Goal: Task Accomplishment & Management: Complete application form

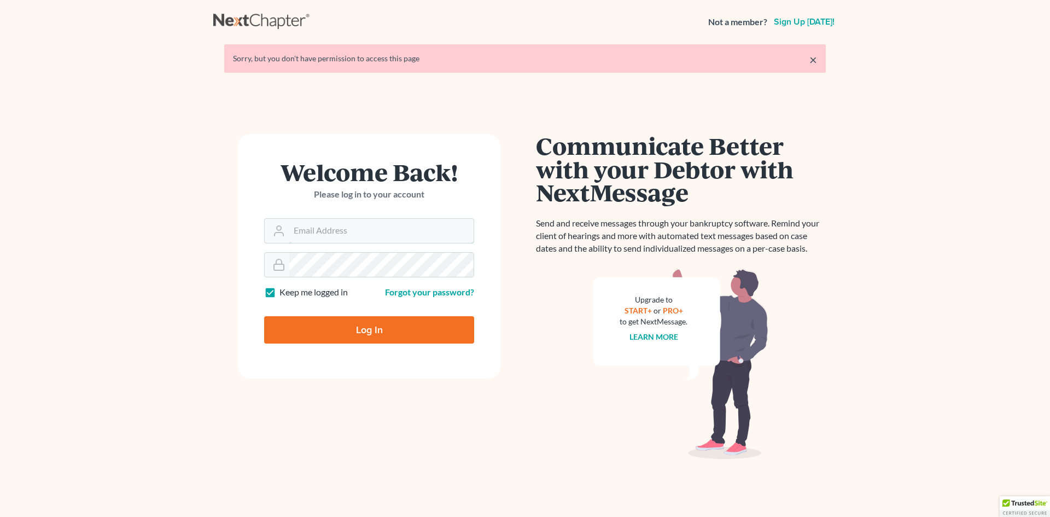
type input "[EMAIL_ADDRESS][DOMAIN_NAME]"
click at [336, 336] on input "Log In" at bounding box center [369, 329] width 210 height 27
type input "Thinking..."
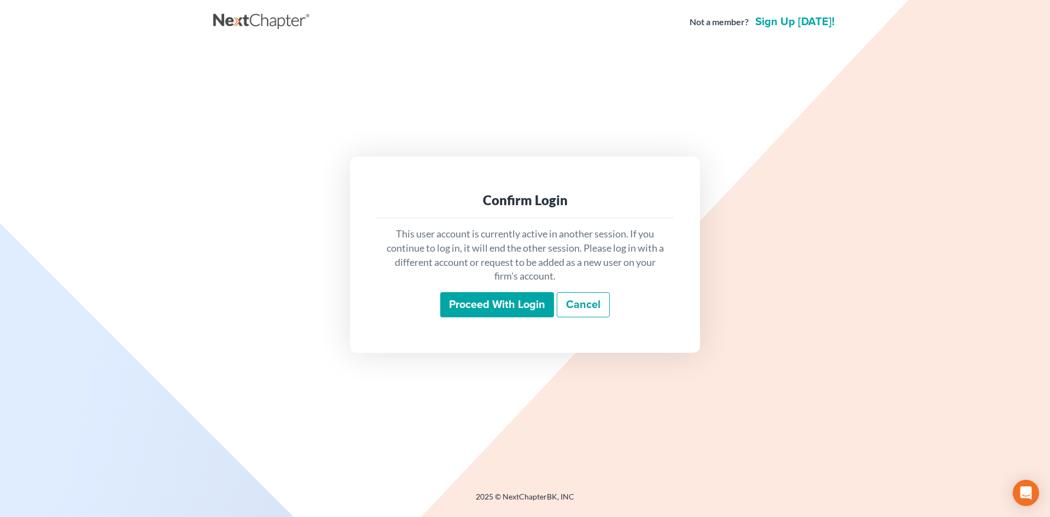
click at [489, 299] on input "Proceed with login" at bounding box center [497, 304] width 114 height 25
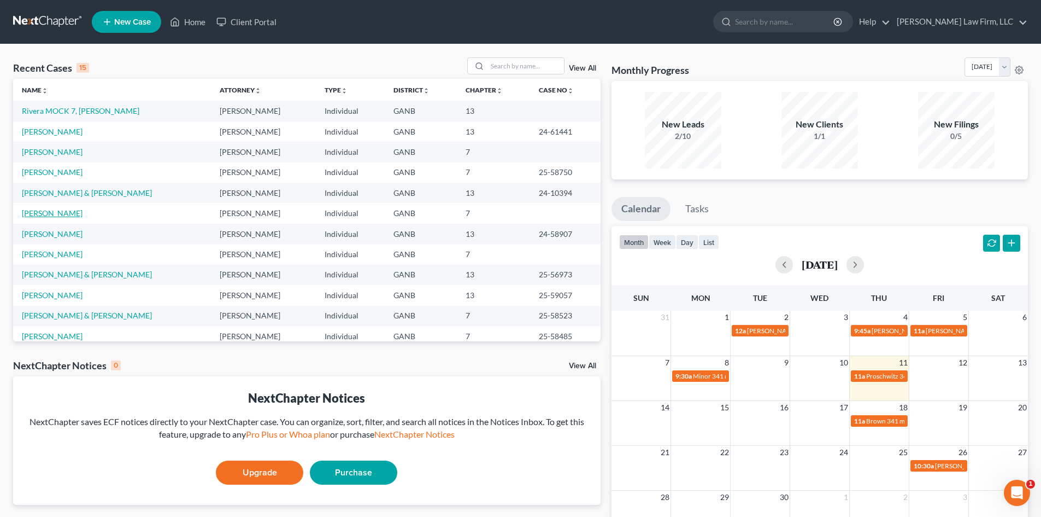
click at [45, 214] on link "[PERSON_NAME]" at bounding box center [52, 212] width 61 height 9
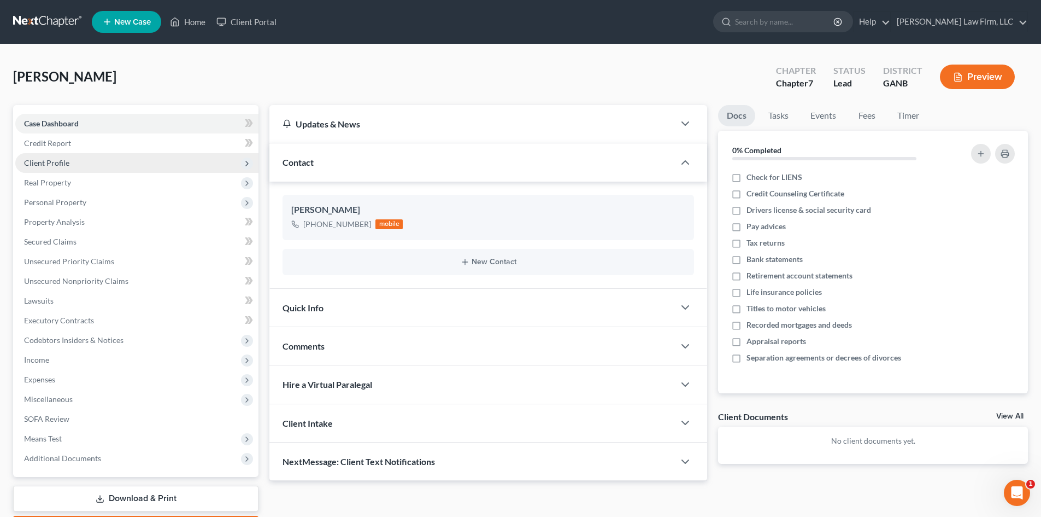
click at [45, 162] on span "Client Profile" at bounding box center [46, 162] width 45 height 9
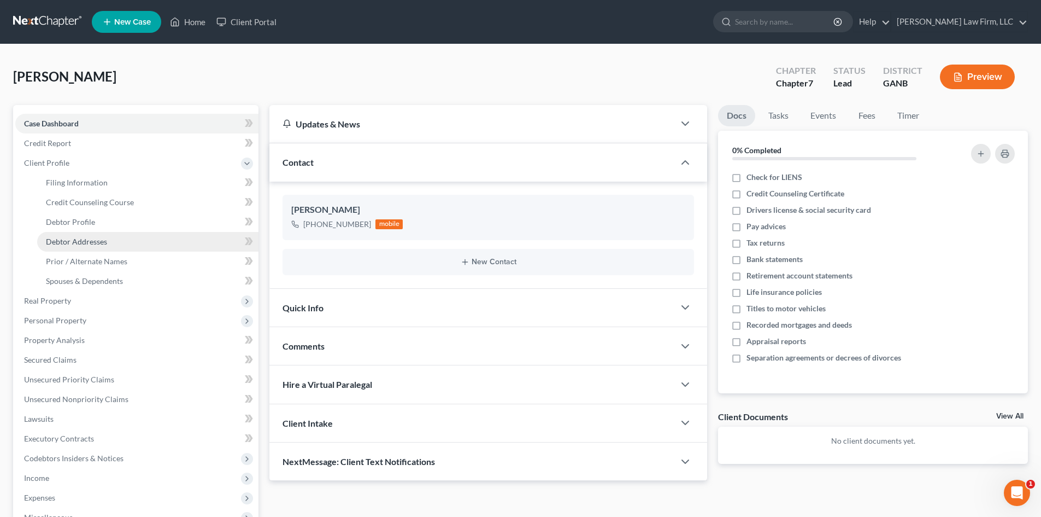
click at [86, 244] on span "Debtor Addresses" at bounding box center [76, 241] width 61 height 9
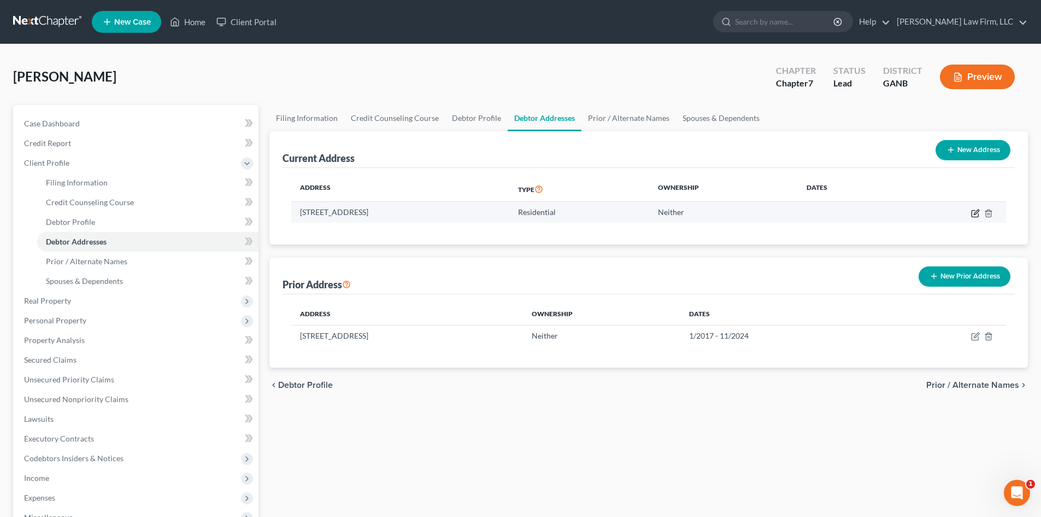
click at [972, 216] on icon "button" at bounding box center [975, 213] width 7 height 7
select select "10"
select select "0"
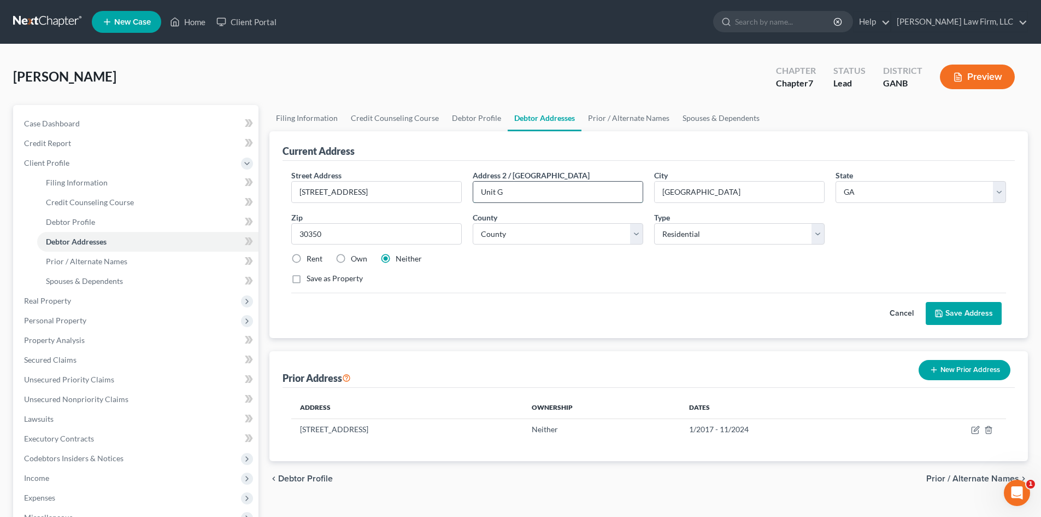
click at [503, 192] on input "Unit G" at bounding box center [557, 191] width 169 height 21
type input "Unit D"
click at [619, 114] on link "Prior / Alternate Names" at bounding box center [629, 118] width 95 height 26
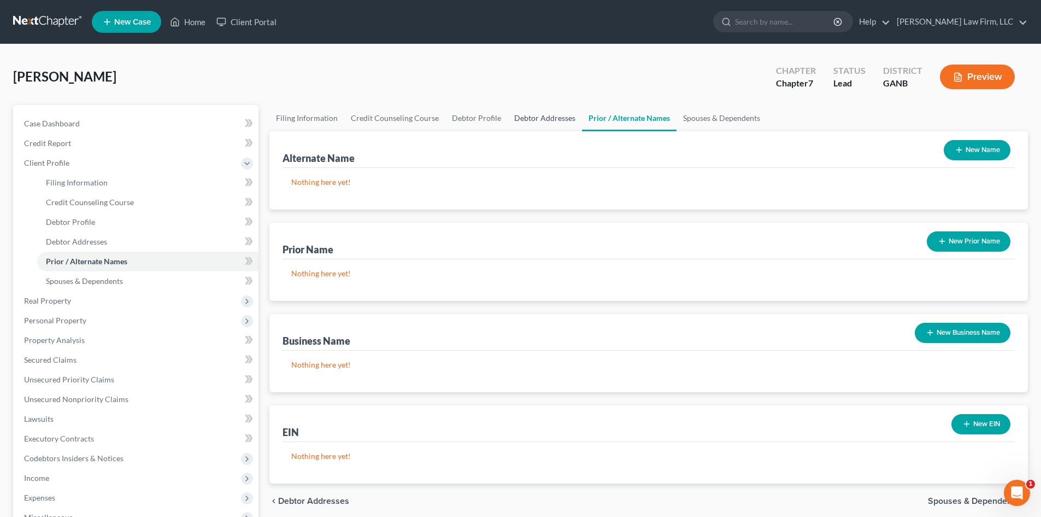
click at [536, 116] on link "Debtor Addresses" at bounding box center [545, 118] width 74 height 26
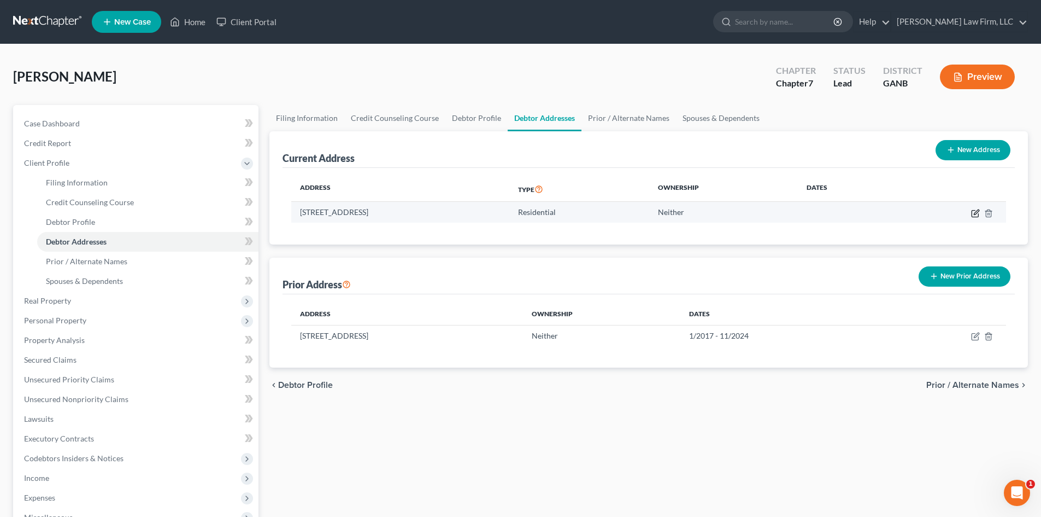
click at [974, 213] on icon "button" at bounding box center [975, 213] width 9 height 9
select select "10"
select select "59"
select select "0"
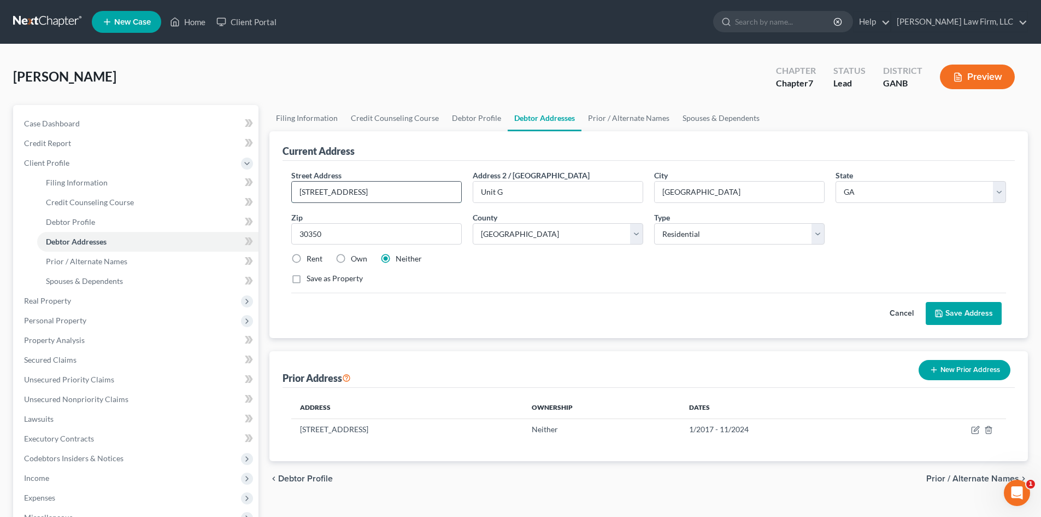
click at [297, 194] on input "330 Winding River Dr" at bounding box center [376, 191] width 169 height 21
click at [304, 194] on input "330 Winding River Dr" at bounding box center [376, 191] width 169 height 21
click at [304, 193] on input "330 Winding River Dr" at bounding box center [376, 191] width 169 height 21
type input "270 Winding River Dr"
click at [973, 312] on button "Save Address" at bounding box center [964, 313] width 76 height 23
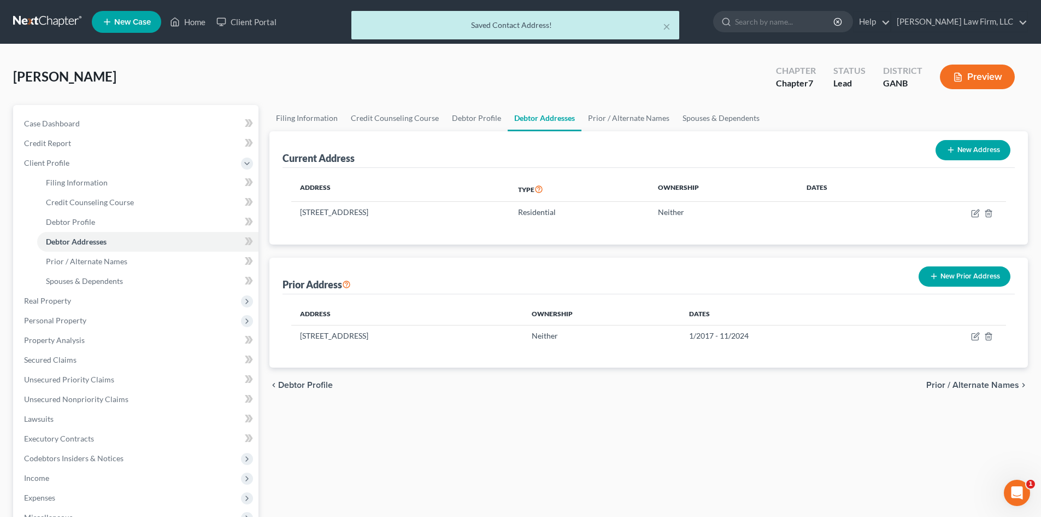
click at [964, 275] on button "New Prior Address" at bounding box center [965, 276] width 92 height 20
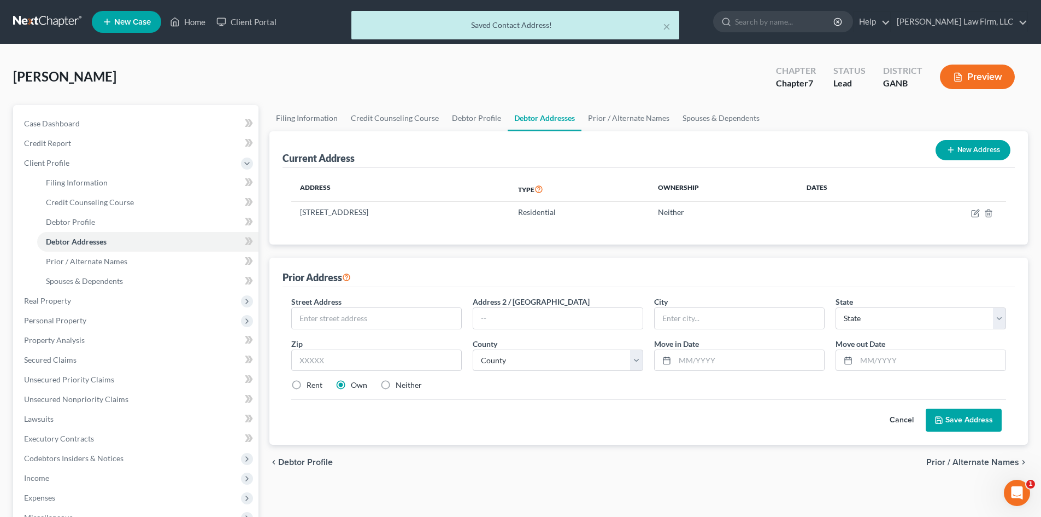
click at [910, 417] on button "Cancel" at bounding box center [902, 420] width 48 height 22
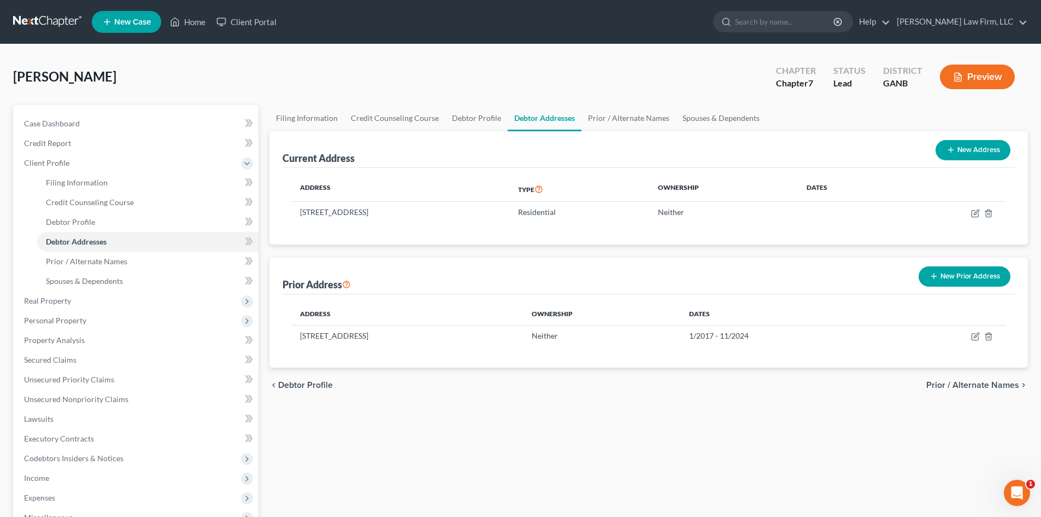
click at [979, 69] on button "Preview" at bounding box center [977, 77] width 75 height 25
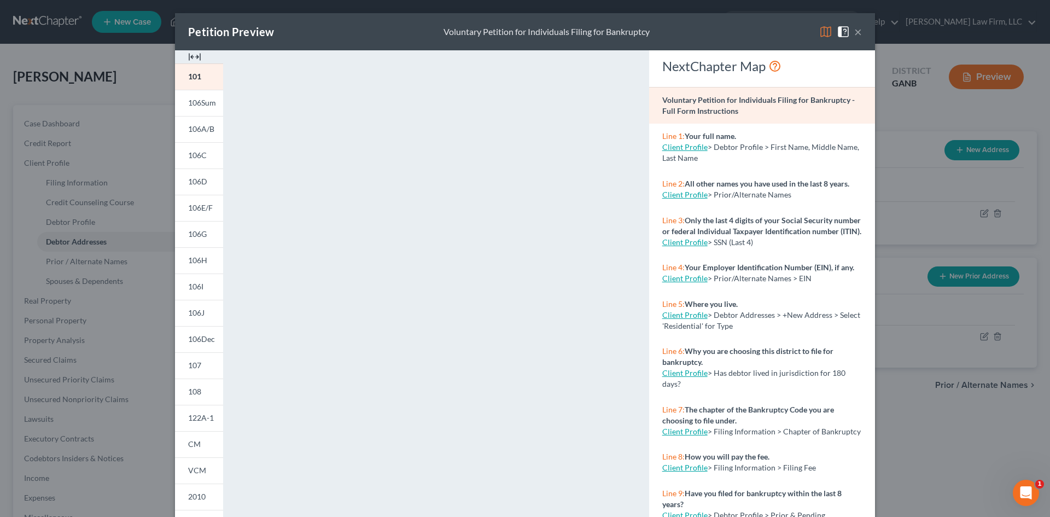
click at [854, 34] on button "×" at bounding box center [858, 31] width 8 height 13
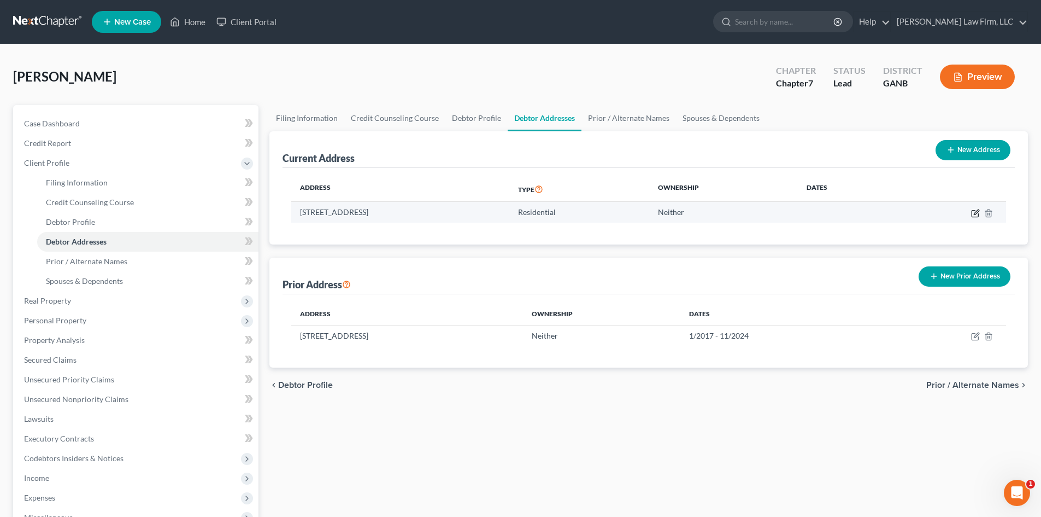
click at [976, 213] on icon "button" at bounding box center [975, 213] width 9 height 9
select select "10"
select select "59"
select select "0"
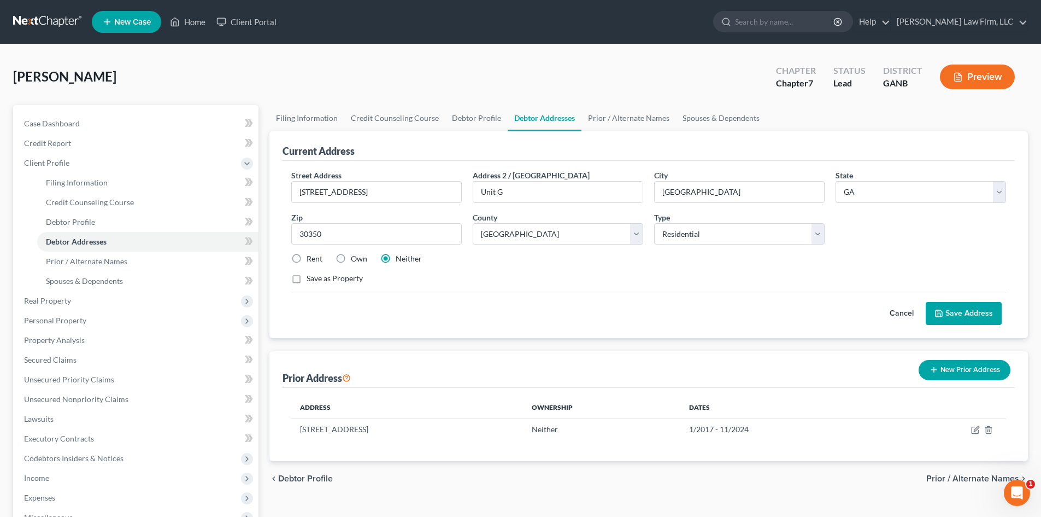
click at [817, 268] on div "Street Address * 270 Winding River Dr Address 2 / PO Box Unit G City * Atlanta …" at bounding box center [649, 231] width 726 height 124
click at [946, 315] on button "Save Address" at bounding box center [964, 313] width 76 height 23
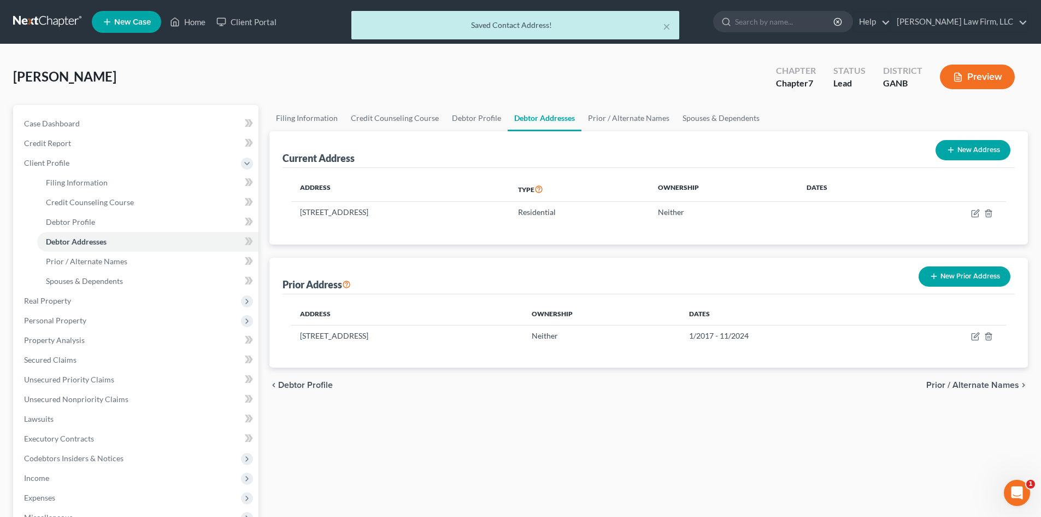
click at [960, 149] on button "New Address" at bounding box center [973, 150] width 75 height 20
select select "0"
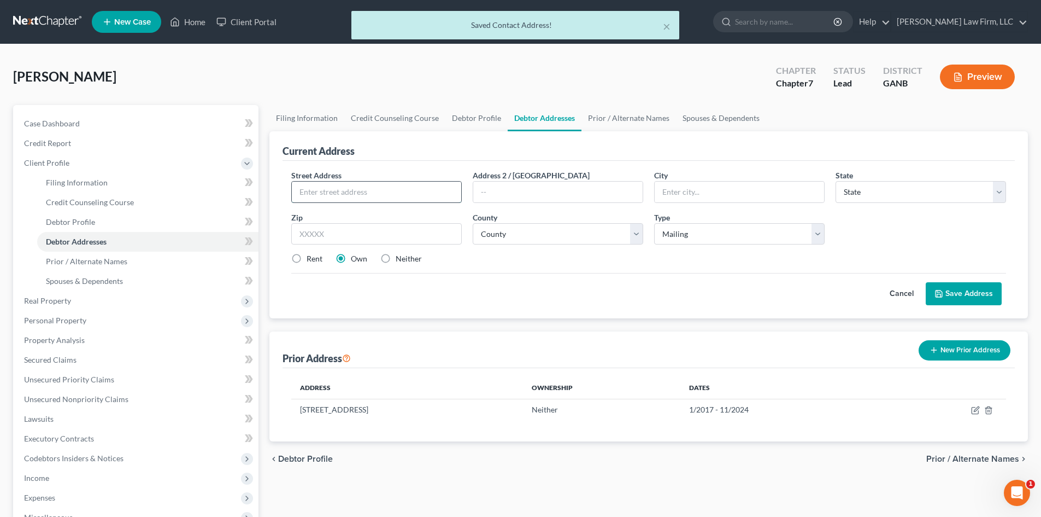
click at [402, 194] on input "text" at bounding box center [376, 191] width 169 height 21
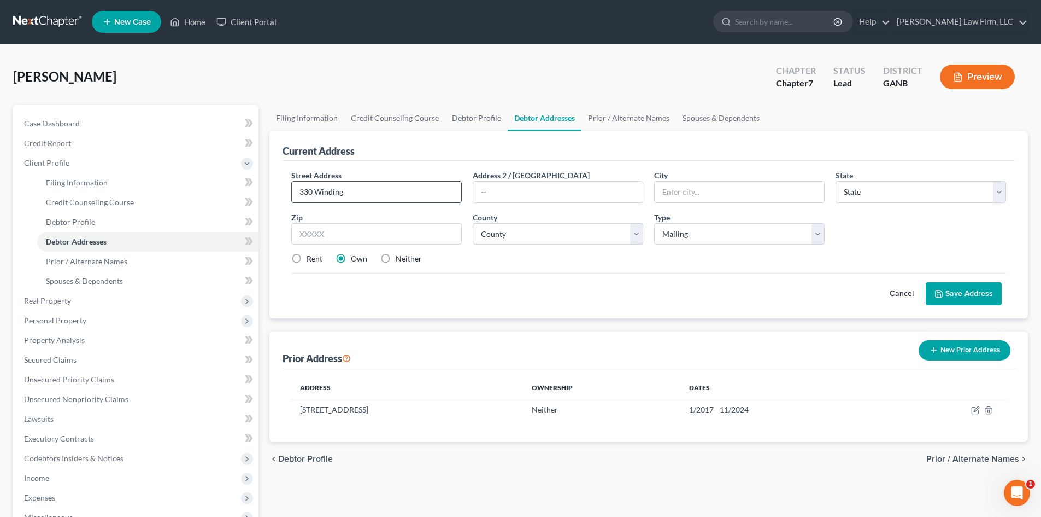
type input "330 Winding River Dr"
click at [517, 199] on input "text" at bounding box center [557, 191] width 169 height 21
type input "Unit D"
click at [376, 235] on input "text" at bounding box center [376, 234] width 171 height 22
type input "30350"
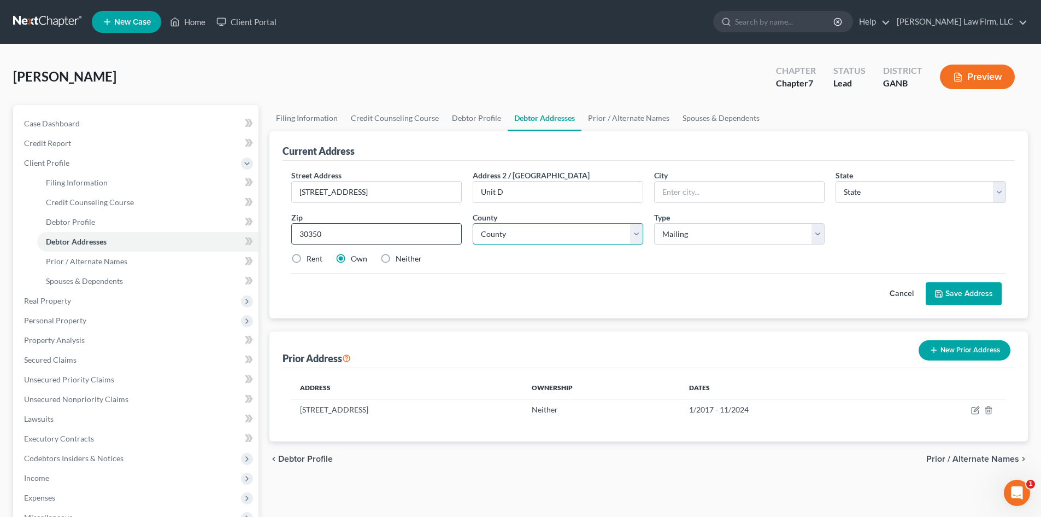
type input "[GEOGRAPHIC_DATA]"
select select "10"
click at [509, 235] on select "County Appling County Atkinson County Bacon County Baker County Baldwin County …" at bounding box center [558, 234] width 171 height 22
select select "59"
click at [473, 223] on select "County Appling County Atkinson County Bacon County Baker County Baldwin County …" at bounding box center [558, 234] width 171 height 22
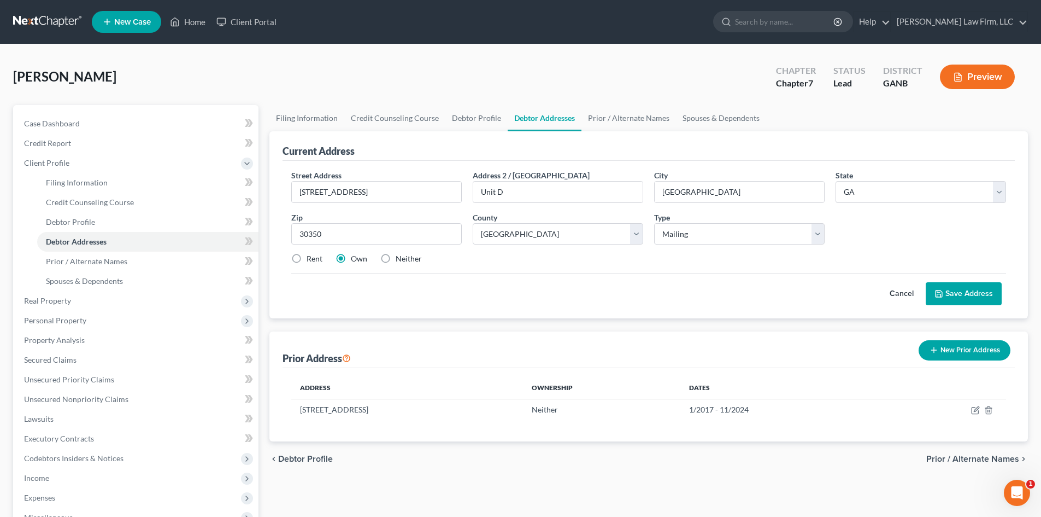
click at [624, 290] on div "Cancel Save Address" at bounding box center [648, 289] width 715 height 32
click at [396, 259] on label "Neither" at bounding box center [409, 258] width 26 height 11
click at [400, 259] on input "Neither" at bounding box center [403, 256] width 7 height 7
radio input "true"
click at [957, 295] on button "Save Address" at bounding box center [964, 293] width 76 height 23
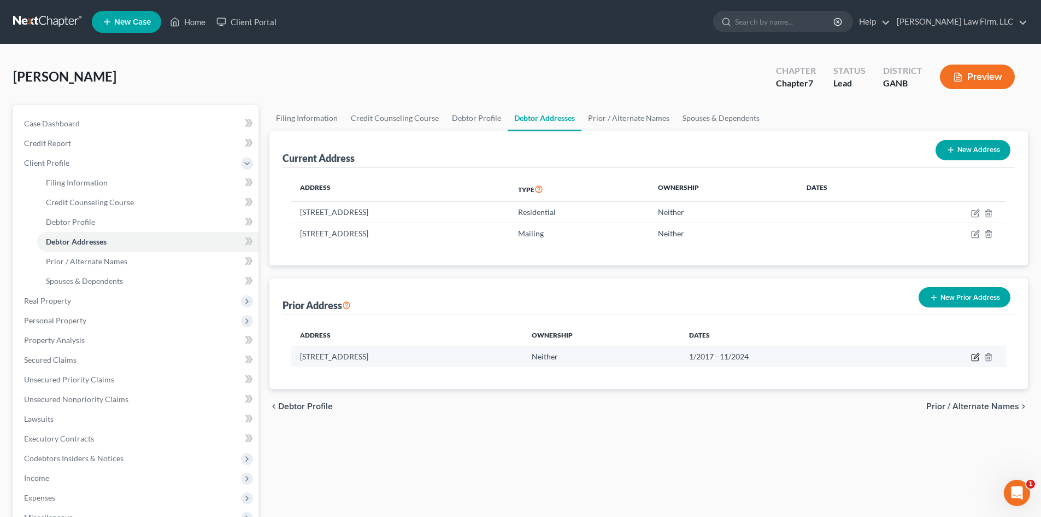
click at [977, 359] on icon "button" at bounding box center [975, 357] width 9 height 9
select select "10"
select select "59"
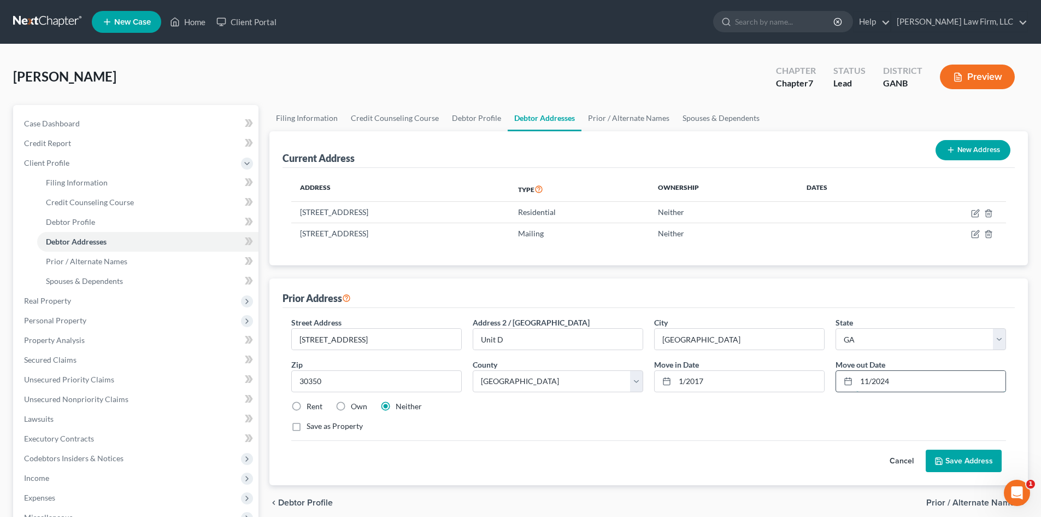
drag, startPoint x: 861, startPoint y: 382, endPoint x: 868, endPoint y: 382, distance: 6.6
click at [868, 382] on input "11/2024" at bounding box center [931, 381] width 149 height 21
type input "07/2024"
click at [679, 383] on input "1/2017" at bounding box center [749, 381] width 149 height 21
type input "8/2017"
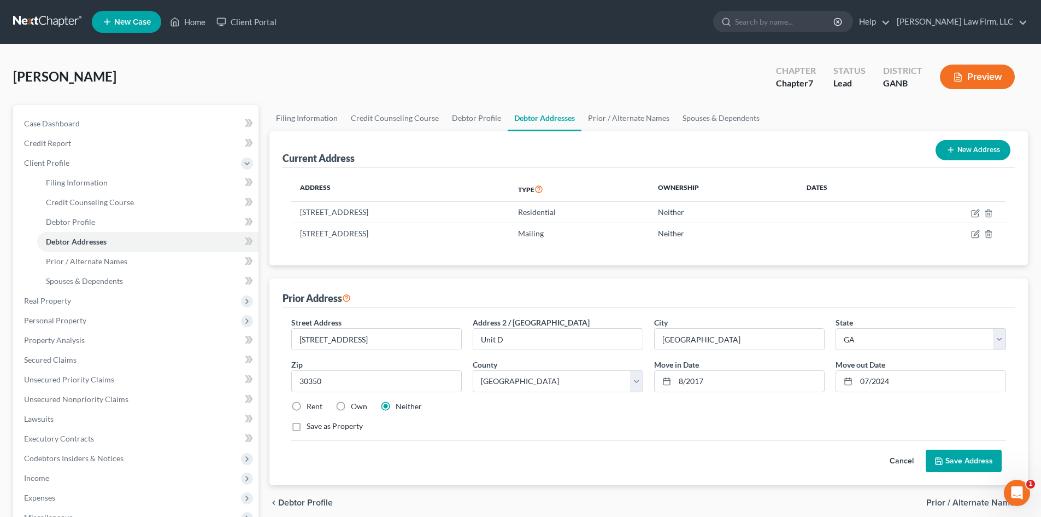
click at [728, 411] on div "Rent Own Neither" at bounding box center [649, 406] width 726 height 11
click at [969, 454] on button "Save Address" at bounding box center [964, 460] width 76 height 23
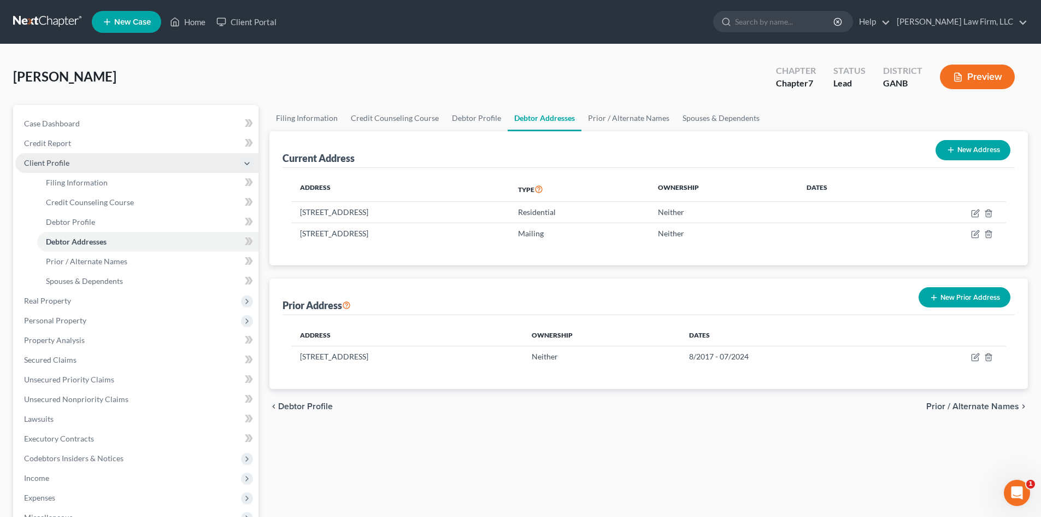
click at [24, 161] on span "Client Profile" at bounding box center [46, 162] width 45 height 9
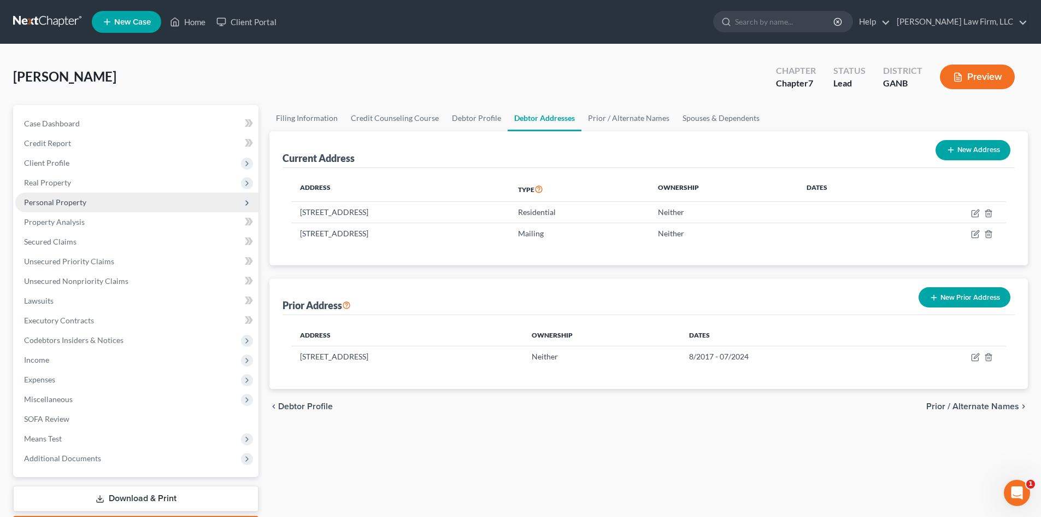
click at [51, 202] on span "Personal Property" at bounding box center [55, 201] width 62 height 9
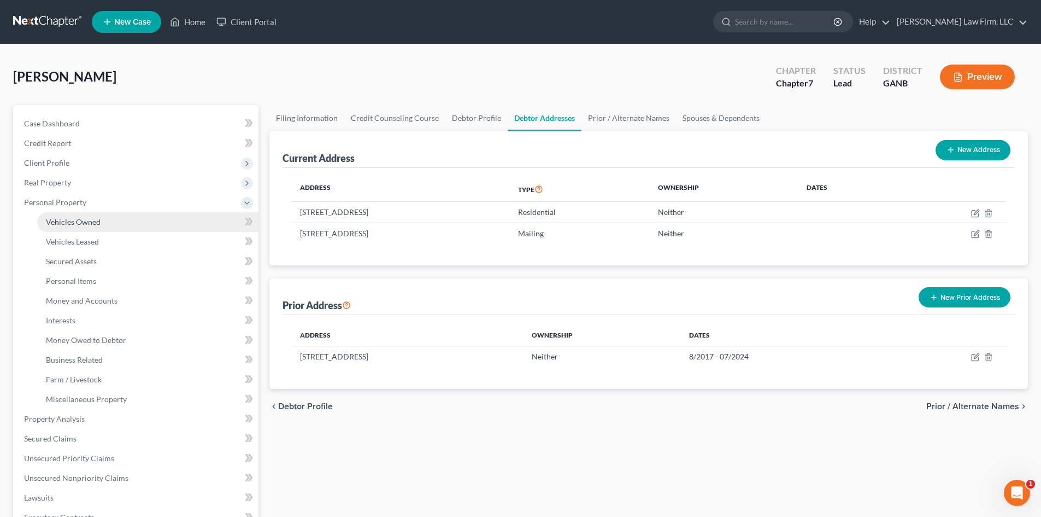
click at [65, 221] on span "Vehicles Owned" at bounding box center [73, 221] width 55 height 9
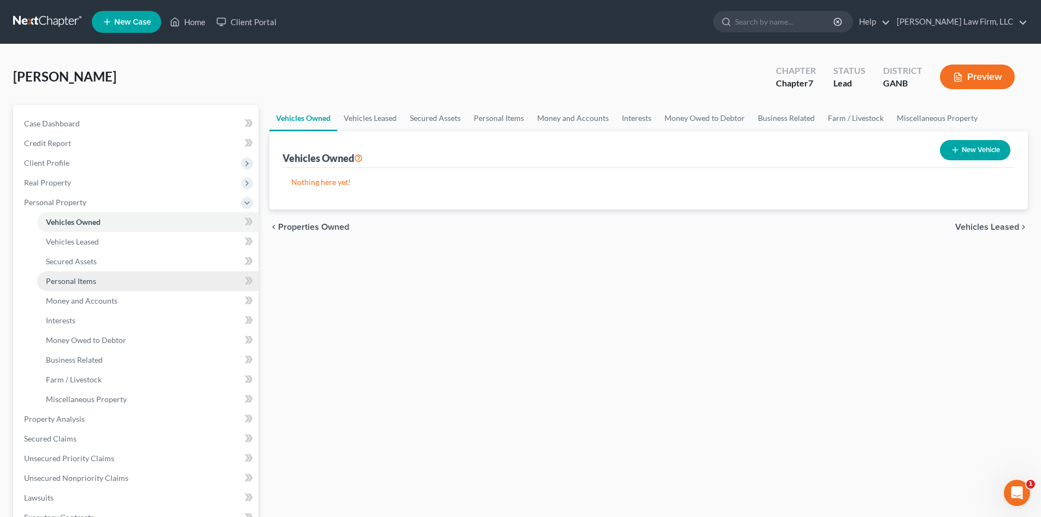
click at [81, 283] on span "Personal Items" at bounding box center [71, 280] width 50 height 9
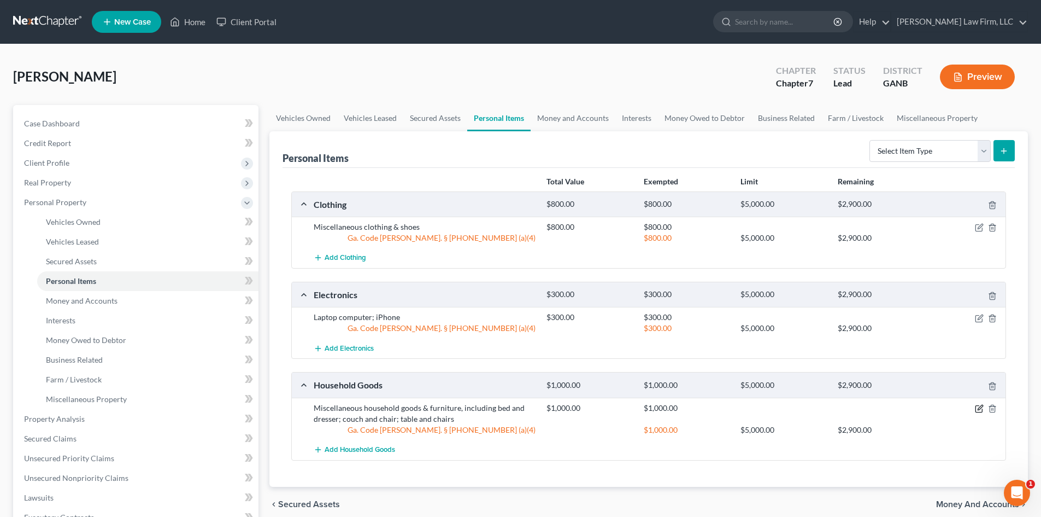
click at [979, 408] on icon "button" at bounding box center [980, 407] width 5 height 5
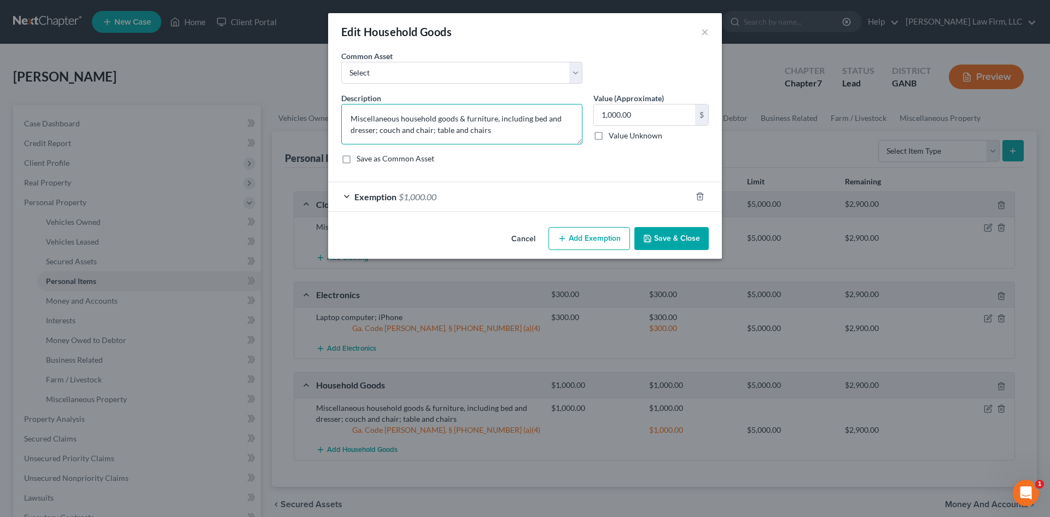
drag, startPoint x: 349, startPoint y: 117, endPoint x: 552, endPoint y: 132, distance: 203.4
click at [552, 132] on textarea "Miscellaneous household goods & furniture, including bed and dresser; couch and…" at bounding box center [461, 124] width 241 height 40
type textarea "Bed and dresser"
type input "300"
click at [513, 192] on div "Exemption $1,000.00" at bounding box center [509, 196] width 363 height 29
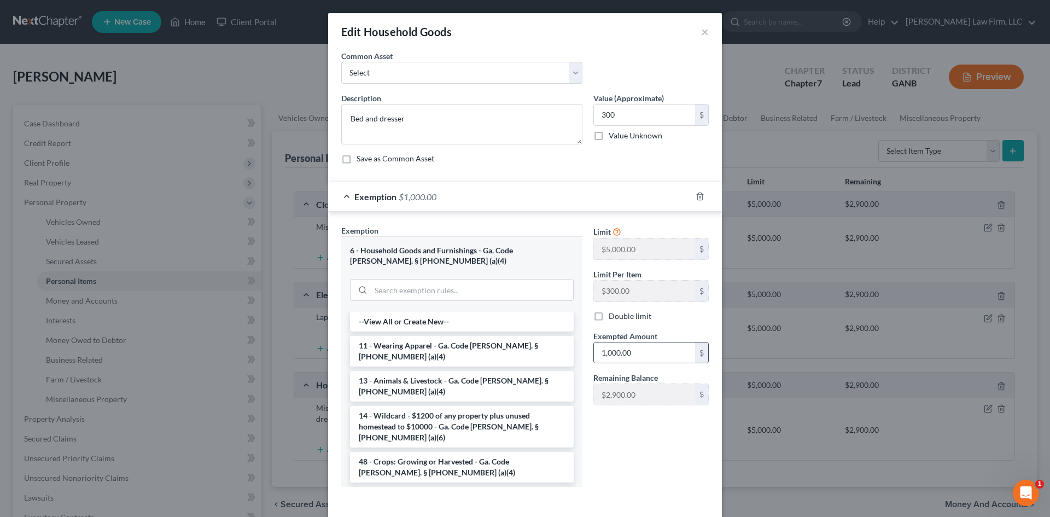
click at [625, 363] on div "1,000.00 $" at bounding box center [650, 353] width 115 height 22
click at [615, 371] on div "Limit $5,000.00 $ Limit Per Item $300.00 $ Double limit Exempted Amount * 1,000…" at bounding box center [651, 319] width 126 height 189
click at [612, 358] on input "1,000.00" at bounding box center [644, 352] width 101 height 21
type input "300"
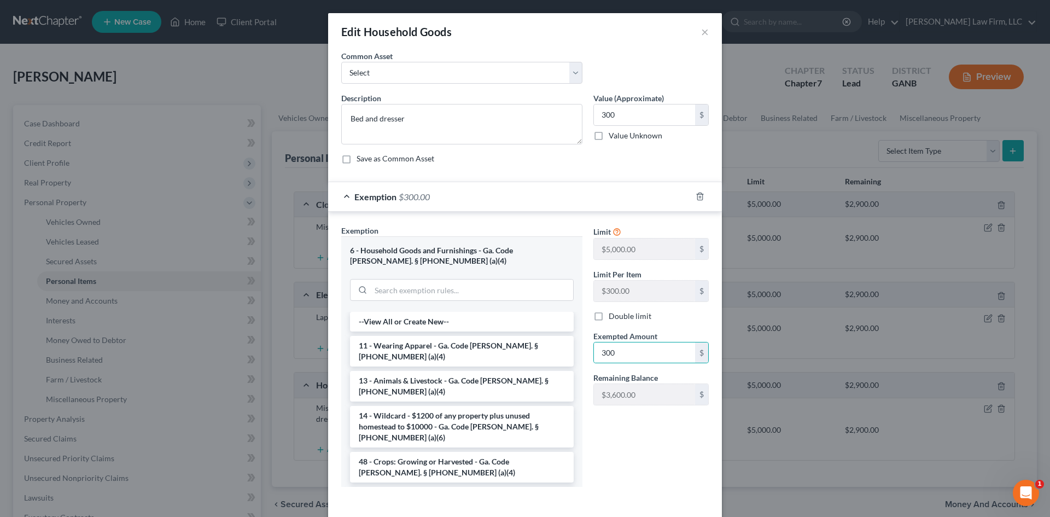
click at [609, 436] on div "Limit $5,000.00 $ Limit Per Item $300.00 $ Double limit Exempted Amount * 300 $…" at bounding box center [651, 360] width 126 height 271
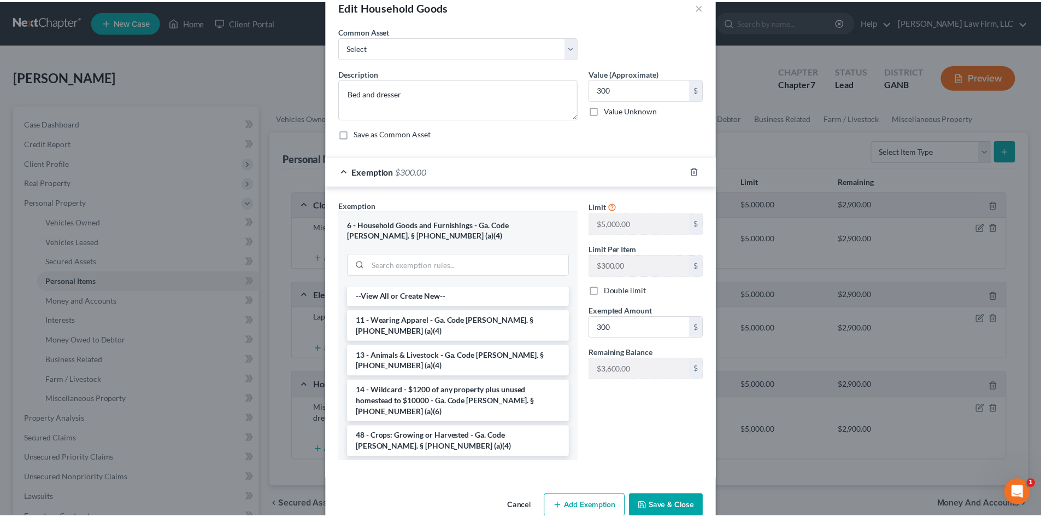
scroll to position [48, 0]
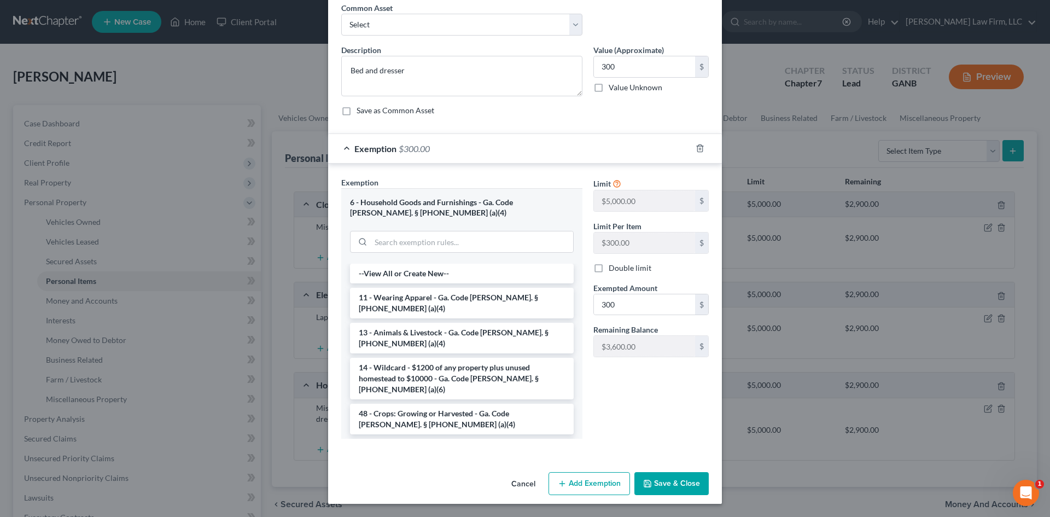
click at [670, 485] on button "Save & Close" at bounding box center [671, 483] width 74 height 23
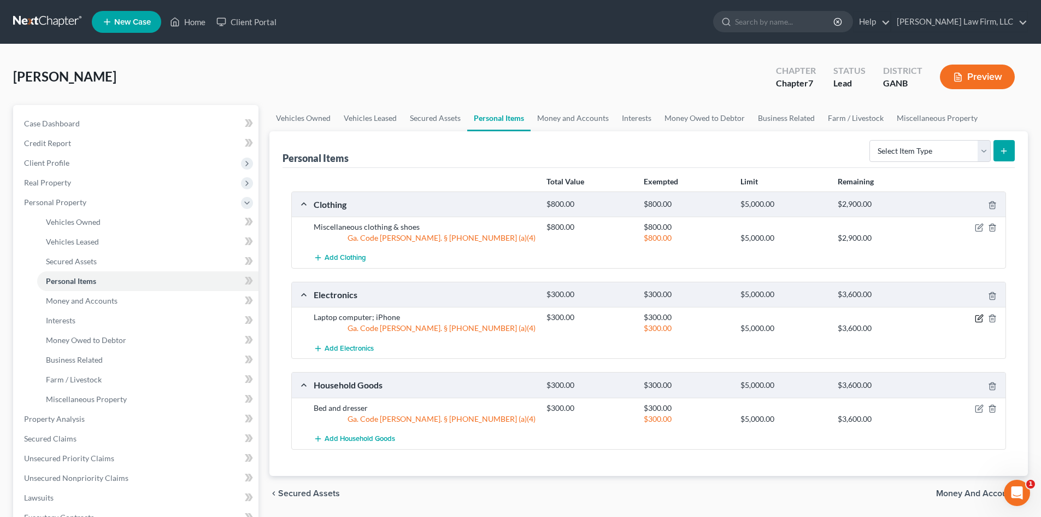
click at [981, 318] on icon "button" at bounding box center [979, 318] width 9 height 9
click at [982, 320] on body "Home New Case Client Portal Blum Law Firm, LLC blumlawfirm@gmail.com My Account…" at bounding box center [520, 389] width 1041 height 778
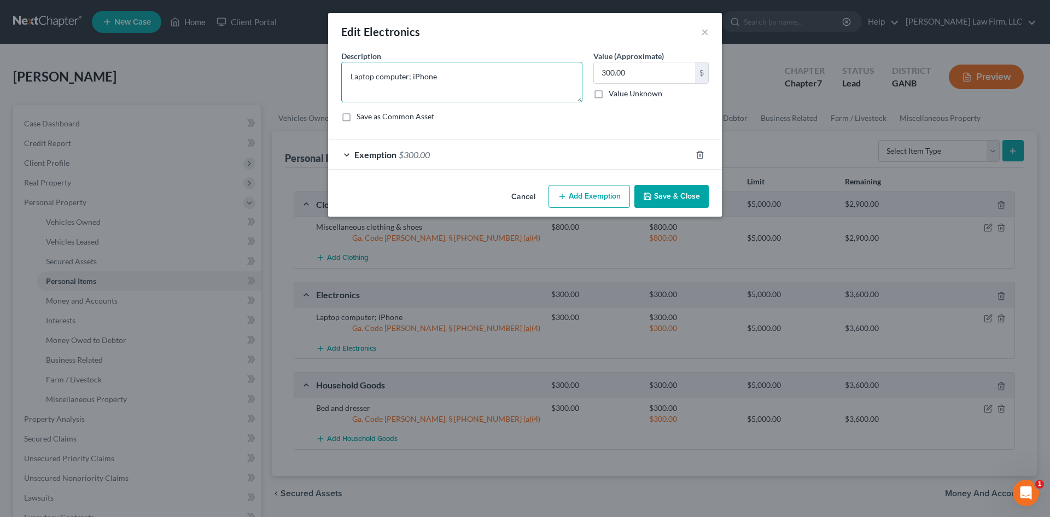
click at [411, 77] on textarea "Laptop computer; iPhone" at bounding box center [461, 82] width 241 height 40
type textarea "Laptop computer; Printer; iPhone"
click at [613, 71] on input "300.00" at bounding box center [644, 72] width 101 height 21
type input "400"
click at [519, 153] on div "Exemption $300.00" at bounding box center [509, 154] width 363 height 29
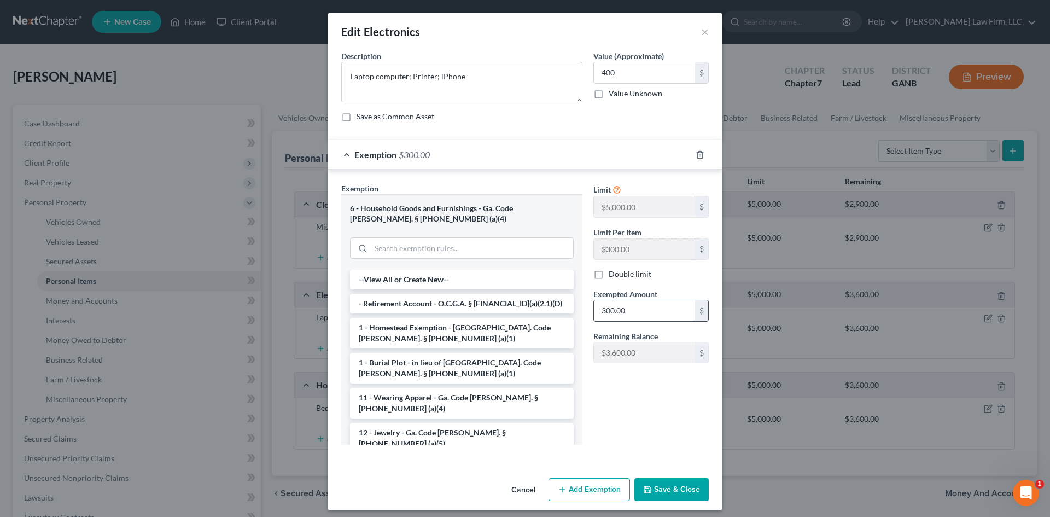
click at [605, 317] on input "300.00" at bounding box center [644, 310] width 101 height 21
type input "400"
click at [663, 494] on button "Save & Close" at bounding box center [671, 489] width 74 height 23
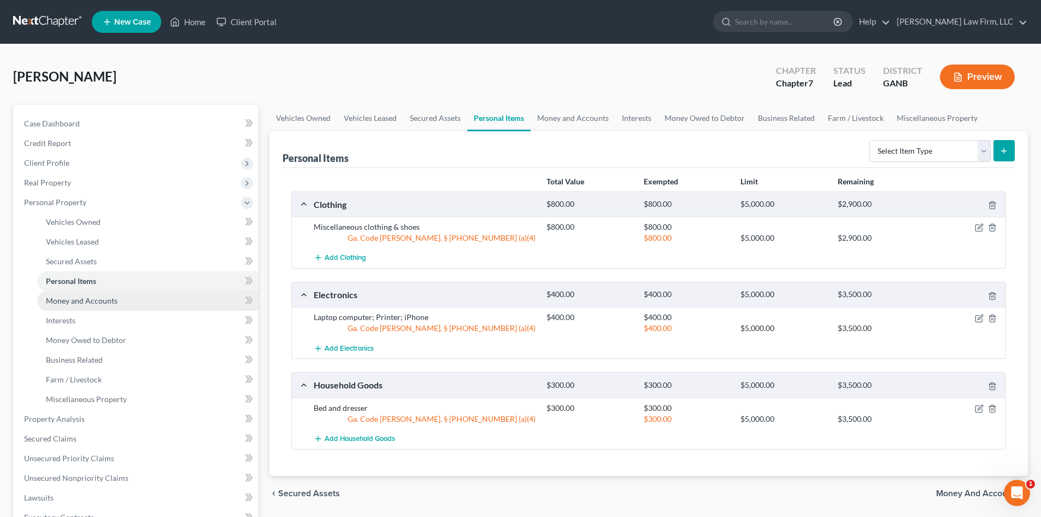
drag, startPoint x: 85, startPoint y: 303, endPoint x: 383, endPoint y: 309, distance: 297.5
click at [85, 303] on span "Money and Accounts" at bounding box center [82, 300] width 72 height 9
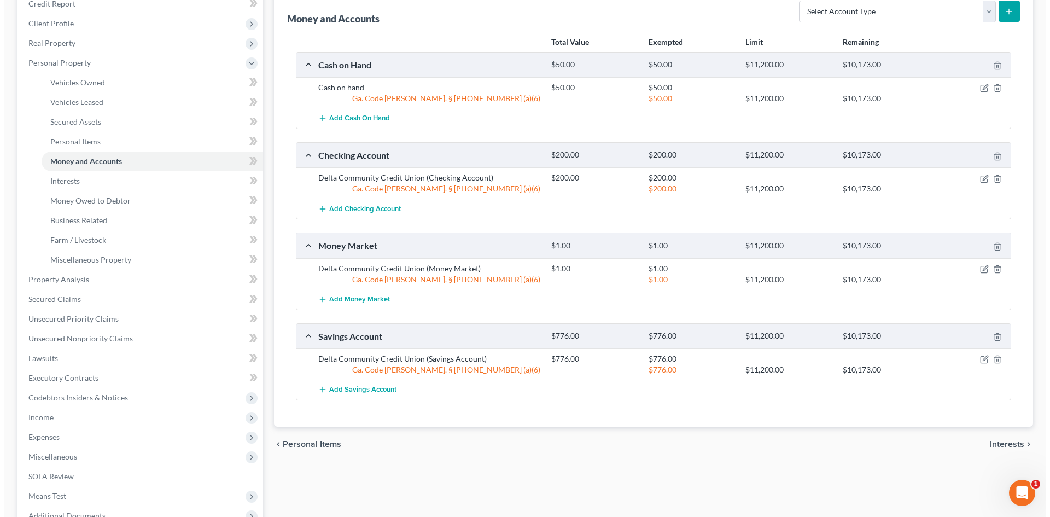
scroll to position [146, 0]
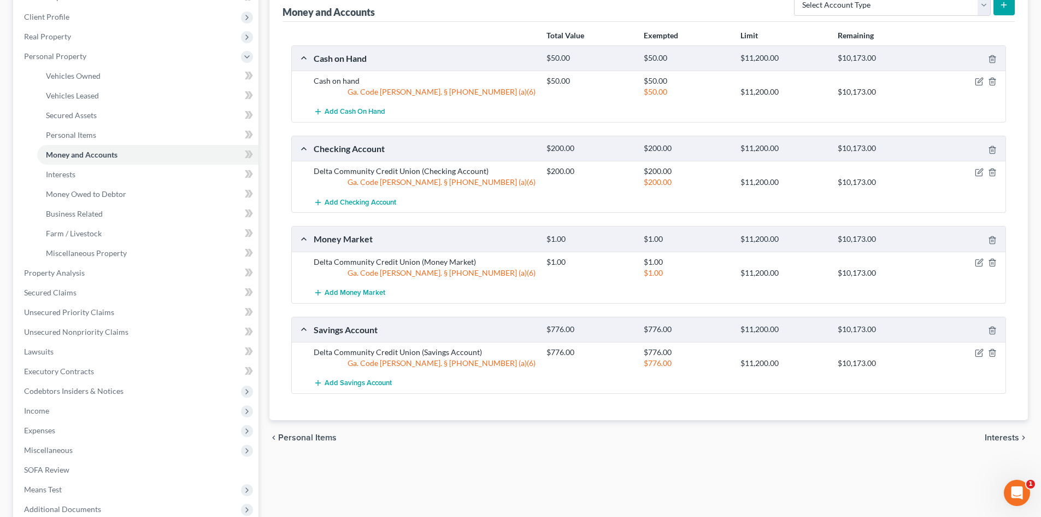
click at [977, 267] on div "$1.00 $11,200.00 $10,173.00" at bounding box center [774, 272] width 466 height 11
click at [977, 264] on icon "button" at bounding box center [979, 262] width 9 height 9
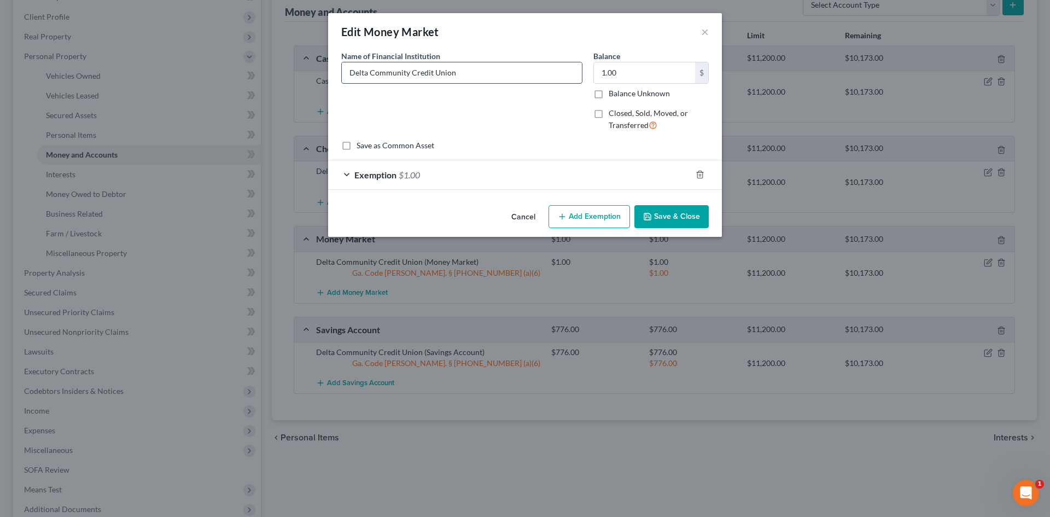
click at [491, 64] on input "Delta Community Credit Union" at bounding box center [462, 72] width 240 height 21
type input "Delta Community Credit Union (money market)"
click at [686, 213] on button "Save & Close" at bounding box center [671, 216] width 74 height 23
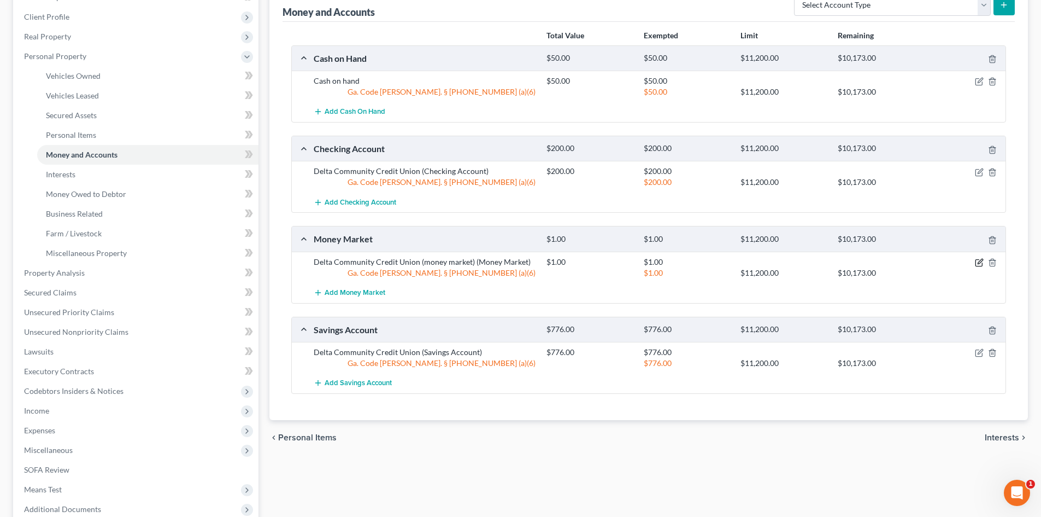
click at [977, 261] on icon "button" at bounding box center [979, 262] width 9 height 9
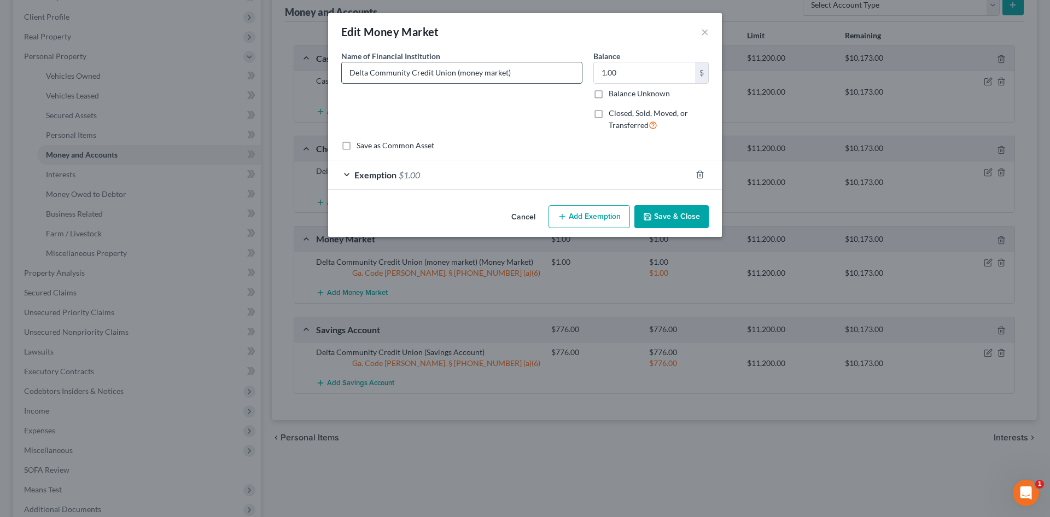
drag, startPoint x: 511, startPoint y: 74, endPoint x: 454, endPoint y: 83, distance: 57.5
click at [454, 83] on input "Delta Community Credit Union (money market)" at bounding box center [462, 72] width 240 height 21
type input "Delta Community Credit Union"
click at [670, 220] on button "Save & Close" at bounding box center [671, 216] width 74 height 23
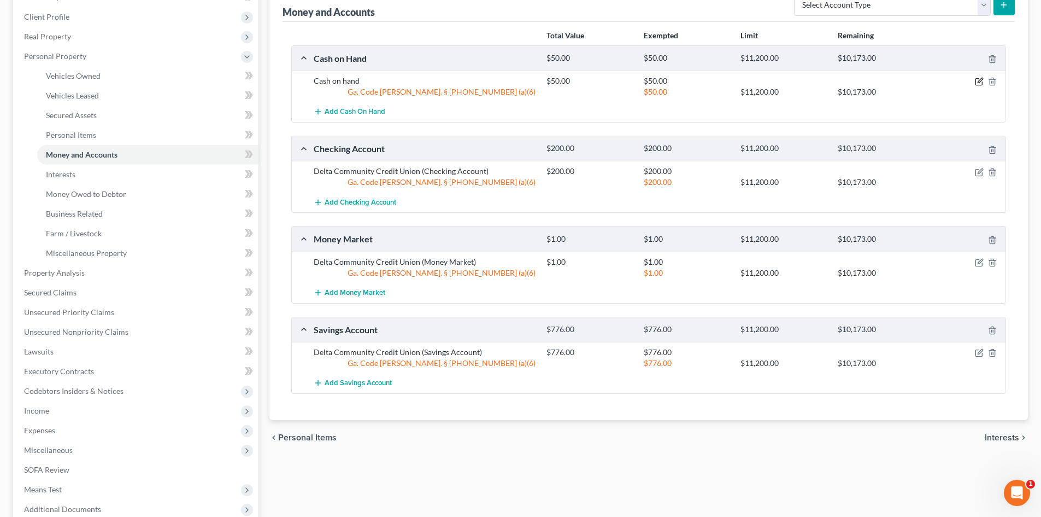
click at [981, 83] on icon "button" at bounding box center [979, 81] width 9 height 9
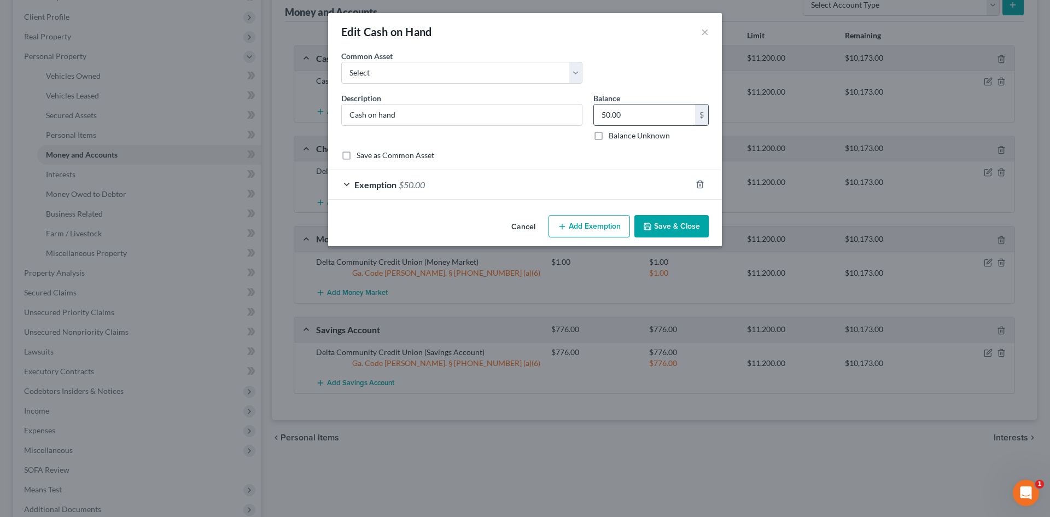
click at [608, 112] on input "50.00" at bounding box center [644, 114] width 101 height 21
type input "3,000"
click at [504, 172] on div "Exemption $50.00" at bounding box center [509, 184] width 363 height 29
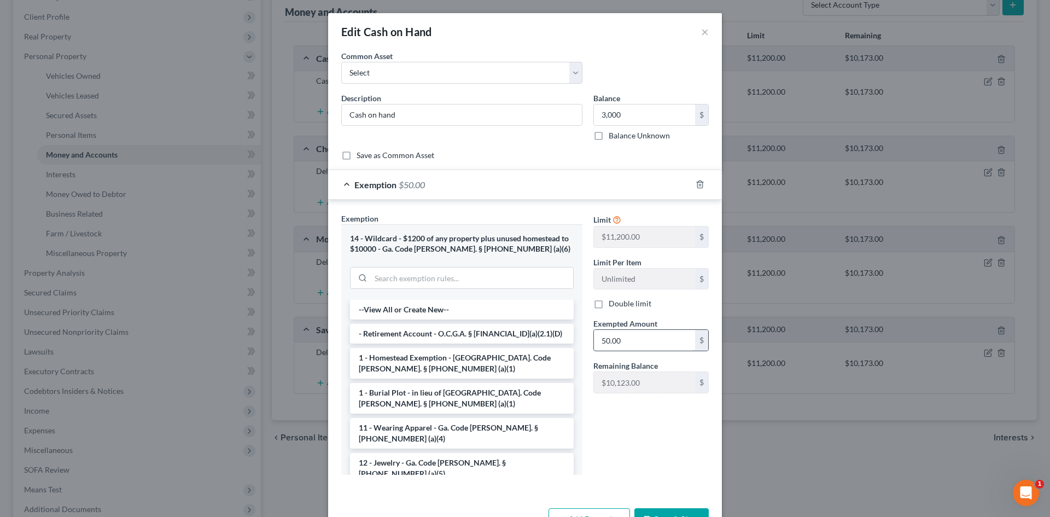
click at [604, 344] on input "50.00" at bounding box center [644, 340] width 101 height 21
type input "3,000"
click at [595, 452] on div "Limit $11,200.00 $ Limit Per Item Unlimited $ Double limit Exempted Amount * 3,…" at bounding box center [651, 348] width 126 height 271
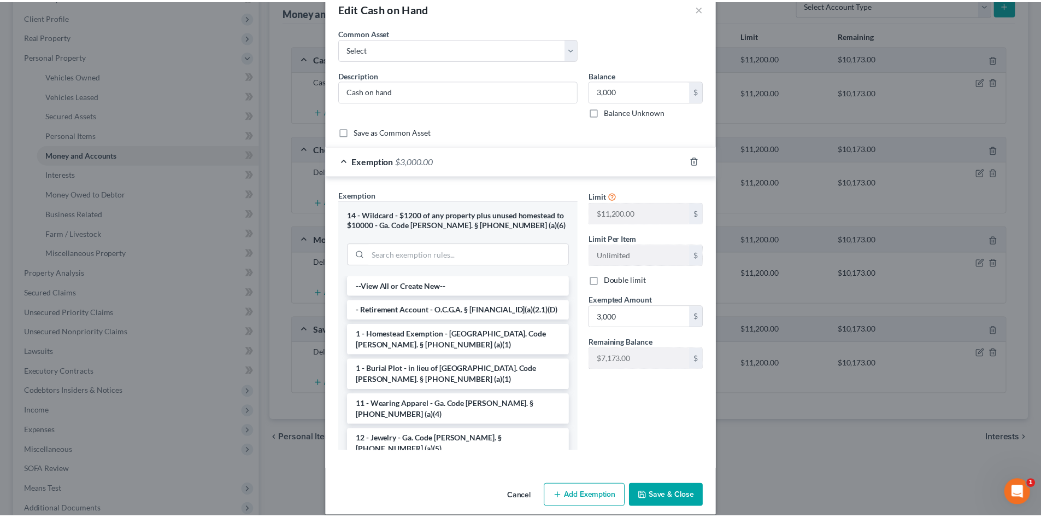
scroll to position [36, 0]
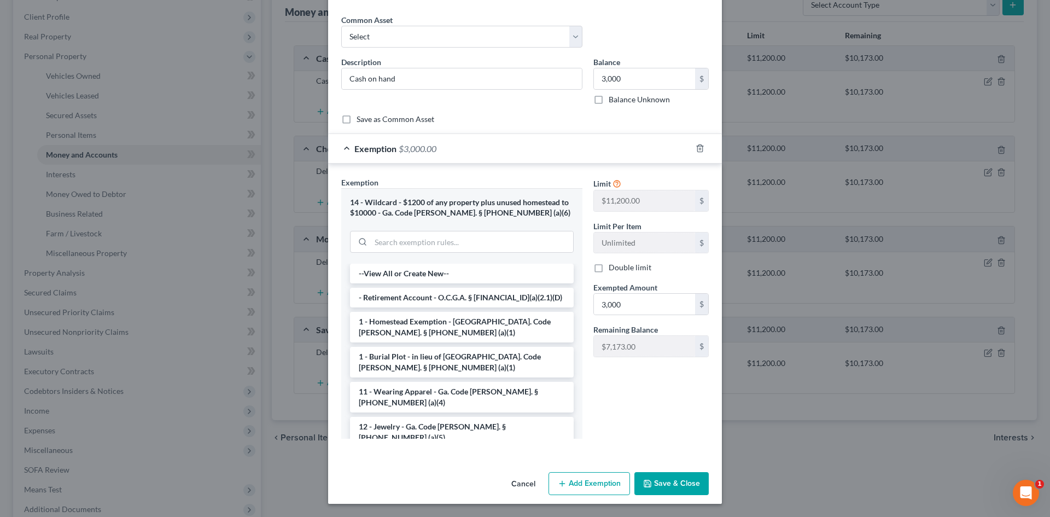
click at [671, 487] on button "Save & Close" at bounding box center [671, 483] width 74 height 23
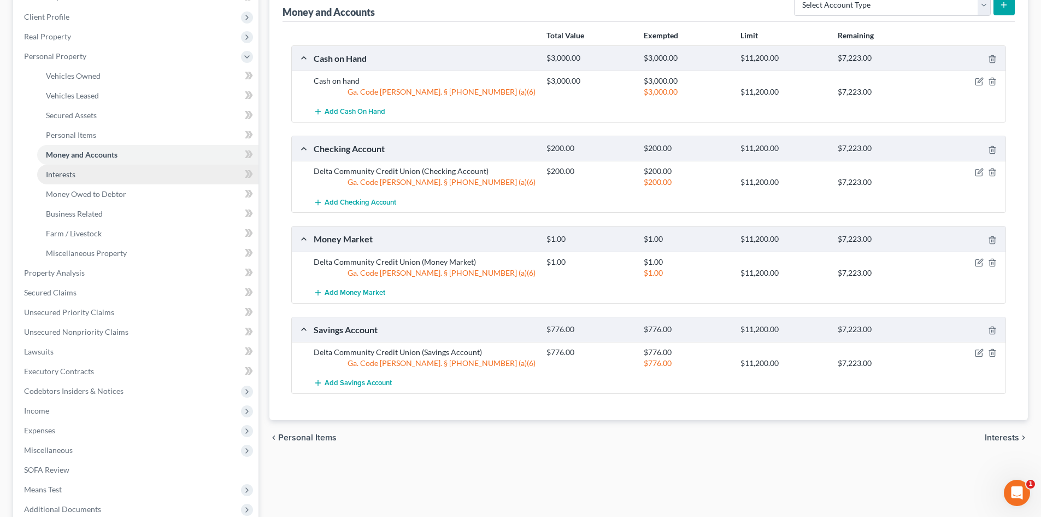
click at [65, 178] on span "Interests" at bounding box center [61, 173] width 30 height 9
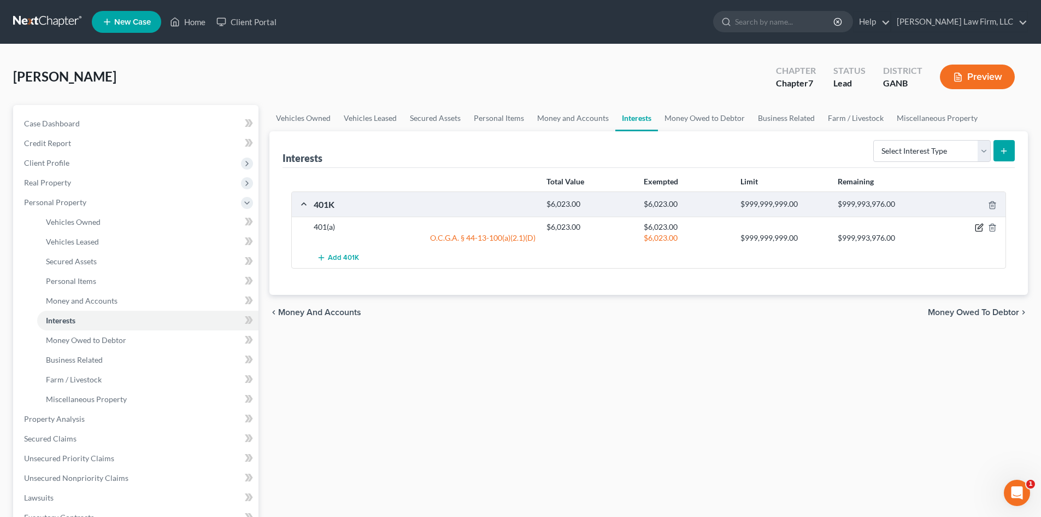
click at [978, 229] on icon "button" at bounding box center [980, 226] width 5 height 5
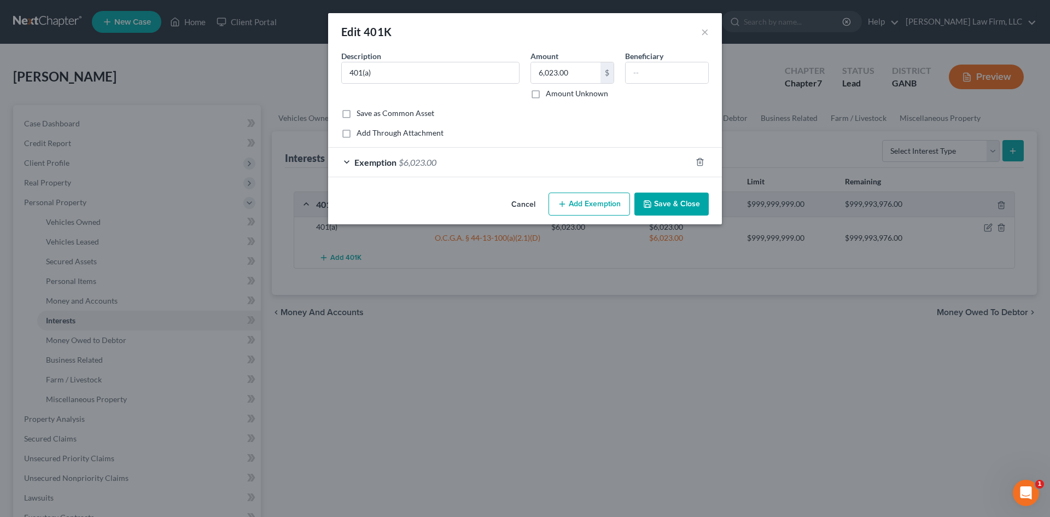
click at [671, 203] on button "Save & Close" at bounding box center [671, 203] width 74 height 23
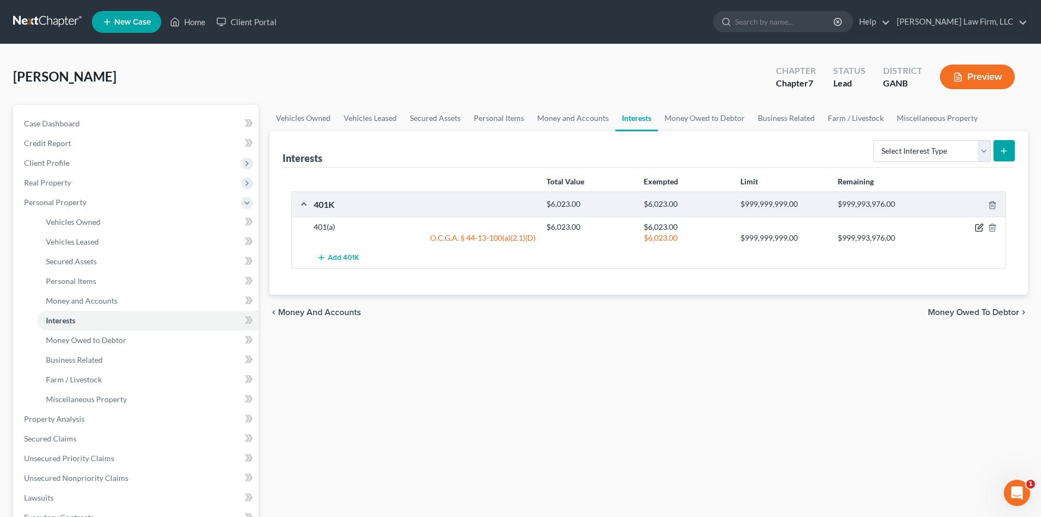
click at [977, 228] on icon "button" at bounding box center [979, 227] width 9 height 9
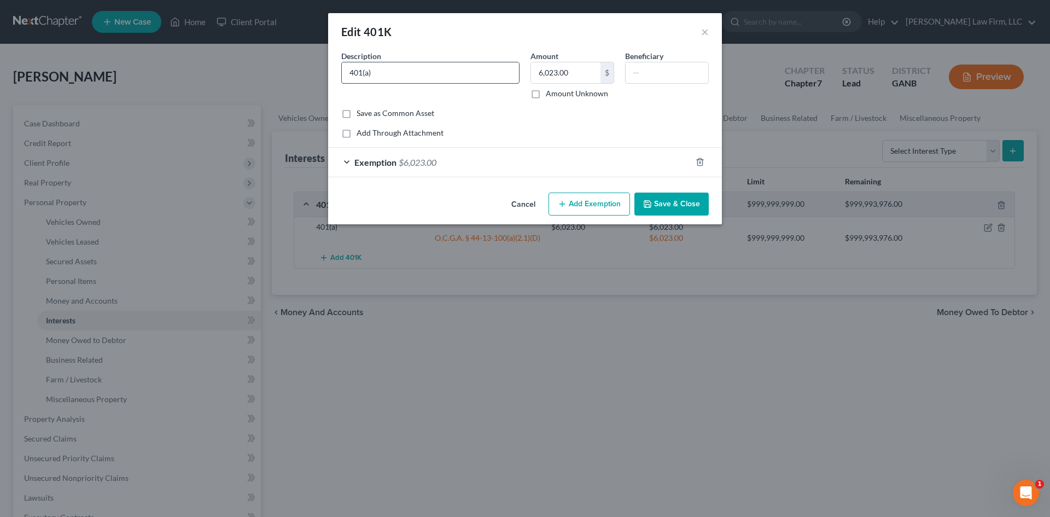
click at [351, 75] on input "401(a)" at bounding box center [430, 72] width 177 height 21
type input "Fulton Co. /Empower"
click at [657, 198] on button "Save & Close" at bounding box center [671, 203] width 74 height 23
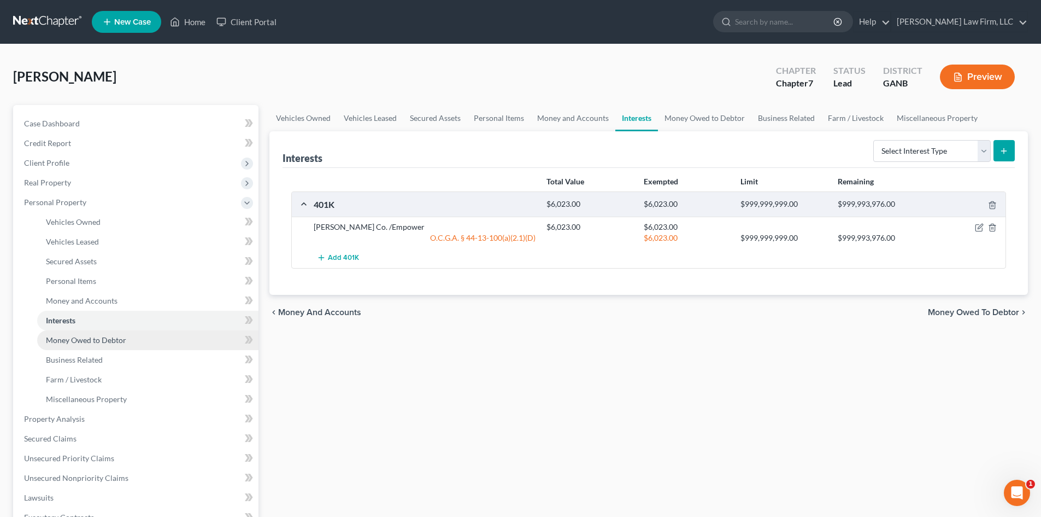
click at [66, 340] on span "Money Owed to Debtor" at bounding box center [86, 339] width 80 height 9
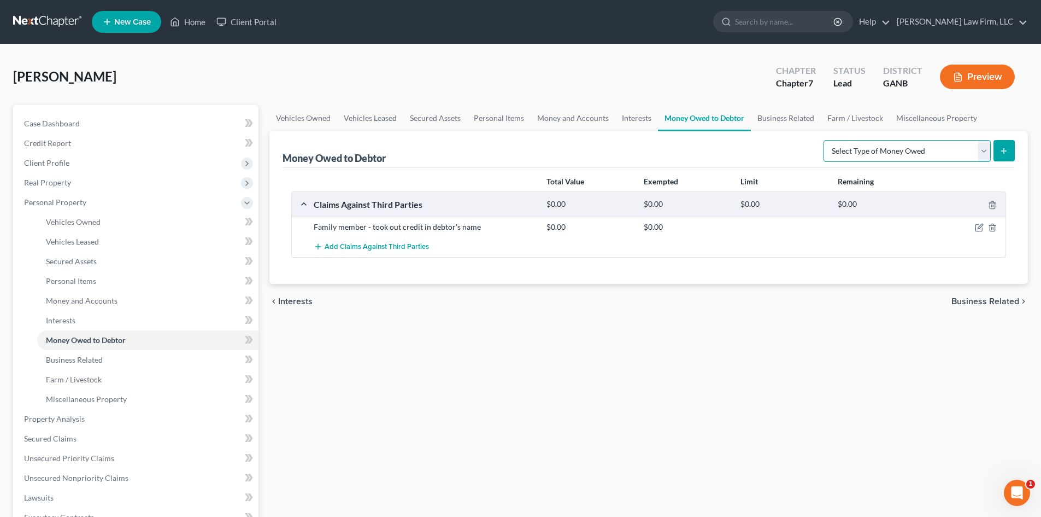
click at [985, 152] on select "Select Type of Money Owed Accounts Receivable Alimony Child Support Claims Agai…" at bounding box center [907, 151] width 167 height 22
click at [708, 401] on div "Vehicles Owned Vehicles Leased Secured Assets Personal Items Money and Accounts…" at bounding box center [649, 420] width 770 height 631
click at [981, 150] on select "Select Type of Money Owed Accounts Receivable Alimony Child Support Claims Agai…" at bounding box center [907, 151] width 167 height 22
select select "expected_tax_refund"
click at [825, 140] on select "Select Type of Money Owed Accounts Receivable Alimony Child Support Claims Agai…" at bounding box center [907, 151] width 167 height 22
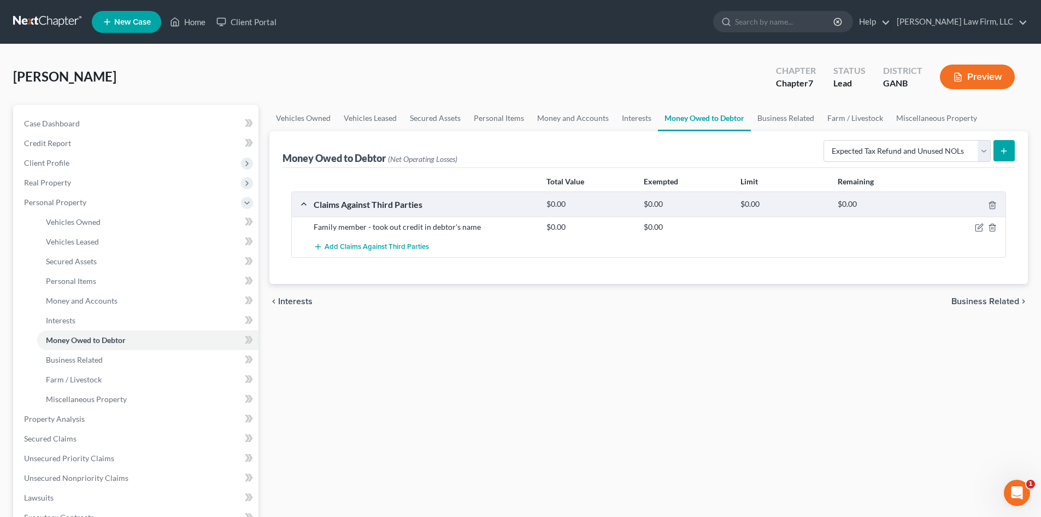
click at [1000, 153] on icon "submit" at bounding box center [1004, 151] width 9 height 9
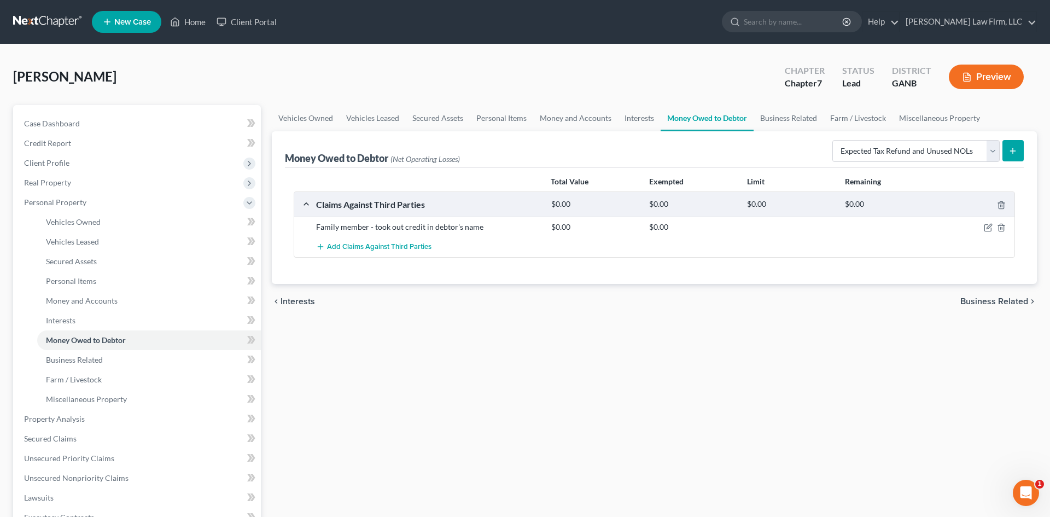
select select "0"
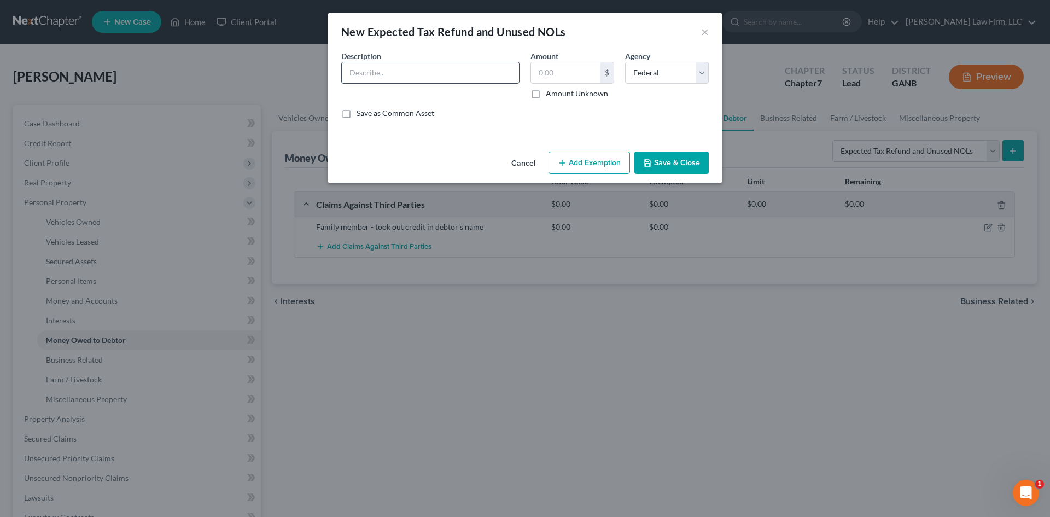
click at [414, 71] on input "text" at bounding box center [430, 72] width 177 height 21
type input "Anticipated tax refund"
type input "400"
click at [592, 158] on button "Add Exemption" at bounding box center [588, 162] width 81 height 23
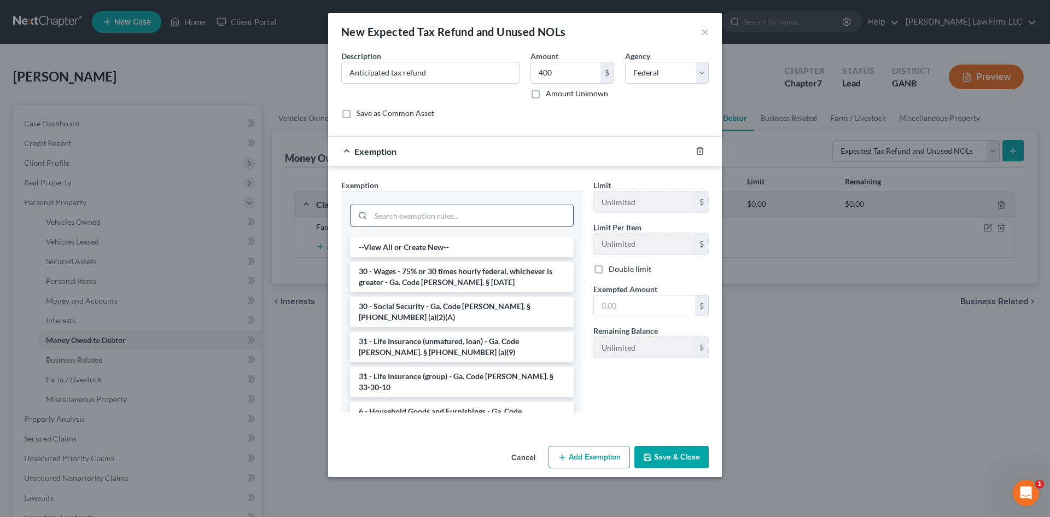
click at [373, 214] on input "search" at bounding box center [472, 215] width 202 height 21
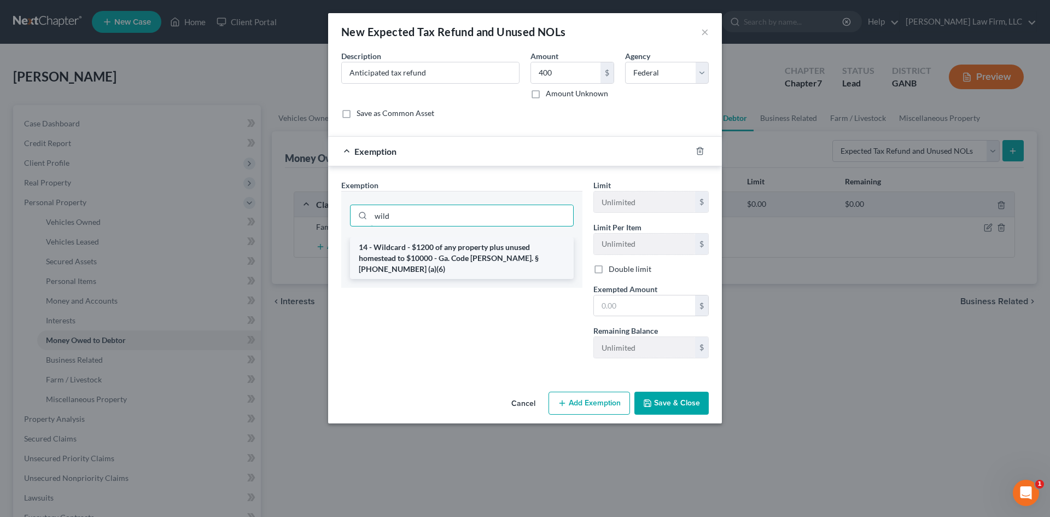
type input "wild"
click at [405, 260] on li "14 - Wildcard - $1200 of any property plus unused homestead to $10000 - Ga. Cod…" at bounding box center [462, 258] width 224 height 42
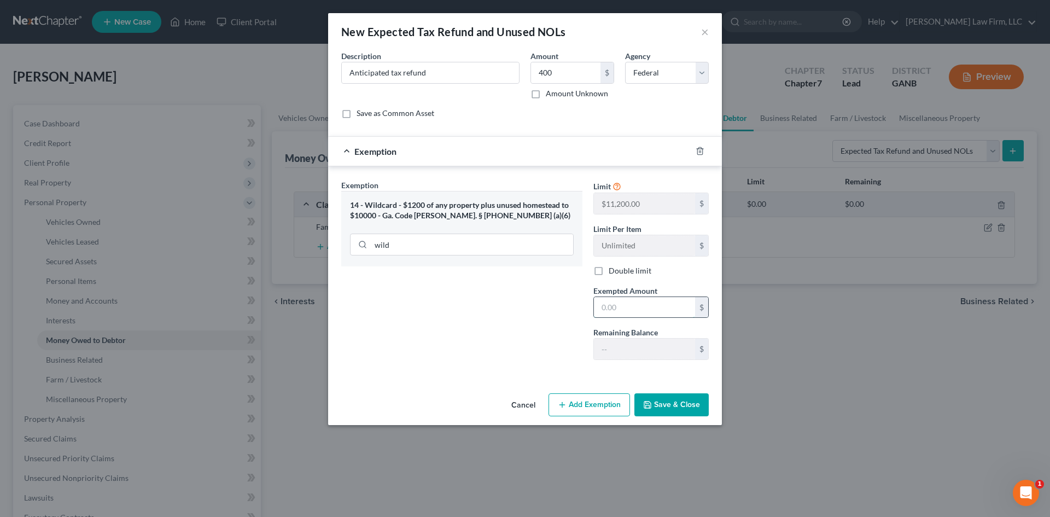
click at [642, 317] on input "text" at bounding box center [644, 307] width 101 height 21
type input "400"
click at [684, 407] on button "Save & Close" at bounding box center [671, 404] width 74 height 23
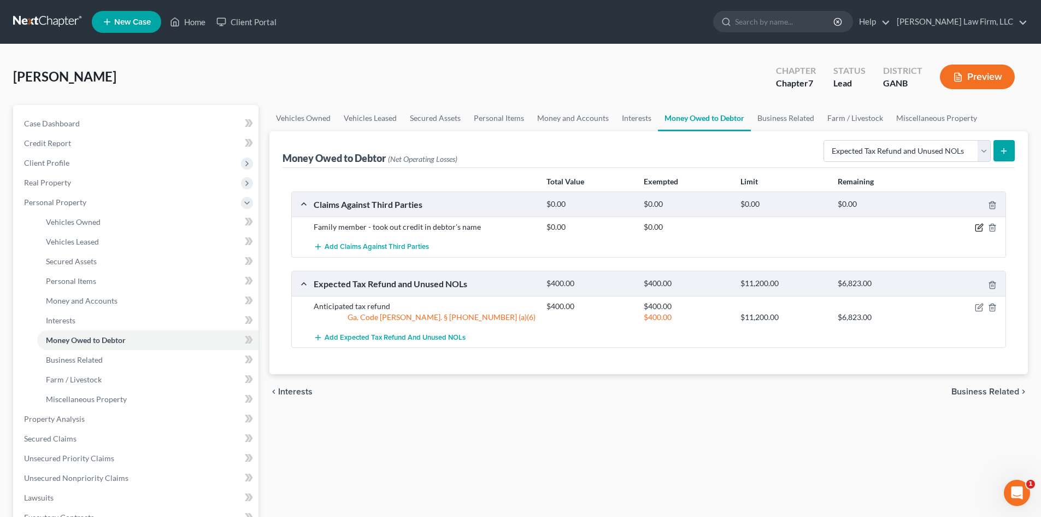
click at [977, 226] on icon "button" at bounding box center [979, 227] width 9 height 9
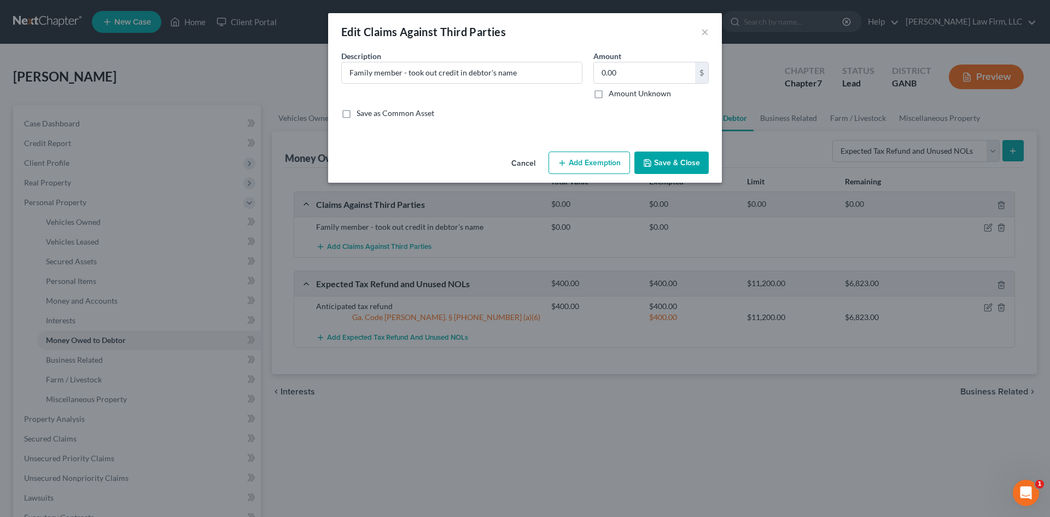
click at [674, 166] on button "Save & Close" at bounding box center [671, 162] width 74 height 23
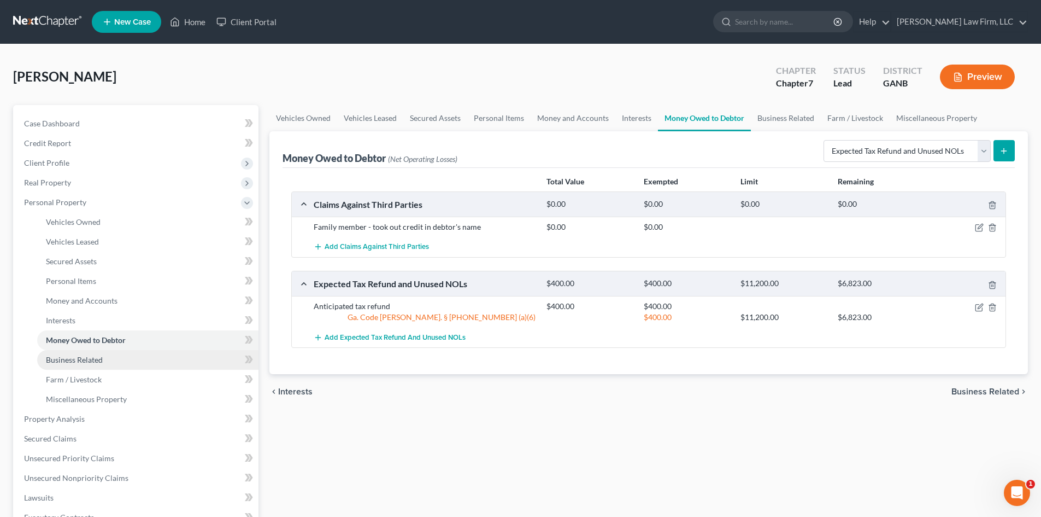
click at [92, 356] on span "Business Related" at bounding box center [74, 359] width 57 height 9
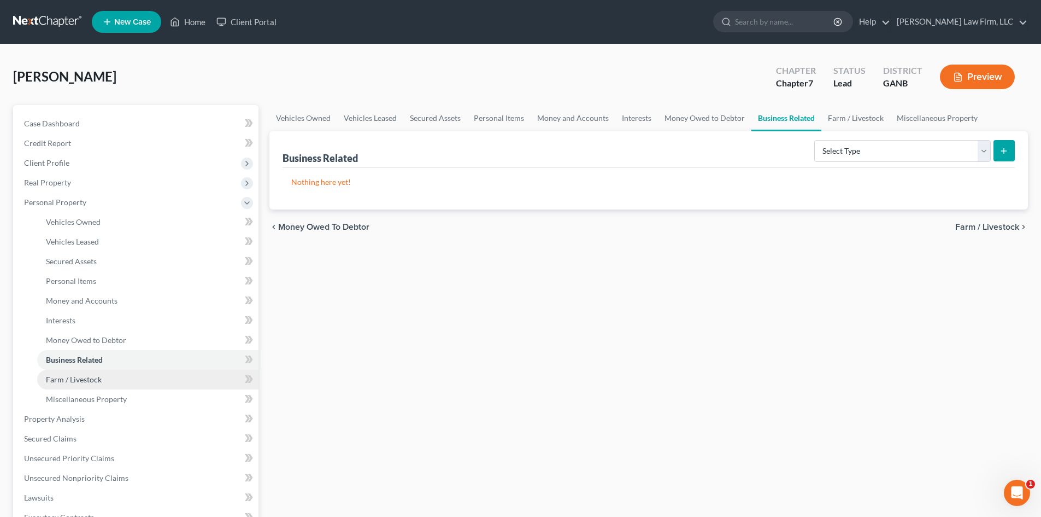
click at [63, 377] on span "Farm / Livestock" at bounding box center [74, 378] width 56 height 9
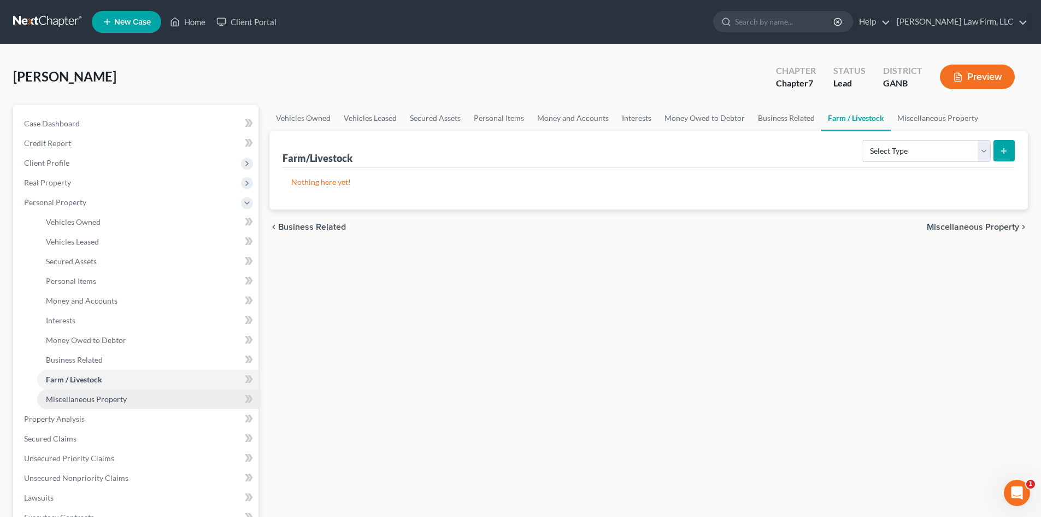
click at [109, 400] on span "Miscellaneous Property" at bounding box center [86, 398] width 81 height 9
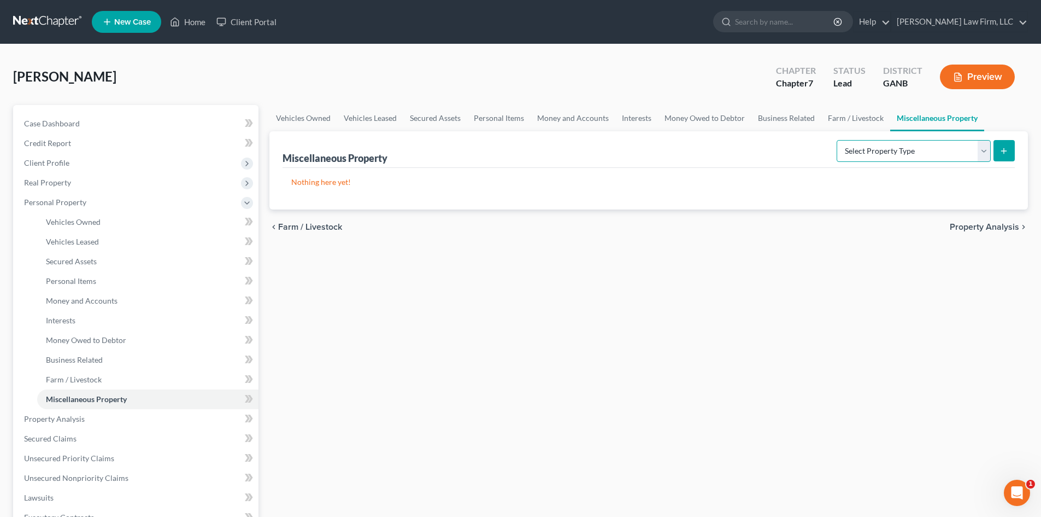
click at [983, 153] on select "Select Property Type Assigned for Creditor Benefit Within 1 Year Holding for An…" at bounding box center [914, 151] width 154 height 22
click at [775, 290] on div "Vehicles Owned Vehicles Leased Secured Assets Personal Items Money and Accounts…" at bounding box center [649, 420] width 770 height 631
click at [52, 414] on span "Property Analysis" at bounding box center [54, 418] width 61 height 9
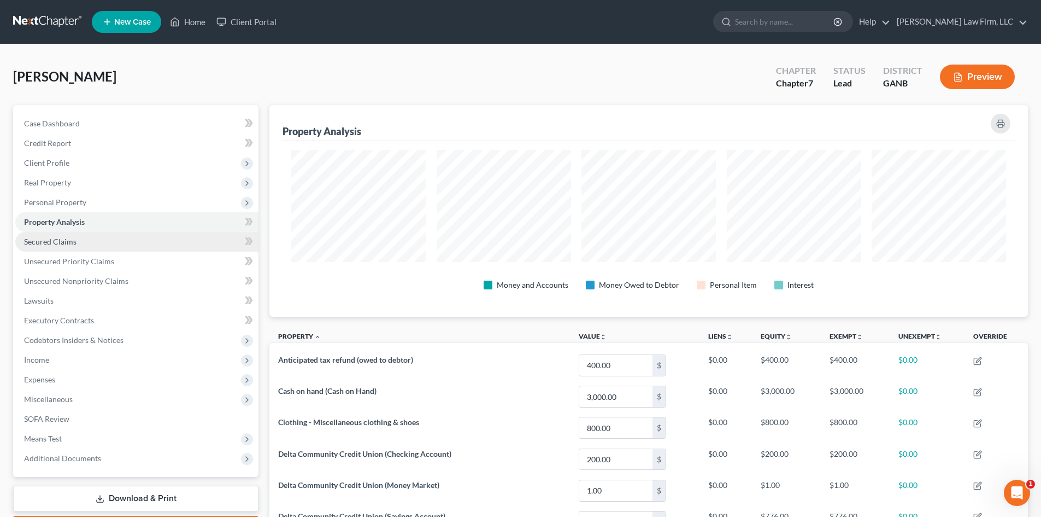
click at [56, 239] on span "Secured Claims" at bounding box center [50, 241] width 52 height 9
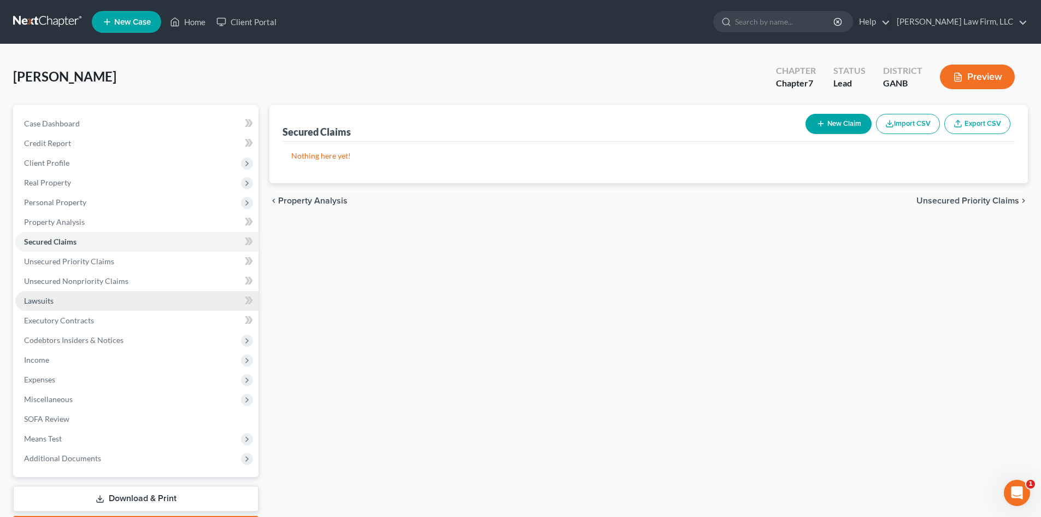
click at [51, 303] on span "Lawsuits" at bounding box center [39, 300] width 30 height 9
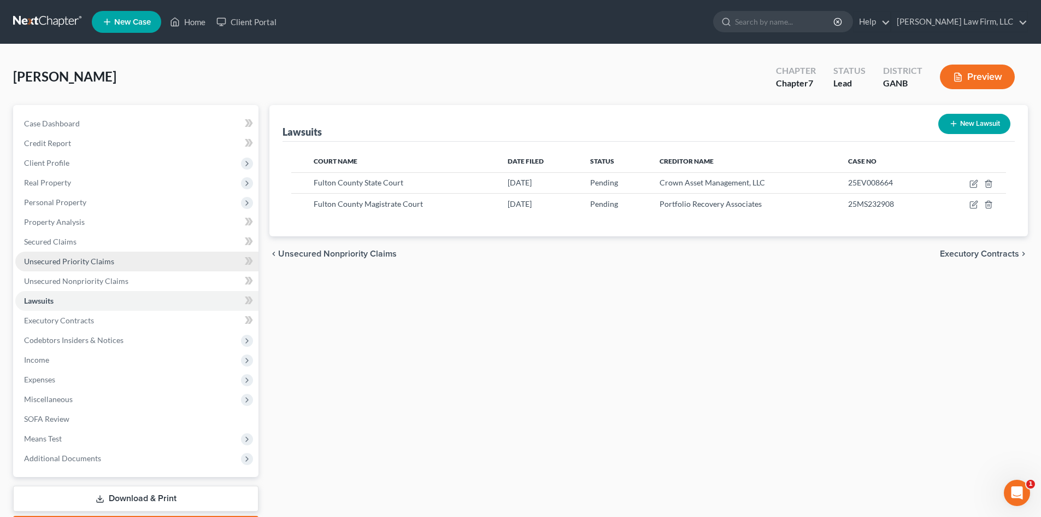
click at [38, 258] on span "Unsecured Priority Claims" at bounding box center [69, 260] width 90 height 9
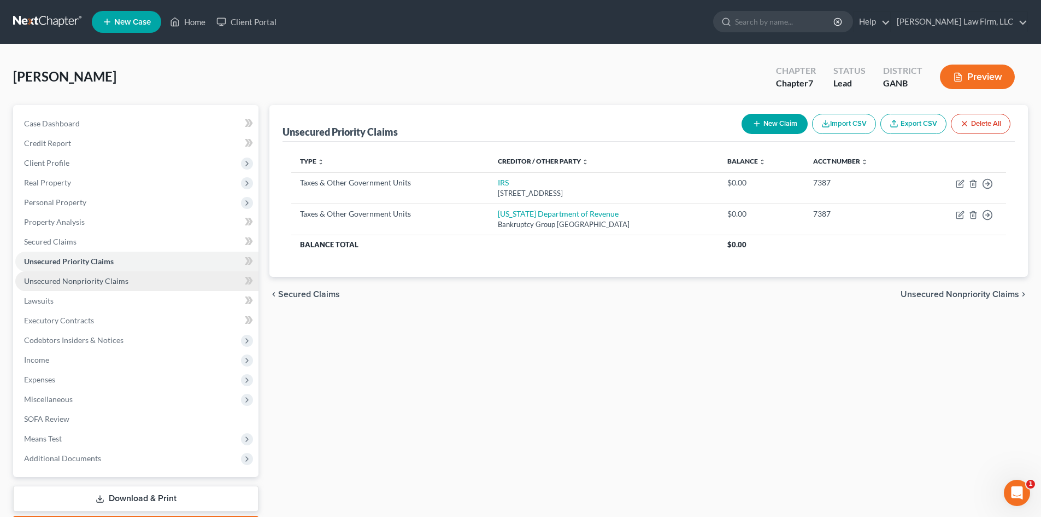
click at [39, 282] on span "Unsecured Nonpriority Claims" at bounding box center [76, 280] width 104 height 9
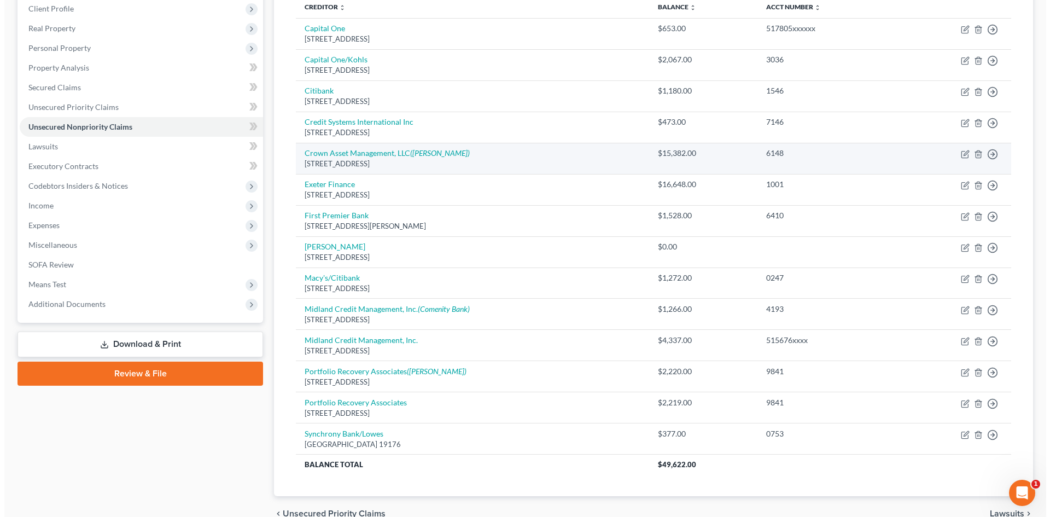
scroll to position [210, 0]
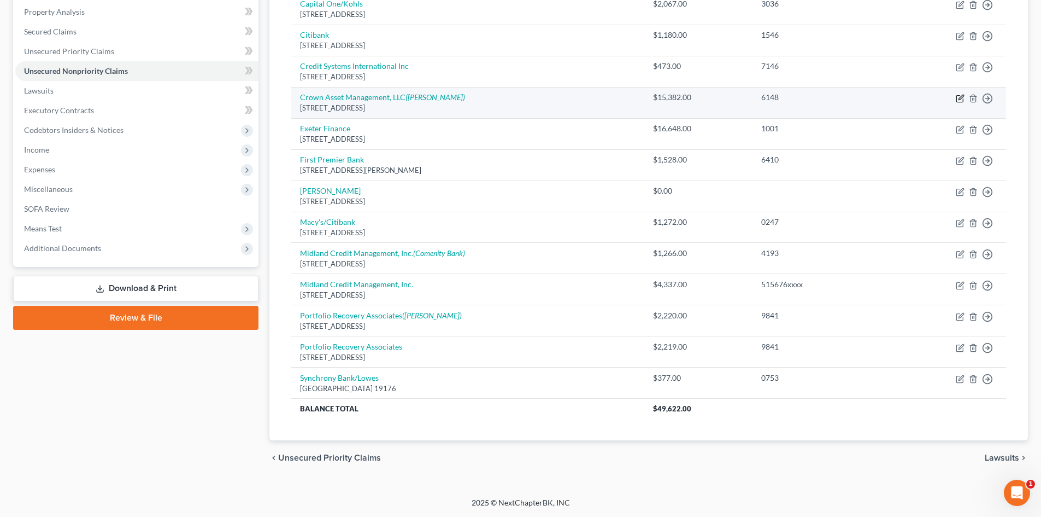
click at [962, 98] on icon "button" at bounding box center [961, 97] width 5 height 5
select select "10"
select select "1"
select select "0"
select select "10"
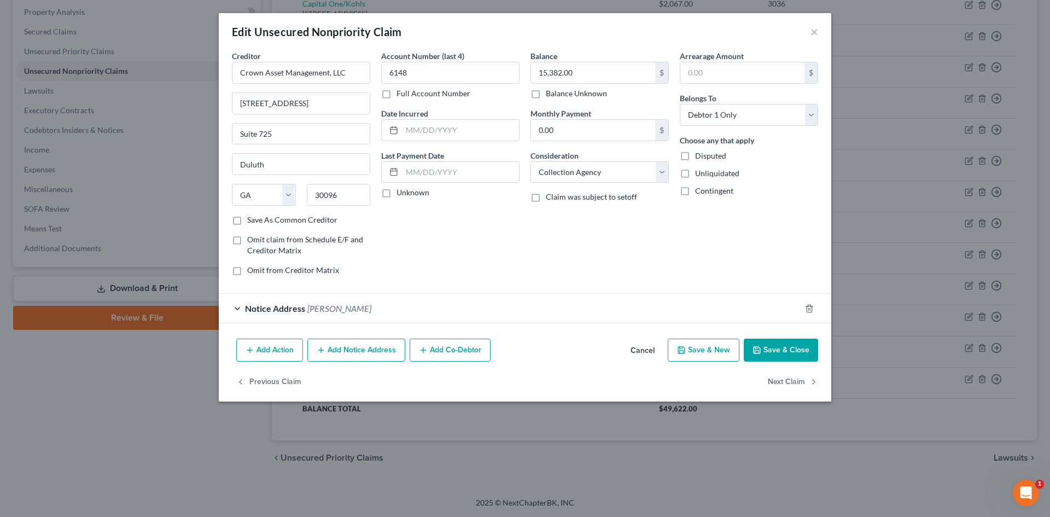
click at [448, 303] on div "Notice Address Roy D. Reagin Jr." at bounding box center [510, 308] width 582 height 29
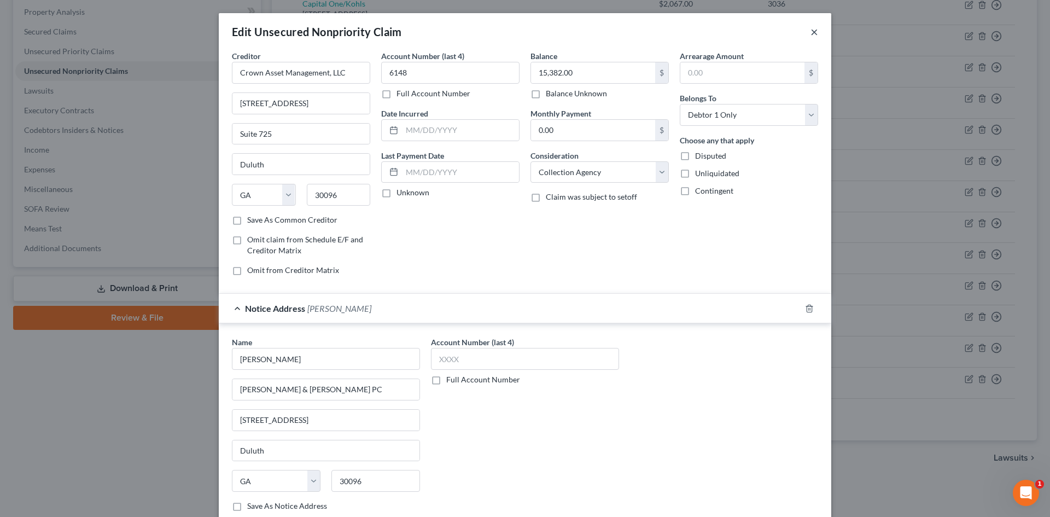
click at [811, 34] on button "×" at bounding box center [814, 31] width 8 height 13
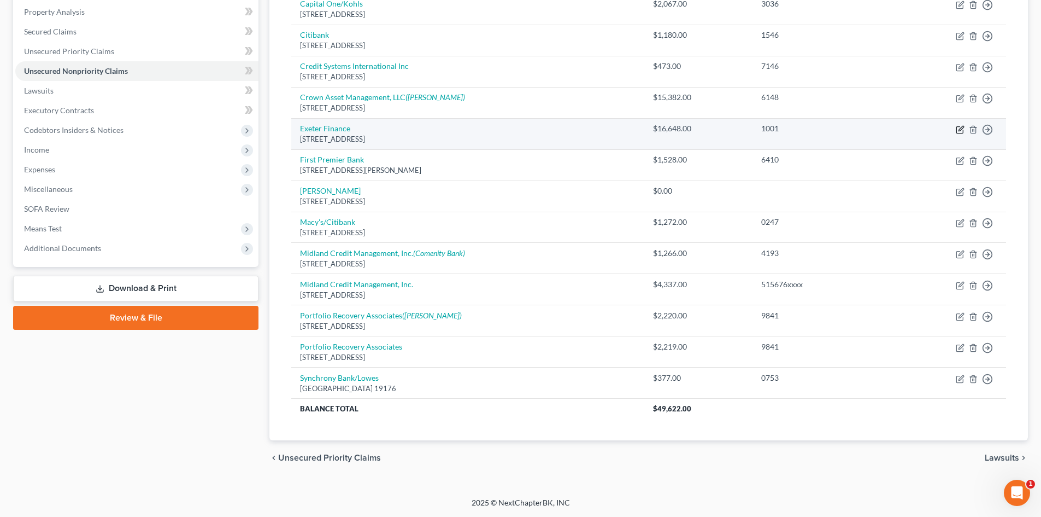
click at [960, 125] on icon "button" at bounding box center [960, 129] width 9 height 9
select select "45"
select select "4"
select select "0"
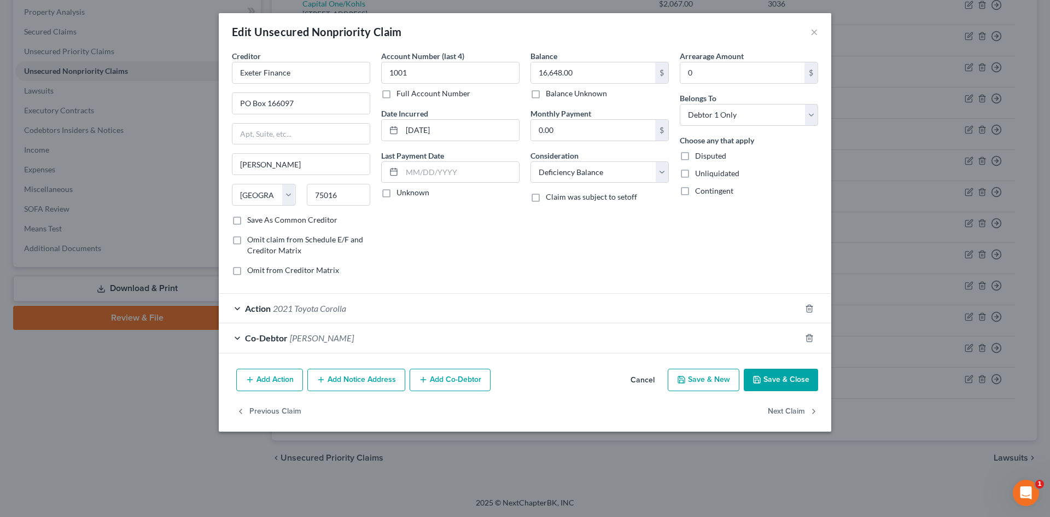
click at [376, 337] on div "Co-Debtor Kartia Eugene" at bounding box center [510, 337] width 582 height 29
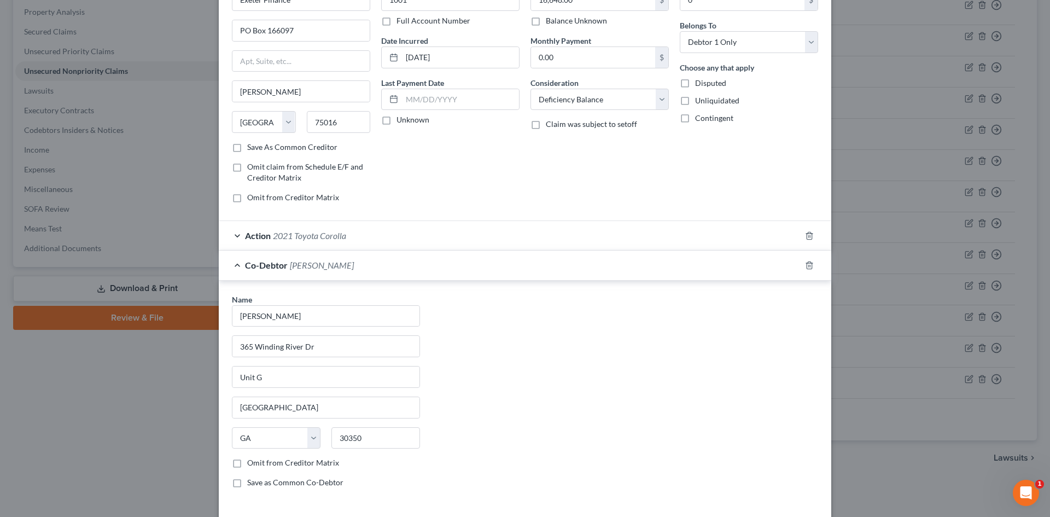
scroll to position [153, 0]
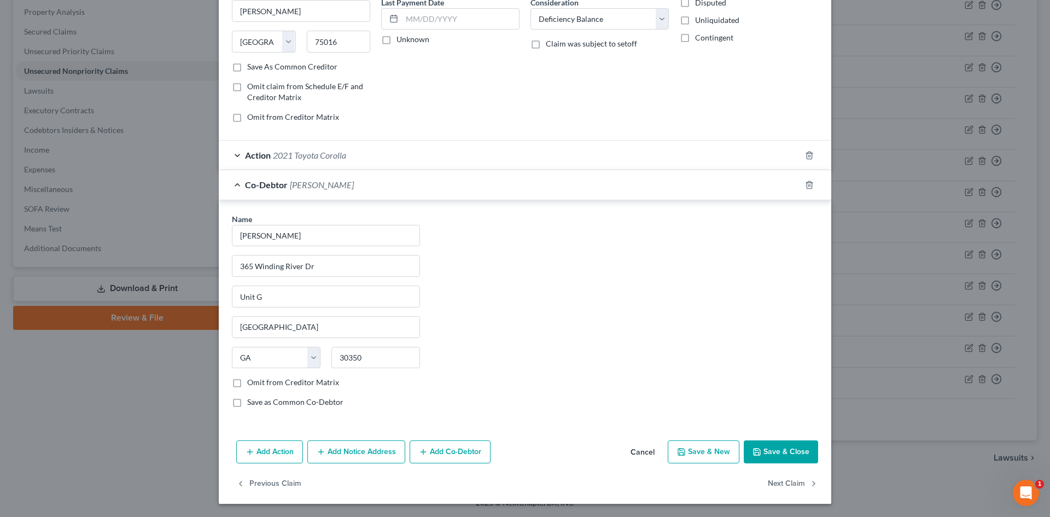
click at [802, 445] on button "Save & Close" at bounding box center [780, 451] width 74 height 23
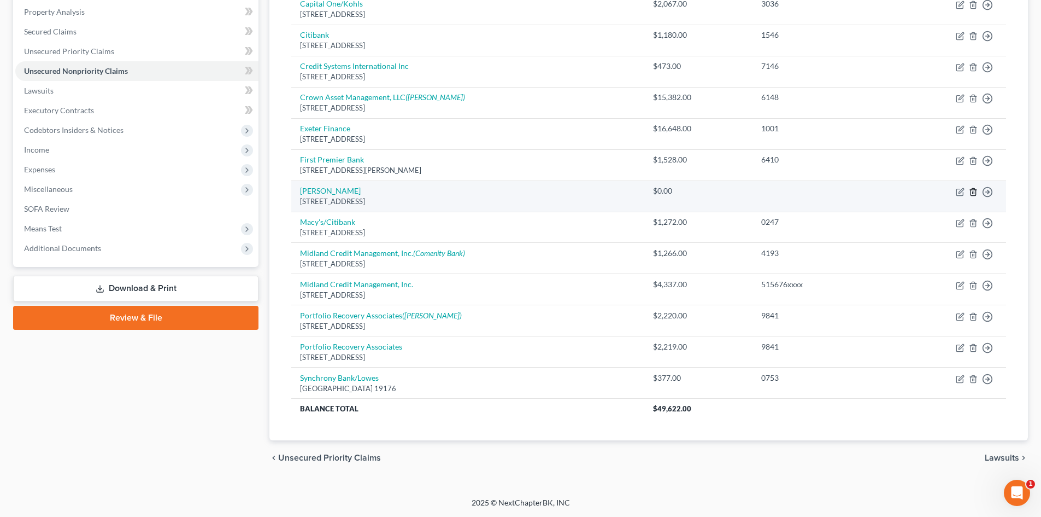
click at [971, 191] on icon "button" at bounding box center [973, 191] width 5 height 7
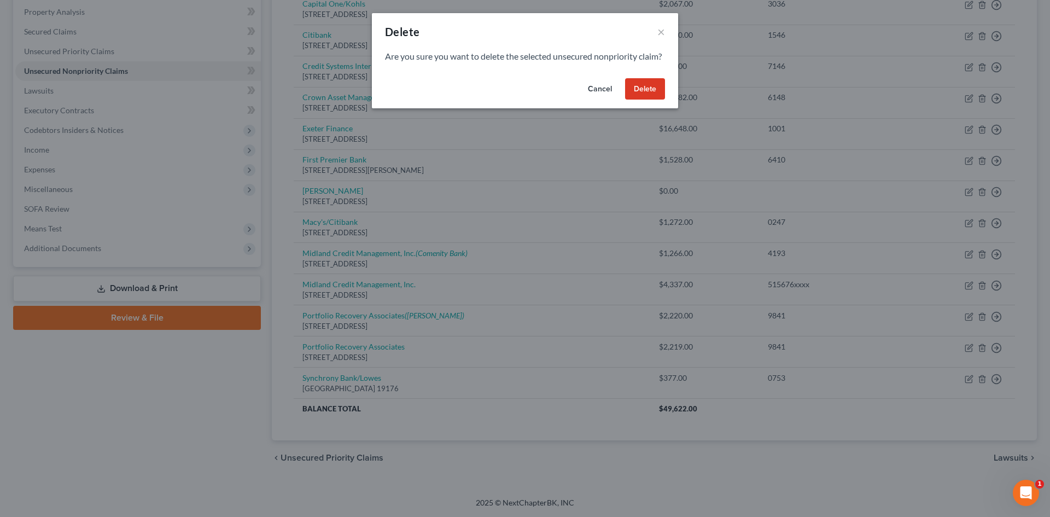
click at [635, 94] on button "Delete" at bounding box center [645, 89] width 40 height 22
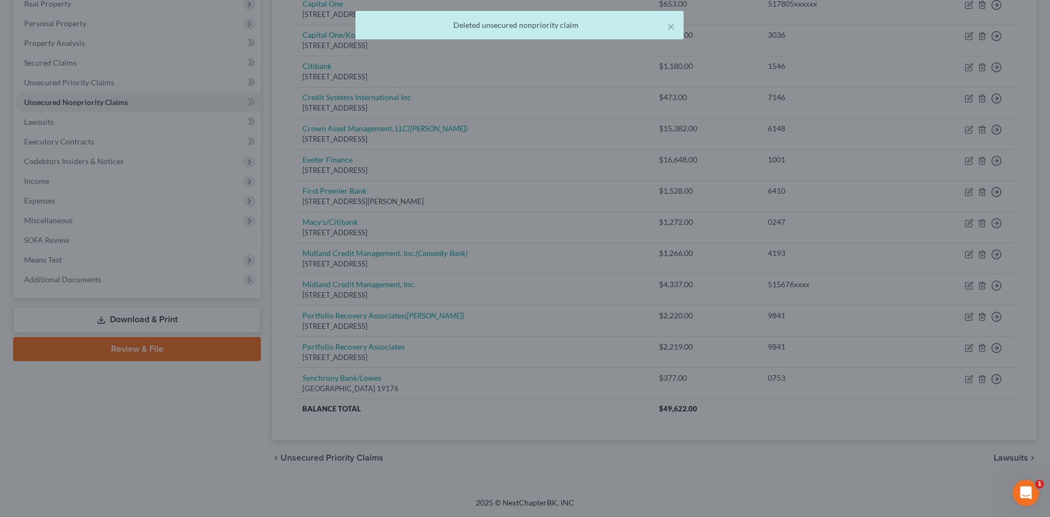
scroll to position [179, 0]
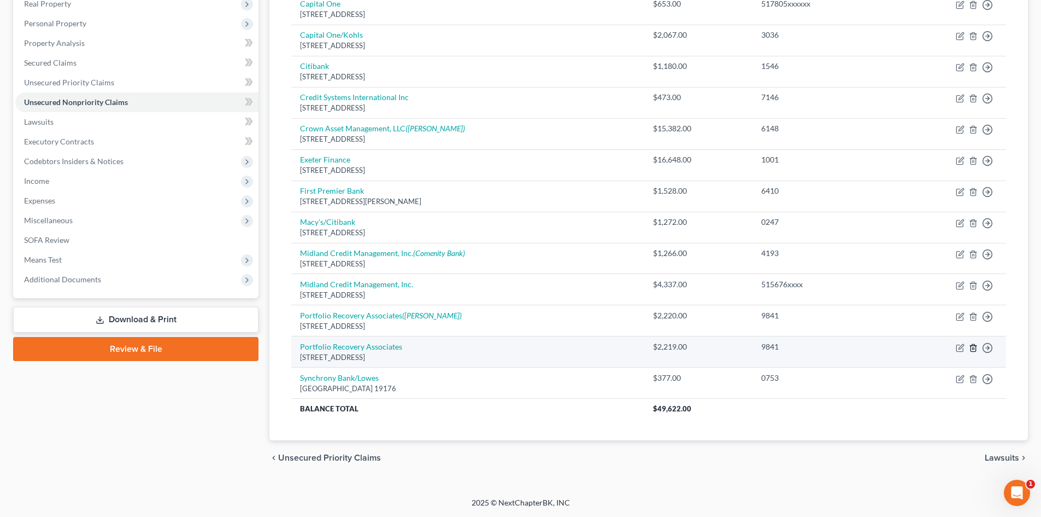
click at [971, 347] on icon "button" at bounding box center [973, 347] width 5 height 7
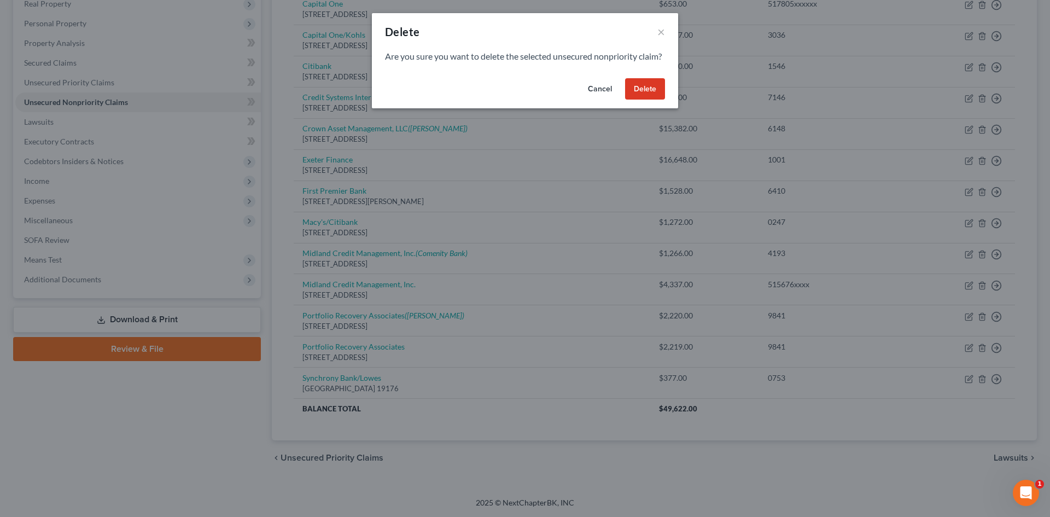
click at [651, 100] on button "Delete" at bounding box center [645, 89] width 40 height 22
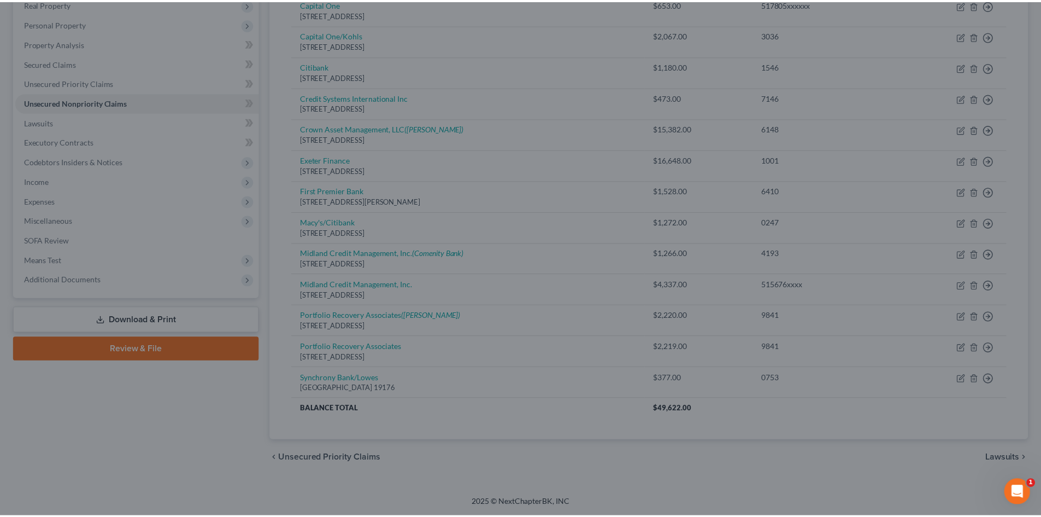
scroll to position [148, 0]
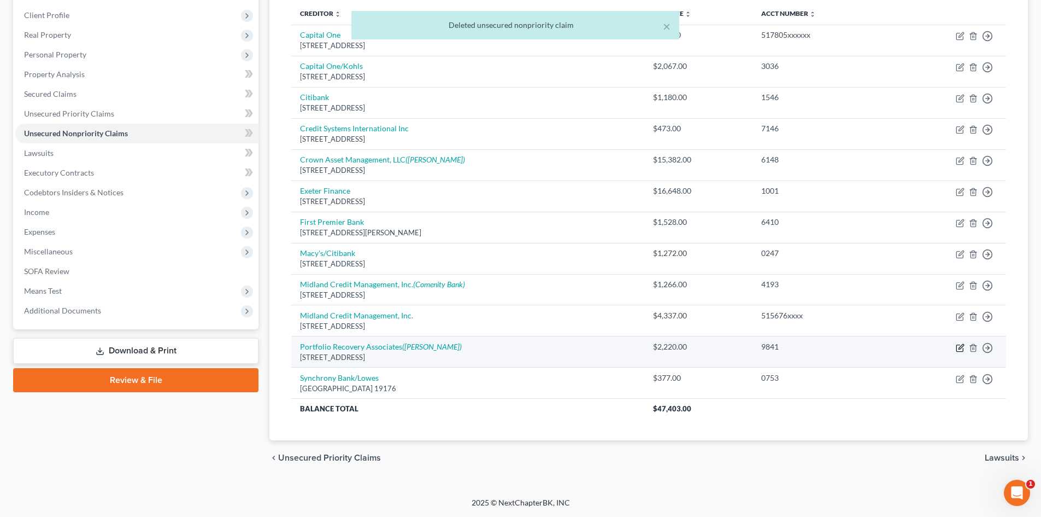
click at [962, 347] on icon "button" at bounding box center [961, 346] width 5 height 5
select select "48"
select select "1"
select select "0"
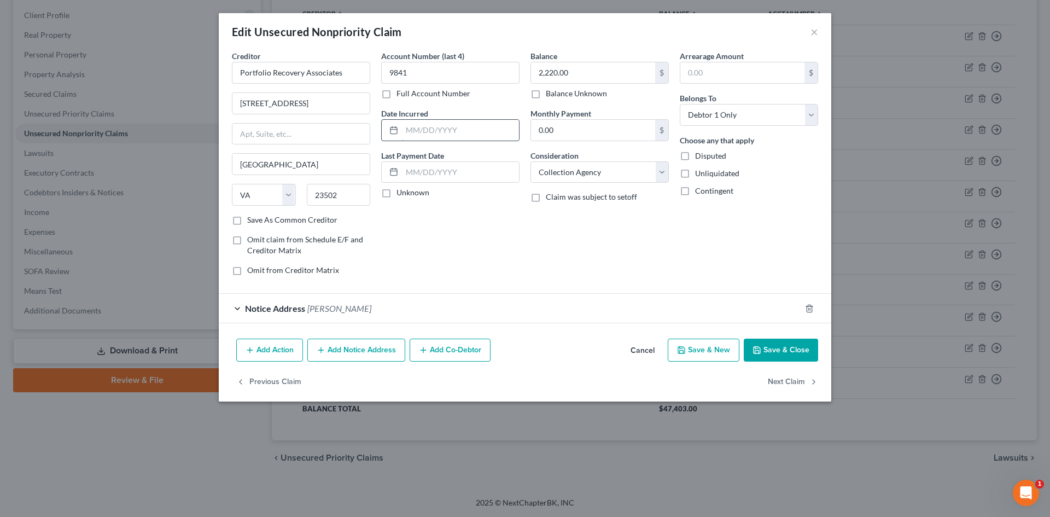
click at [444, 130] on input "text" at bounding box center [460, 130] width 117 height 21
type input "05/24/2024"
click at [784, 359] on button "Save & Close" at bounding box center [780, 349] width 74 height 23
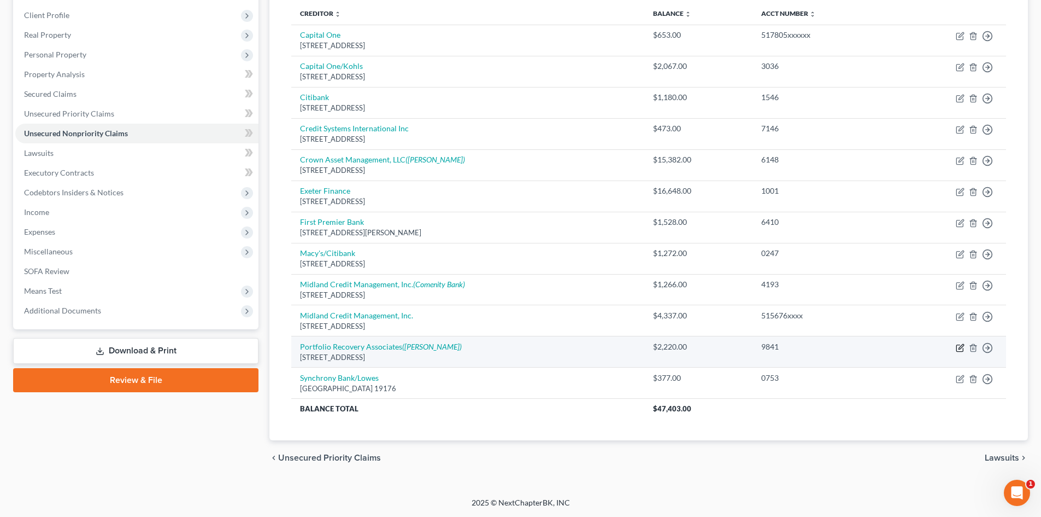
click at [962, 346] on icon "button" at bounding box center [960, 347] width 9 height 9
select select "48"
select select "1"
select select "0"
select select "18"
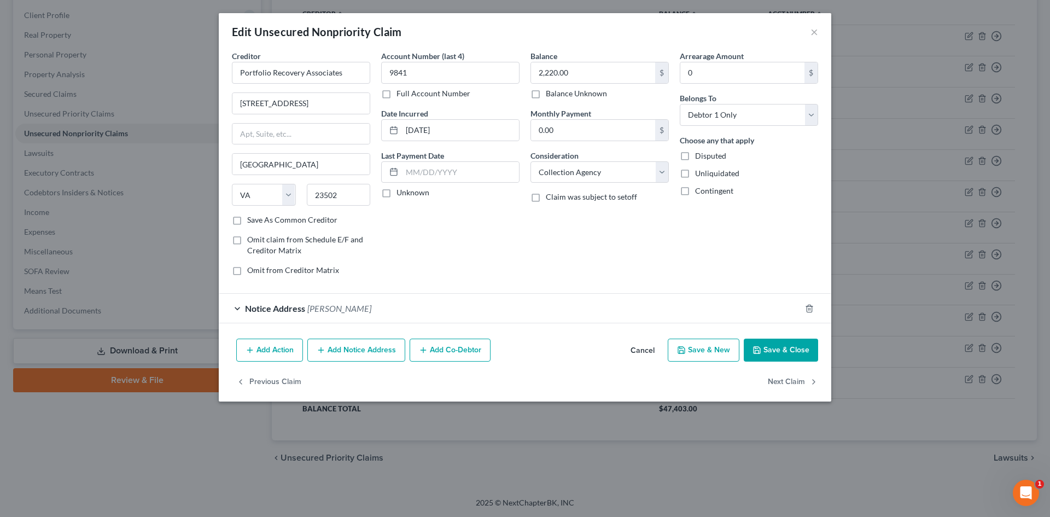
click at [543, 309] on div "Notice Address Michael Kirschenheiter" at bounding box center [510, 308] width 582 height 29
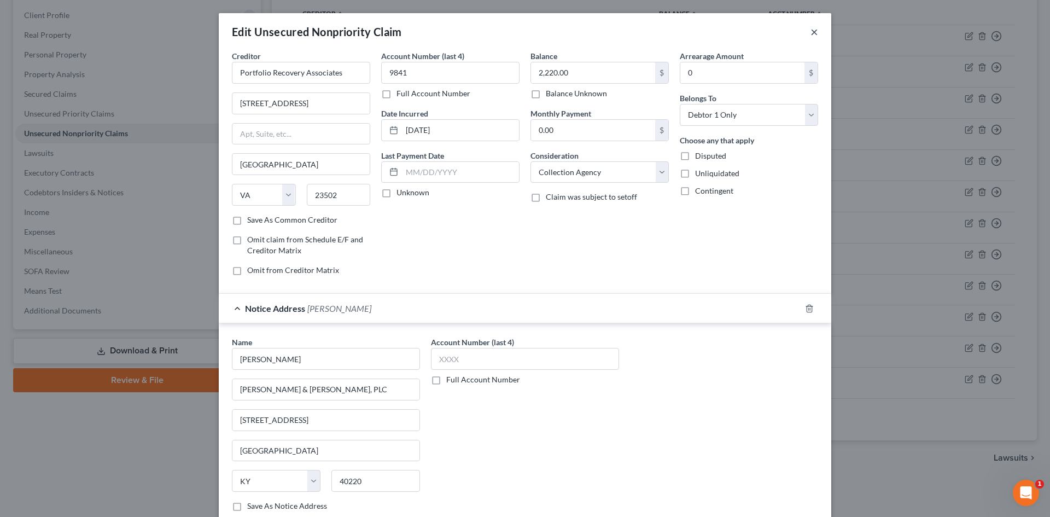
click at [810, 30] on button "×" at bounding box center [814, 31] width 8 height 13
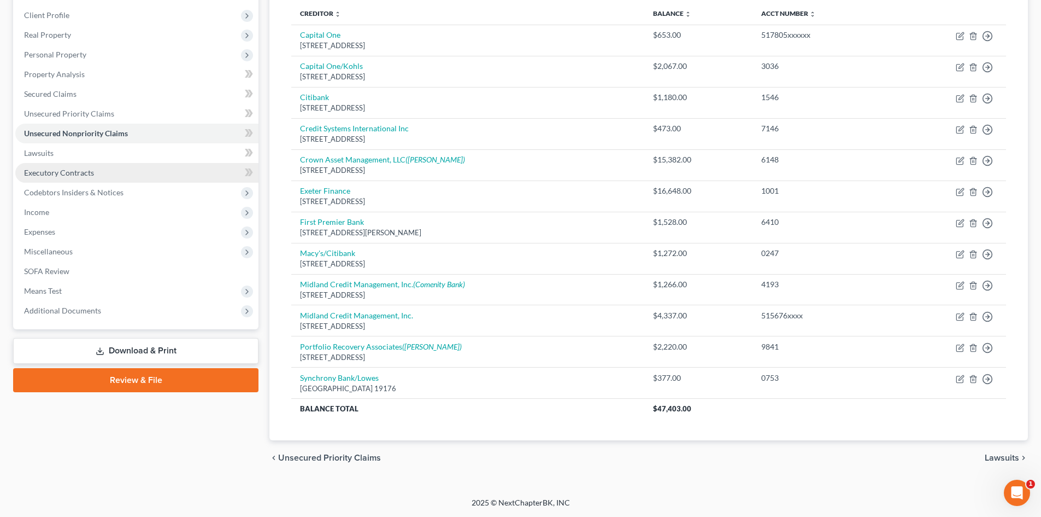
click at [69, 178] on link "Executory Contracts" at bounding box center [136, 173] width 243 height 20
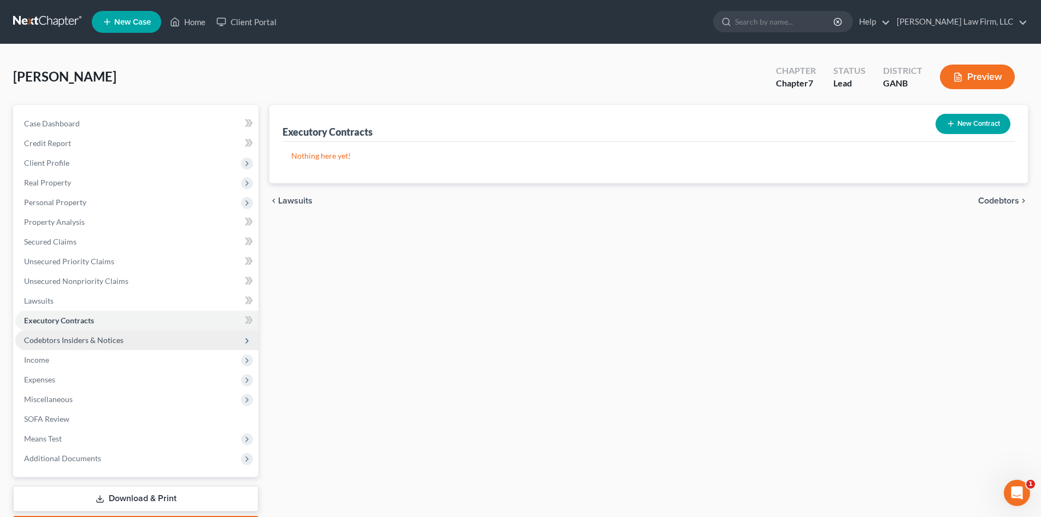
click at [50, 341] on span "Codebtors Insiders & Notices" at bounding box center [73, 339] width 99 height 9
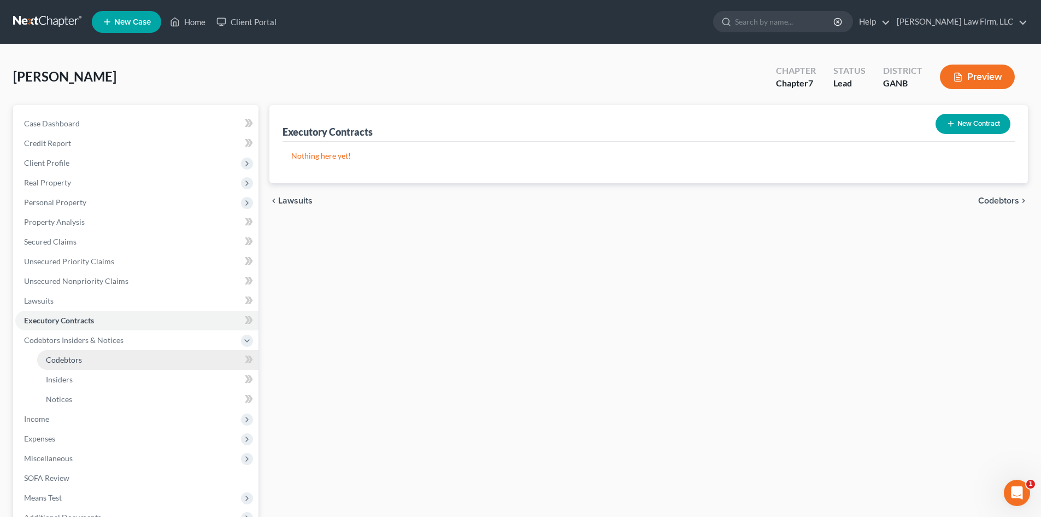
click at [75, 358] on span "Codebtors" at bounding box center [64, 359] width 36 height 9
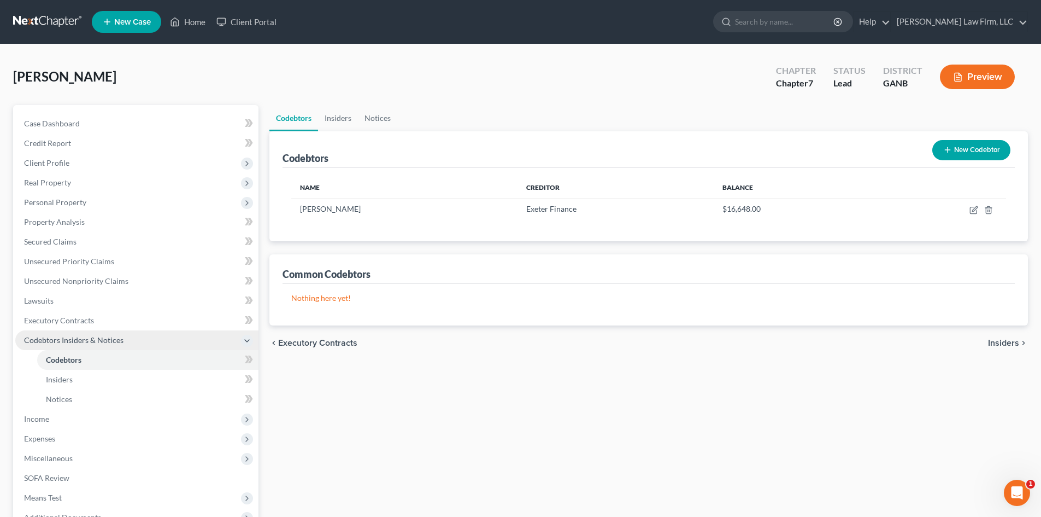
click at [34, 341] on span "Codebtors Insiders & Notices" at bounding box center [73, 339] width 99 height 9
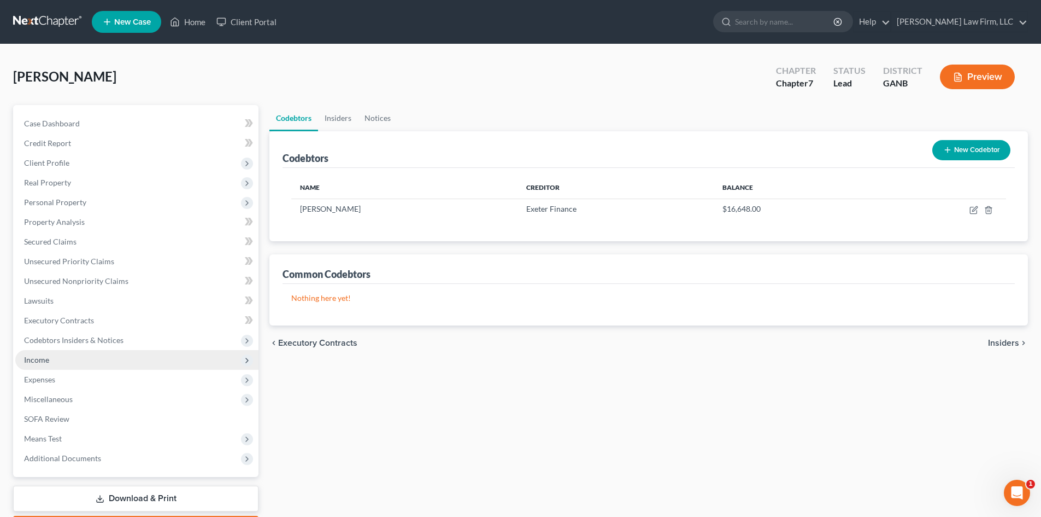
click at [35, 355] on span "Income" at bounding box center [36, 359] width 25 height 9
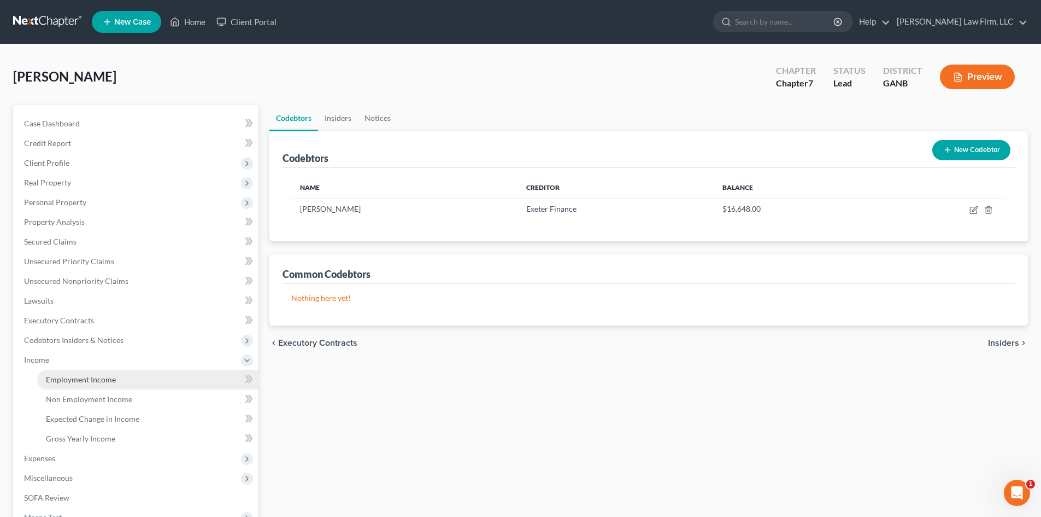
drag, startPoint x: 77, startPoint y: 381, endPoint x: 186, endPoint y: 376, distance: 109.5
click at [77, 381] on span "Employment Income" at bounding box center [81, 378] width 70 height 9
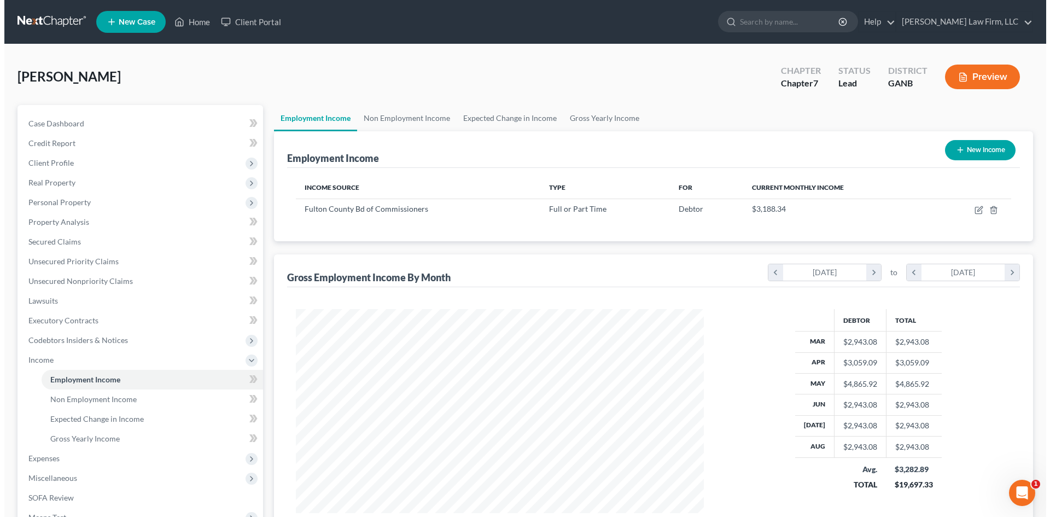
scroll to position [204, 430]
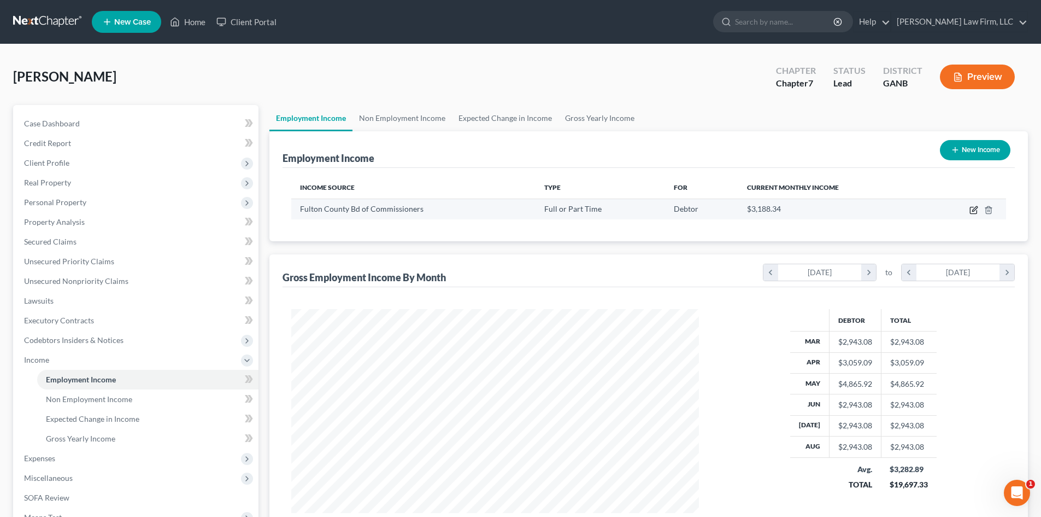
click at [971, 208] on icon "button" at bounding box center [974, 210] width 9 height 9
select select "0"
select select "10"
select select "2"
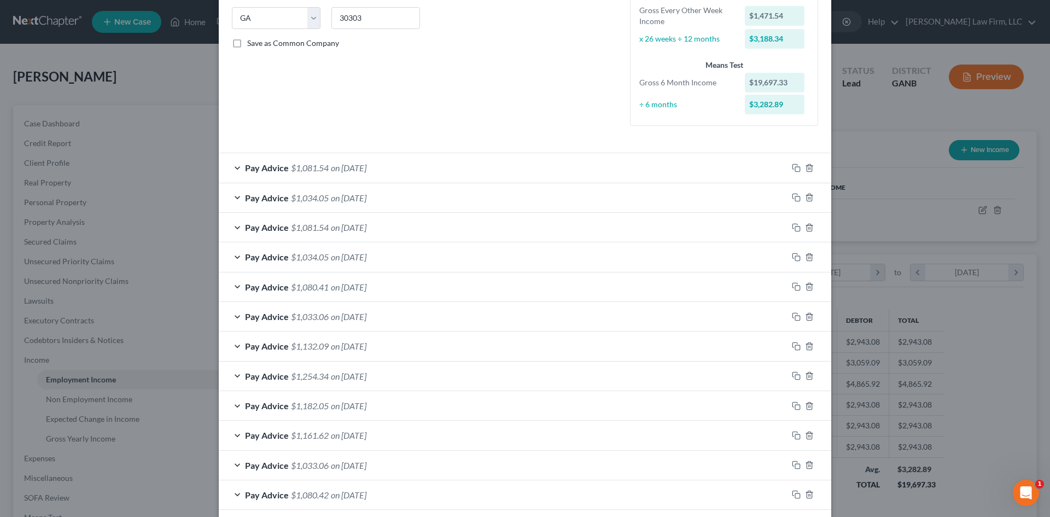
scroll to position [266, 0]
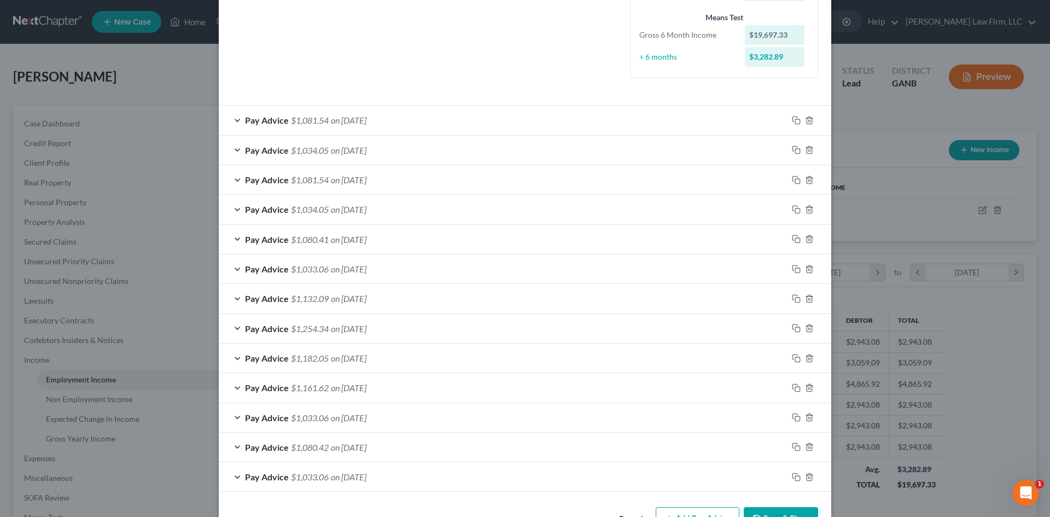
click at [432, 123] on div "Pay Advice $1,081.54 on 08/22/2025" at bounding box center [503, 120] width 569 height 29
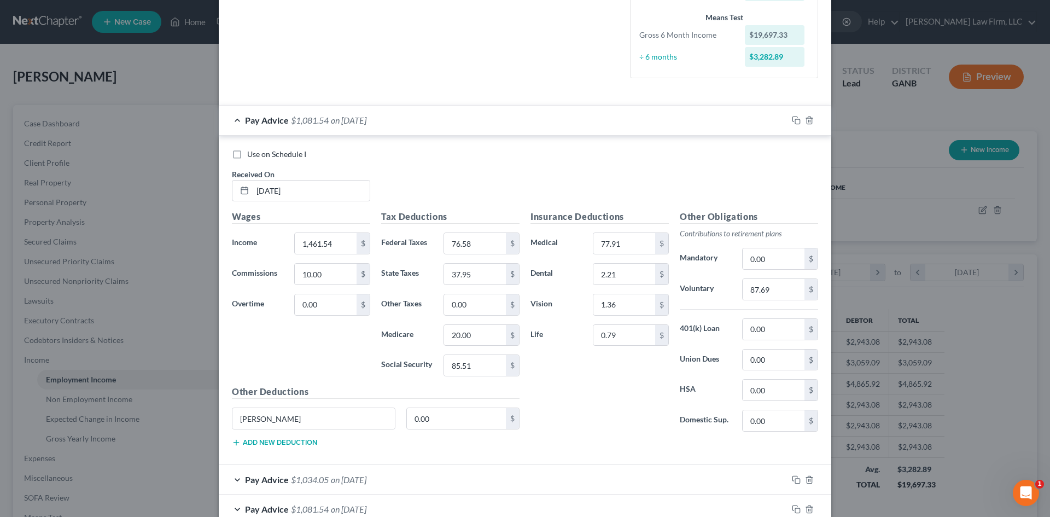
click at [423, 478] on div "Pay Advice $1,034.05 on 08/08/2025" at bounding box center [503, 479] width 569 height 29
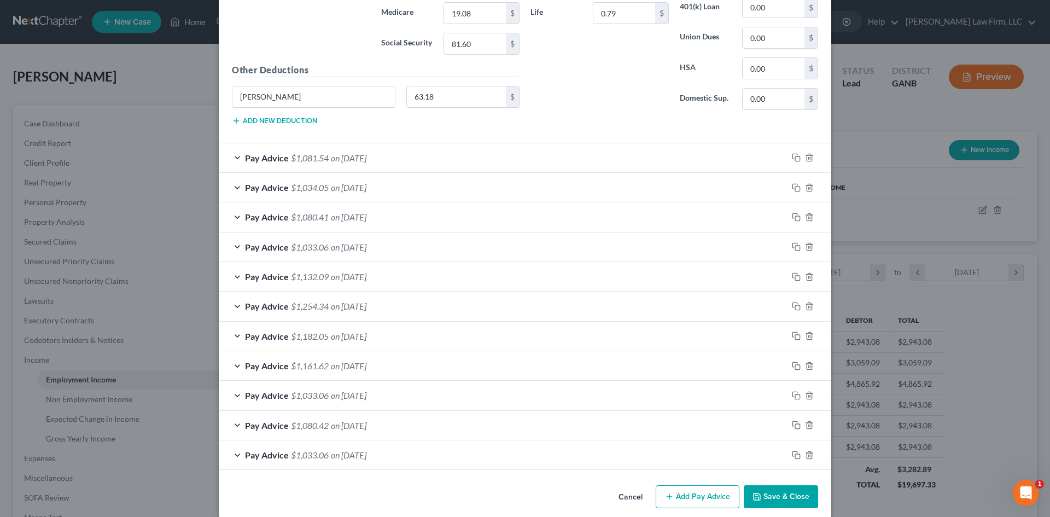
scroll to position [947, 0]
click at [500, 368] on div "Pay Advice $1,161.62 on 04/18/2025" at bounding box center [503, 364] width 569 height 29
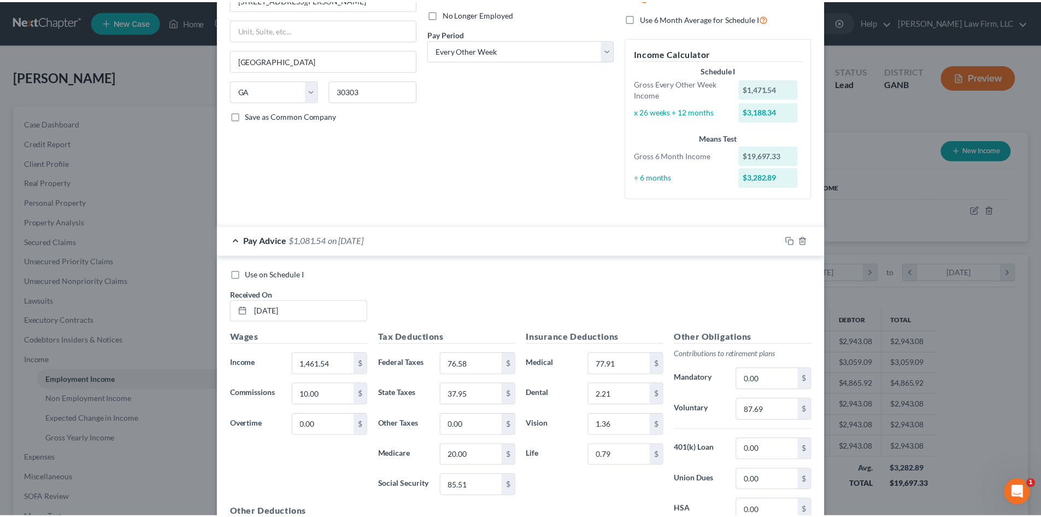
scroll to position [0, 0]
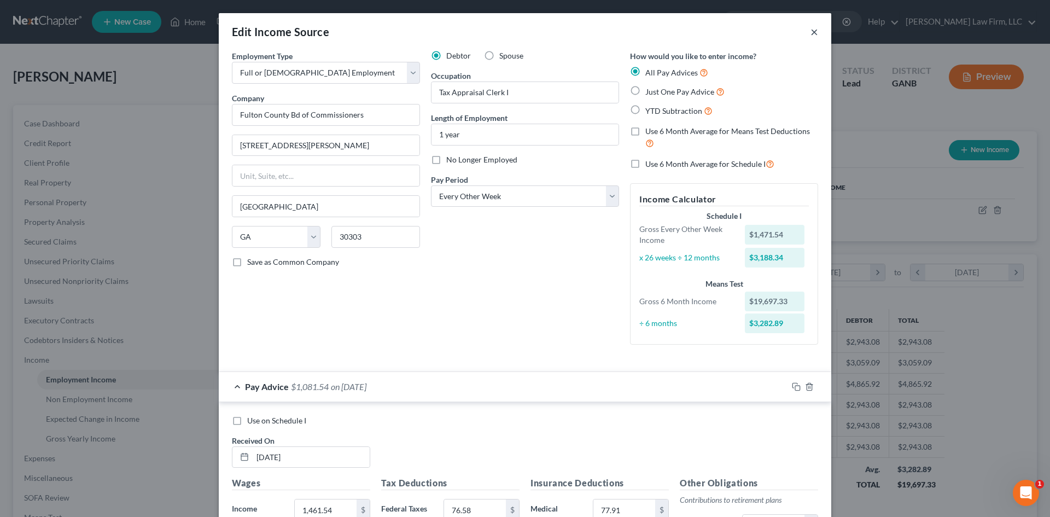
drag, startPoint x: 808, startPoint y: 33, endPoint x: 785, endPoint y: 258, distance: 225.8
click at [810, 33] on button "×" at bounding box center [814, 31] width 8 height 13
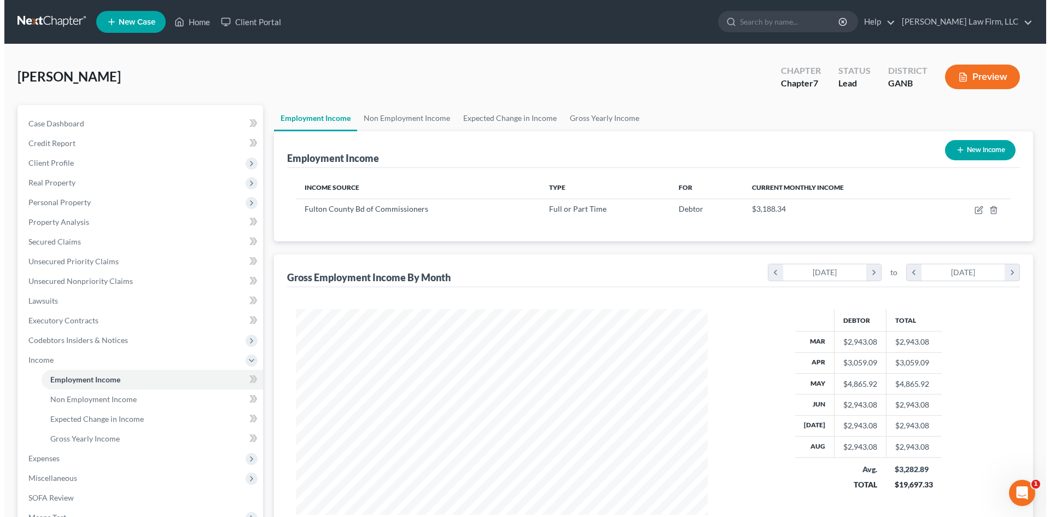
scroll to position [546449, 546223]
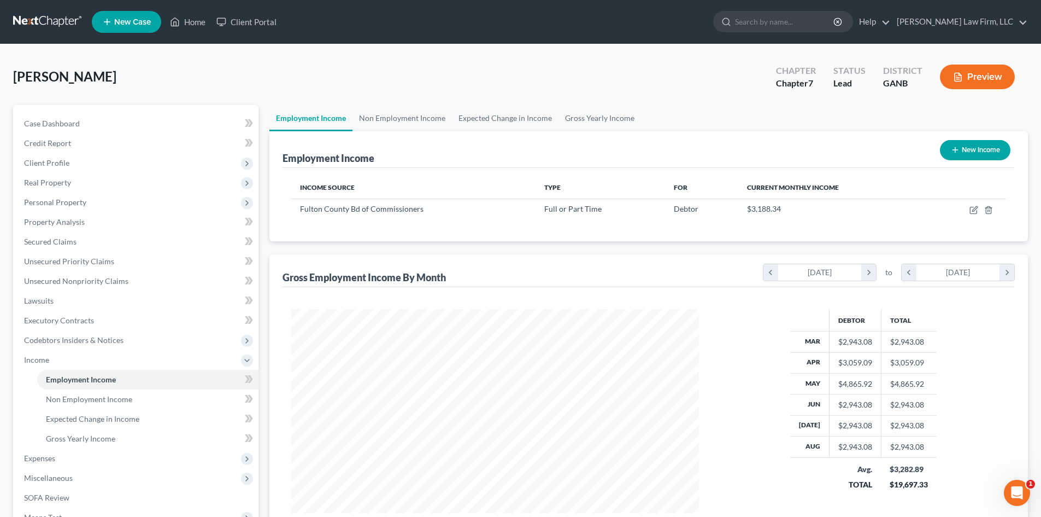
click at [980, 71] on button "Preview" at bounding box center [977, 77] width 75 height 25
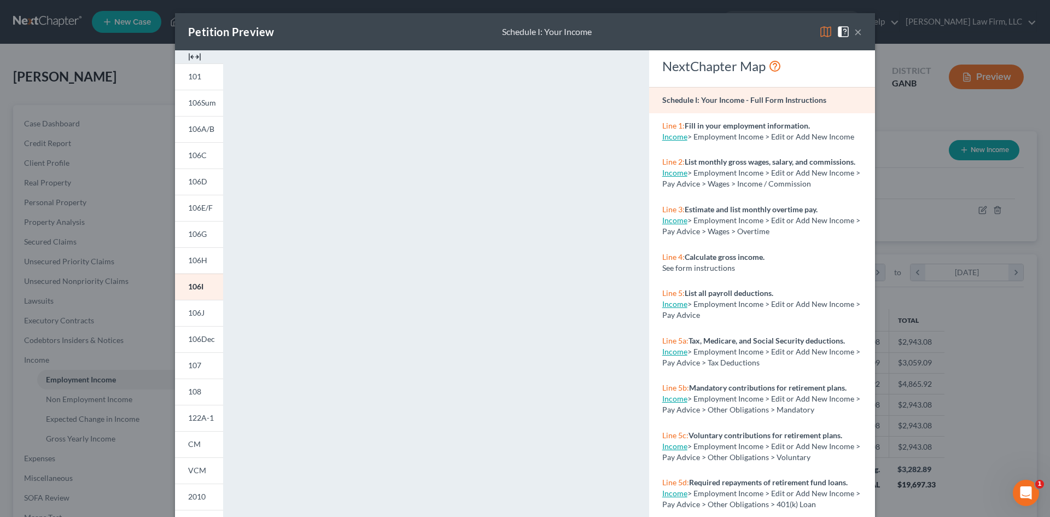
click at [848, 35] on span at bounding box center [844, 30] width 17 height 9
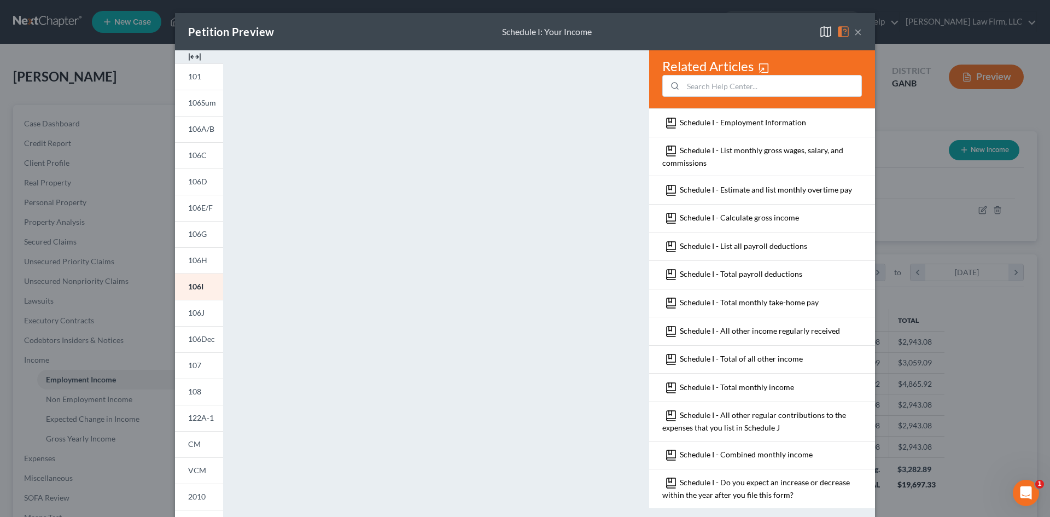
click at [855, 30] on button "×" at bounding box center [858, 31] width 8 height 13
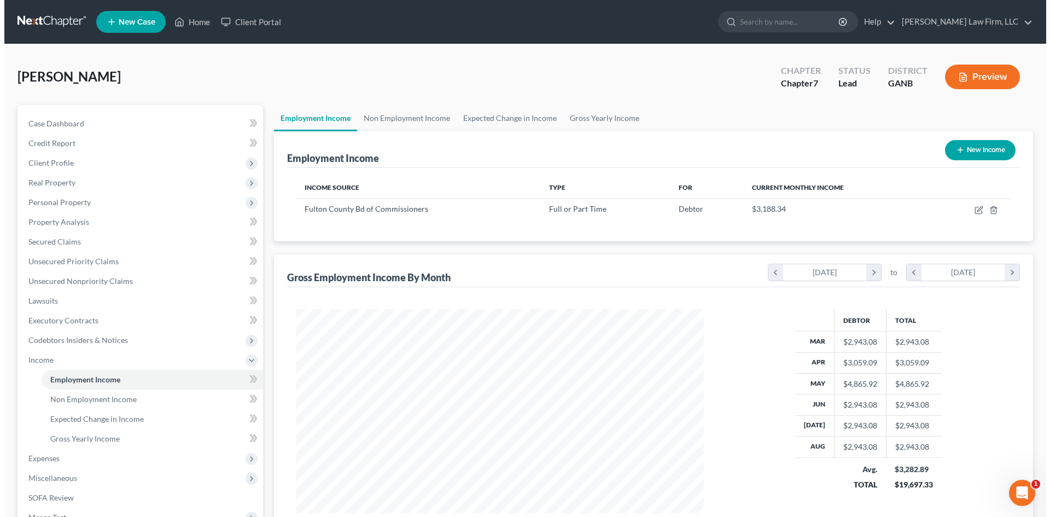
scroll to position [143, 0]
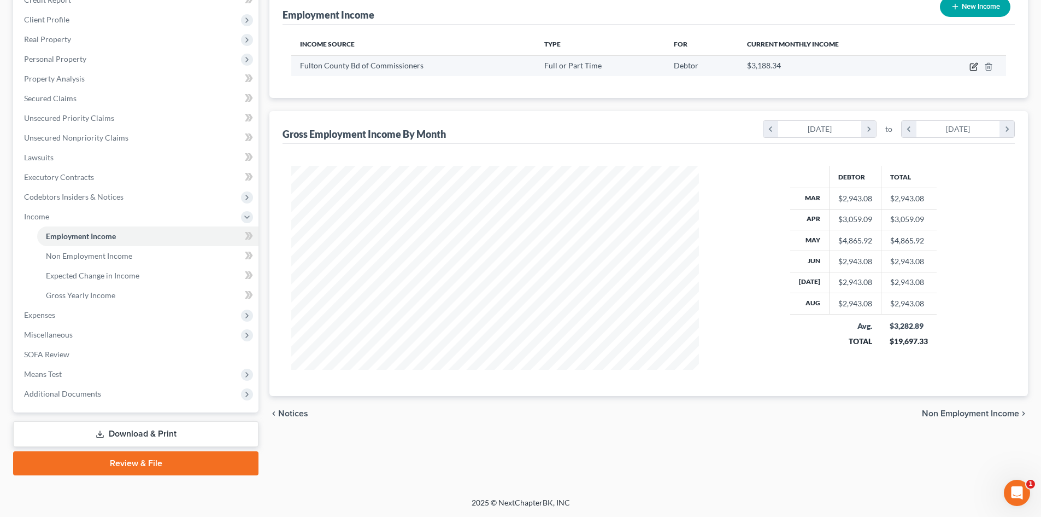
click at [975, 68] on icon "button" at bounding box center [974, 66] width 9 height 9
select select "0"
select select "10"
select select "2"
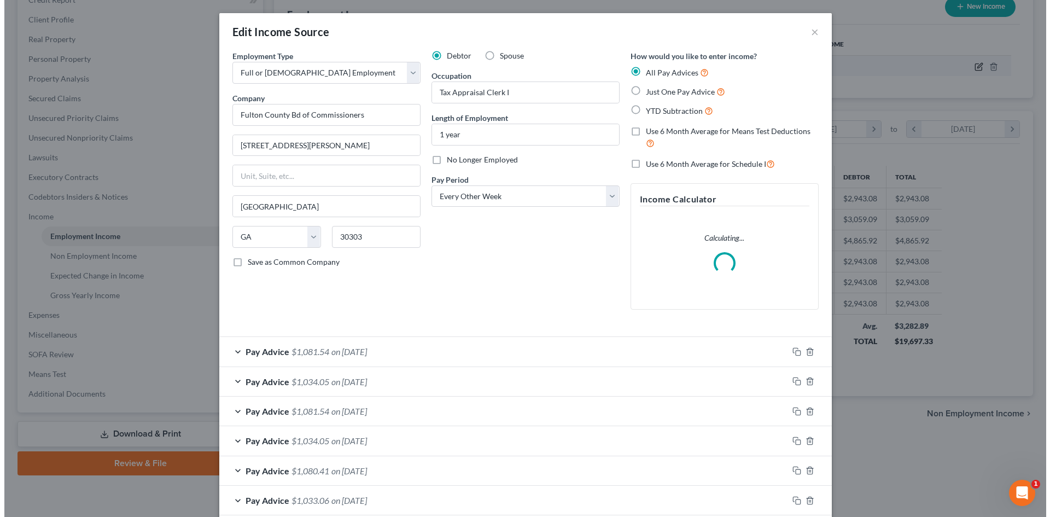
scroll to position [206, 433]
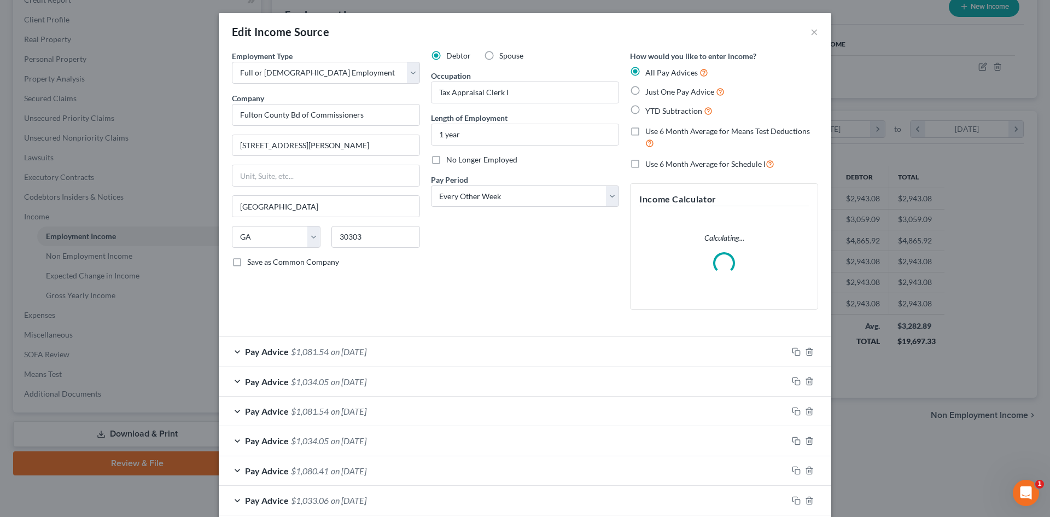
click at [645, 164] on label "Use 6 Month Average for Schedule I" at bounding box center [709, 163] width 129 height 13
click at [649, 164] on input "Use 6 Month Average for Schedule I" at bounding box center [652, 160] width 7 height 7
checkbox input "true"
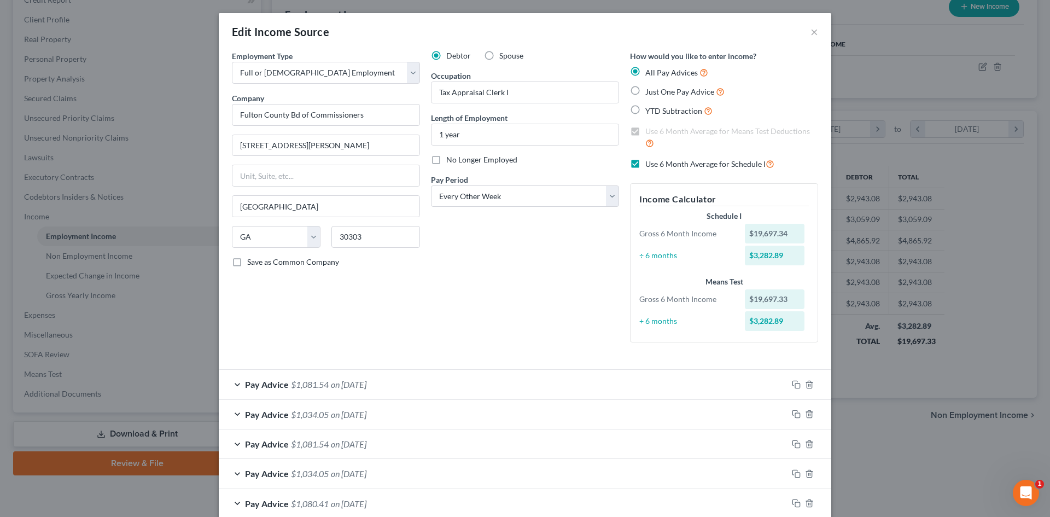
click at [645, 163] on label "Use 6 Month Average for Schedule I" at bounding box center [709, 163] width 129 height 13
click at [649, 163] on input "Use 6 Month Average for Schedule I" at bounding box center [652, 160] width 7 height 7
checkbox input "false"
click at [645, 131] on label "Use 6 Month Average for Means Test Deductions" at bounding box center [731, 138] width 173 height 24
click at [649, 131] on input "Use 6 Month Average for Means Test Deductions" at bounding box center [652, 129] width 7 height 7
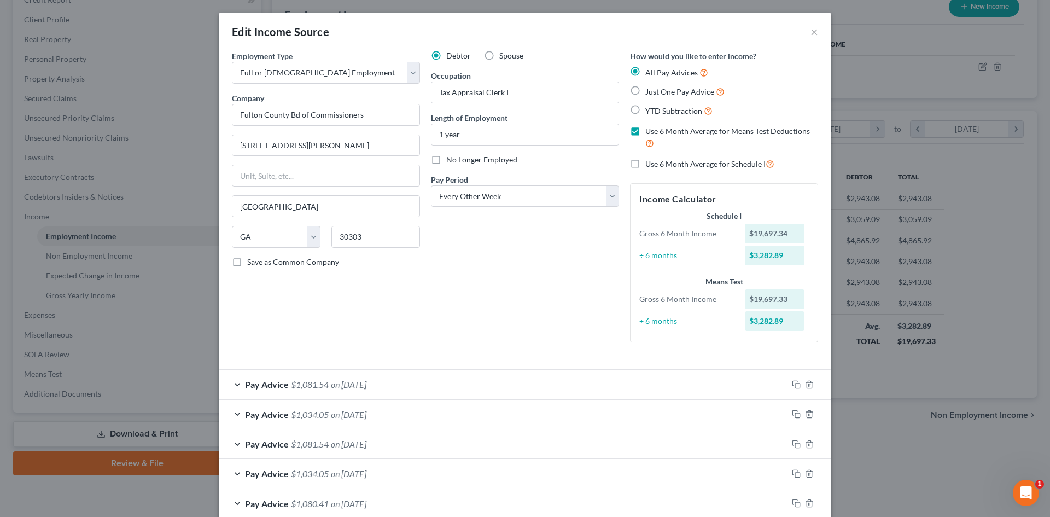
checkbox input "false"
click at [645, 163] on label "Use 6 Month Average for Schedule I" at bounding box center [709, 163] width 129 height 13
click at [649, 163] on input "Use 6 Month Average for Schedule I" at bounding box center [652, 160] width 7 height 7
checkbox input "true"
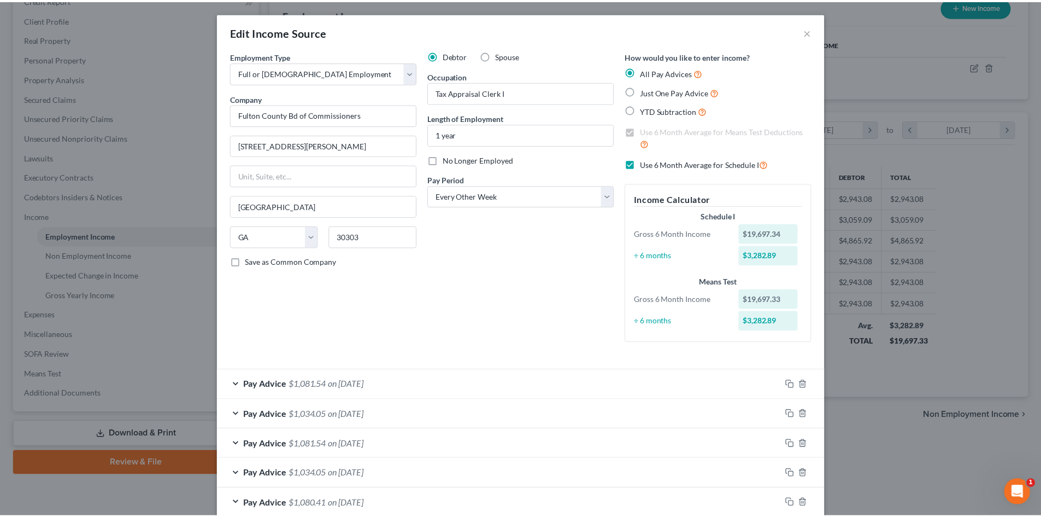
scroll to position [299, 0]
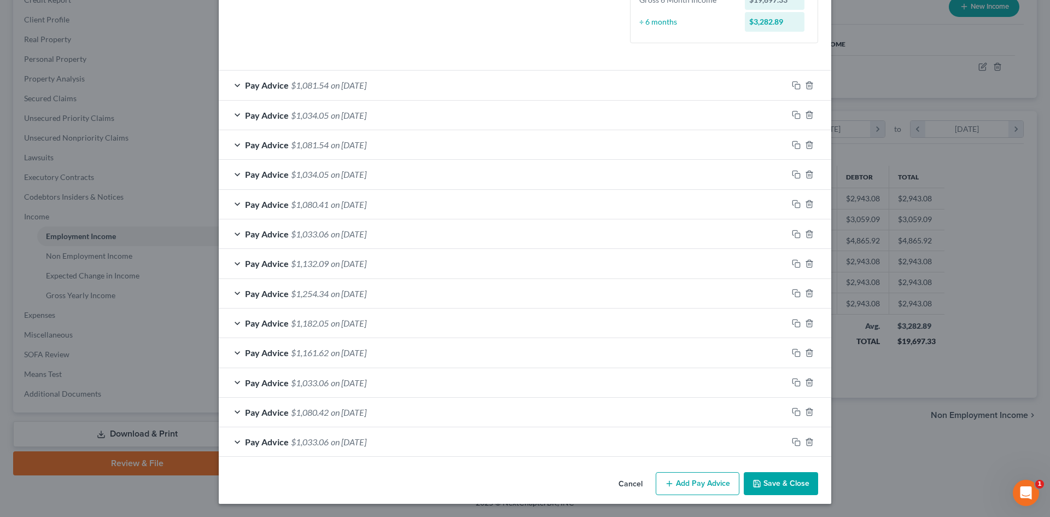
click at [795, 482] on button "Save & Close" at bounding box center [780, 483] width 74 height 23
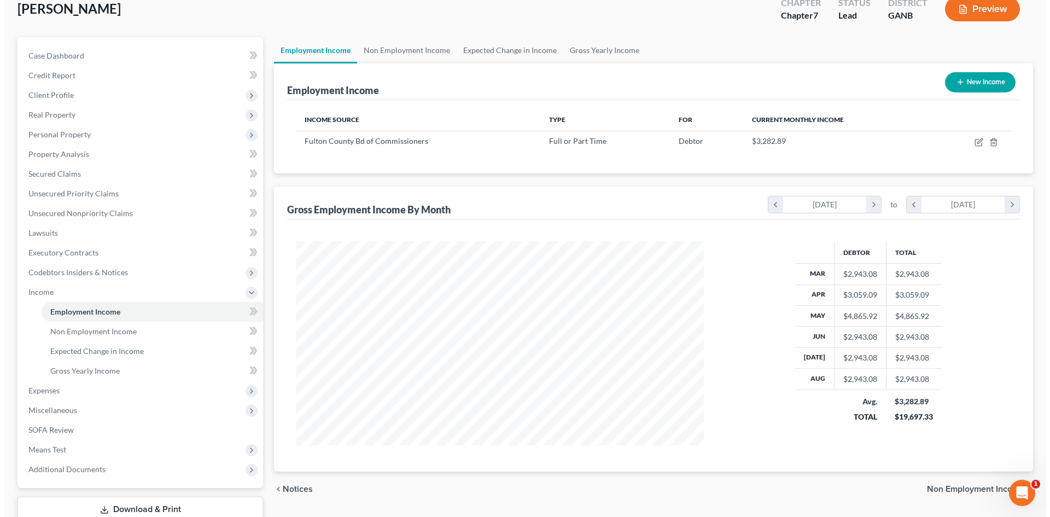
scroll to position [0, 0]
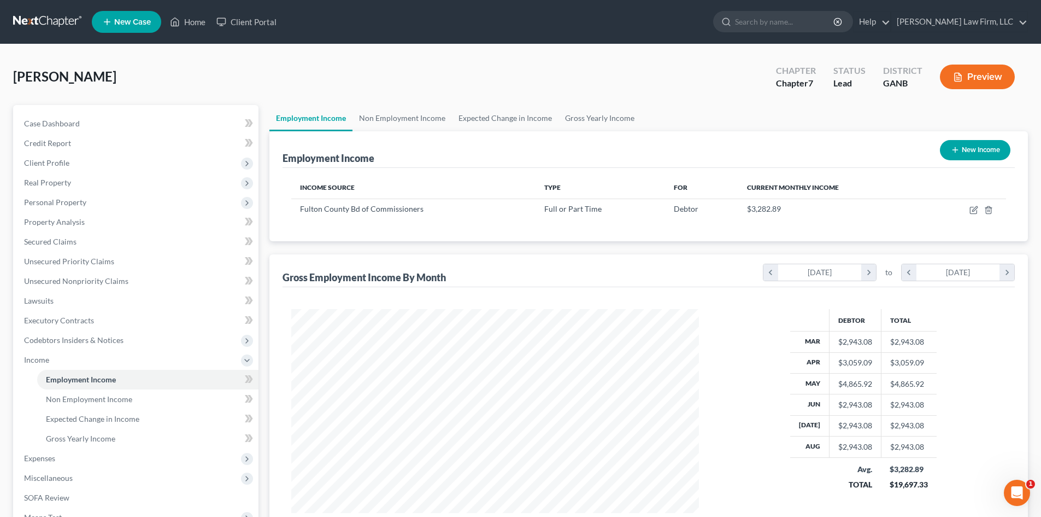
click at [986, 71] on button "Preview" at bounding box center [977, 77] width 75 height 25
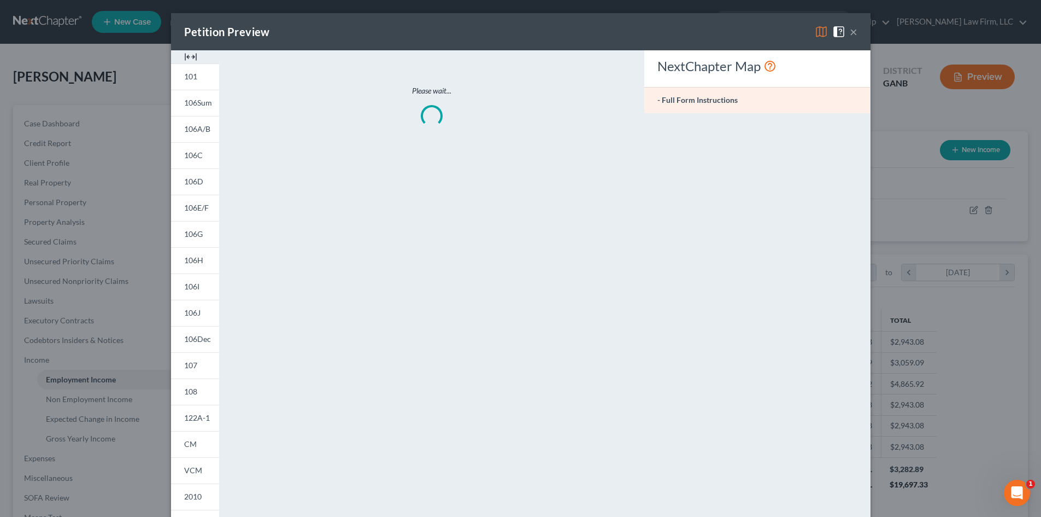
scroll to position [206, 433]
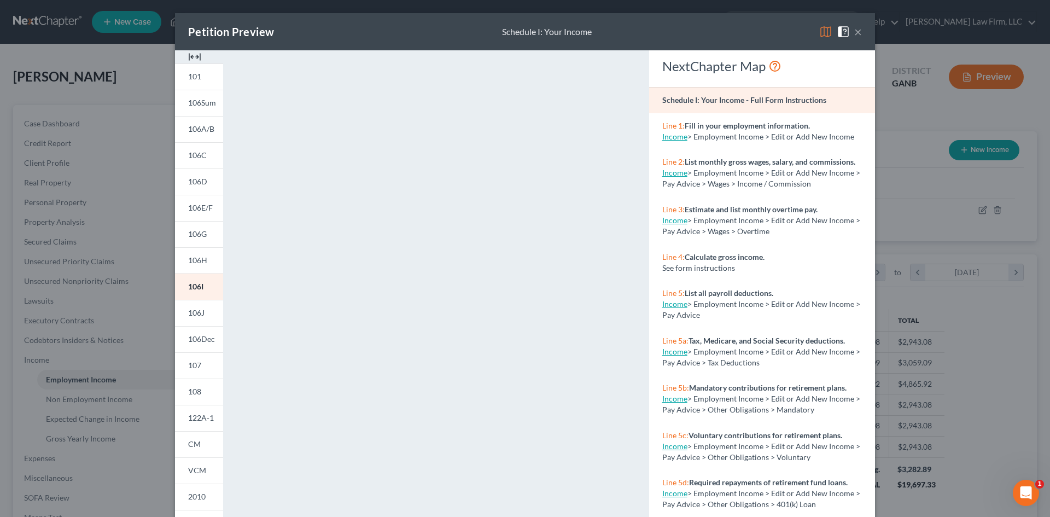
click at [854, 34] on button "×" at bounding box center [858, 31] width 8 height 13
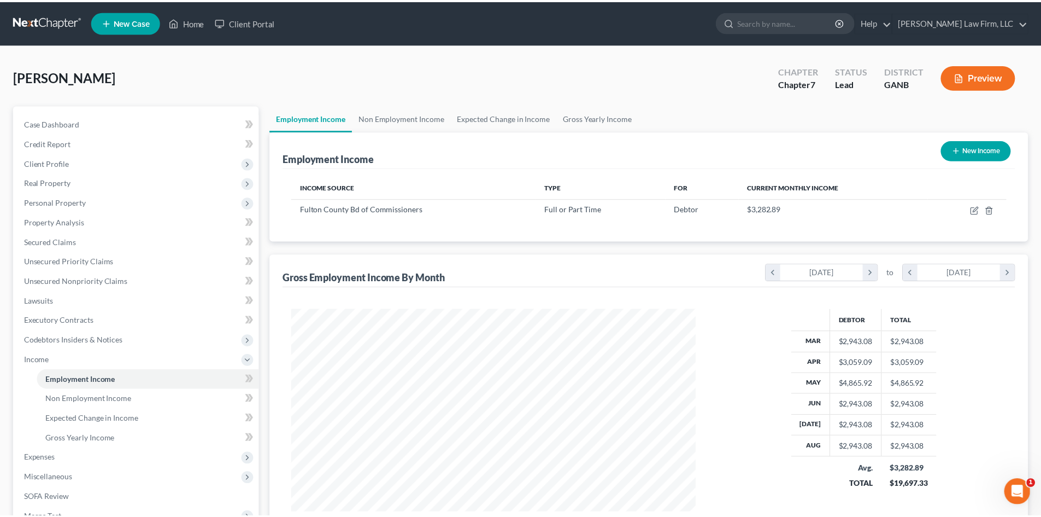
scroll to position [546449, 546223]
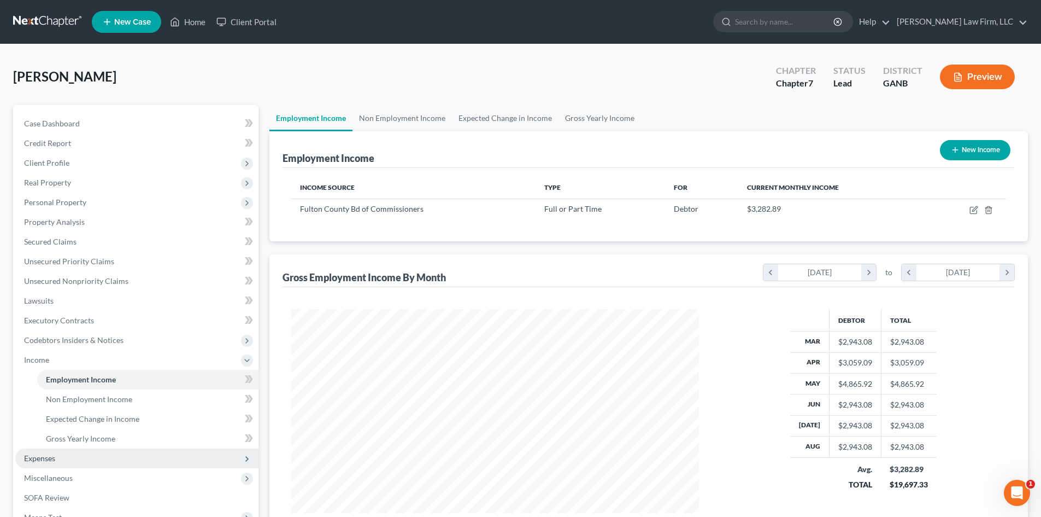
drag, startPoint x: 51, startPoint y: 455, endPoint x: 57, endPoint y: 455, distance: 6.0
click at [51, 455] on span "Expenses" at bounding box center [39, 457] width 31 height 9
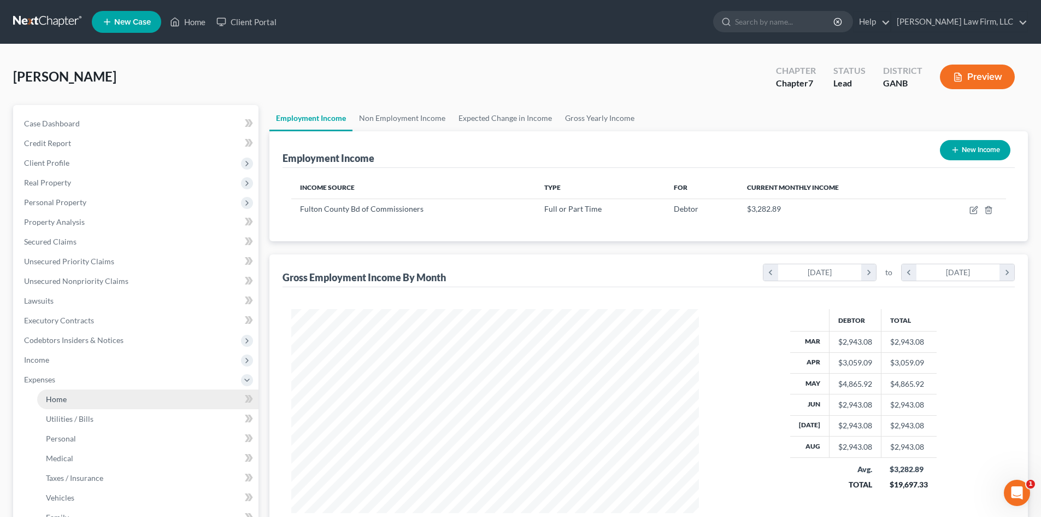
click at [62, 399] on span "Home" at bounding box center [56, 398] width 21 height 9
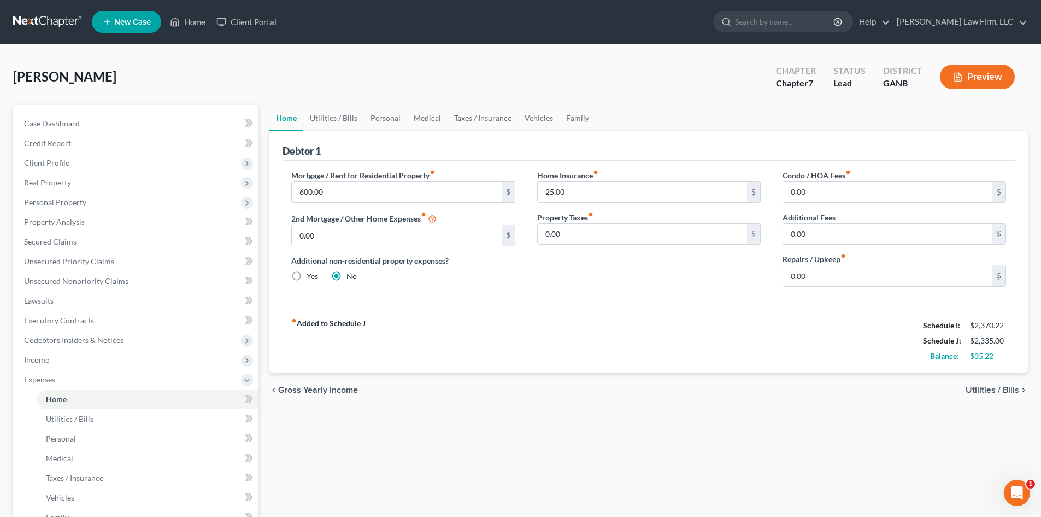
click at [648, 286] on div "Home Insurance fiber_manual_record 25.00 $ Property Taxes fiber_manual_record 0…" at bounding box center [648, 232] width 245 height 126
click at [803, 274] on input "0.00" at bounding box center [887, 275] width 209 height 21
click at [670, 271] on div "Home Insurance fiber_manual_record 25.00 $ Property Taxes fiber_manual_record 0…" at bounding box center [648, 232] width 245 height 126
click at [811, 272] on input "50" at bounding box center [887, 275] width 209 height 21
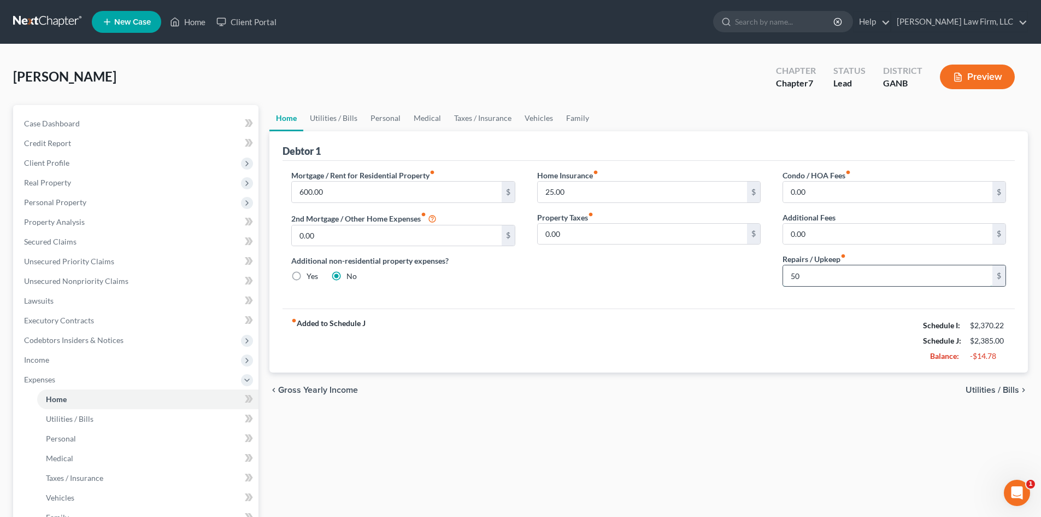
click at [811, 272] on input "50" at bounding box center [887, 275] width 209 height 21
type input "65"
click at [644, 304] on div "Mortgage / Rent for Residential Property fiber_manual_record 600.00 $ 2nd Mortg…" at bounding box center [649, 235] width 733 height 148
click at [339, 119] on link "Utilities / Bills" at bounding box center [333, 118] width 61 height 26
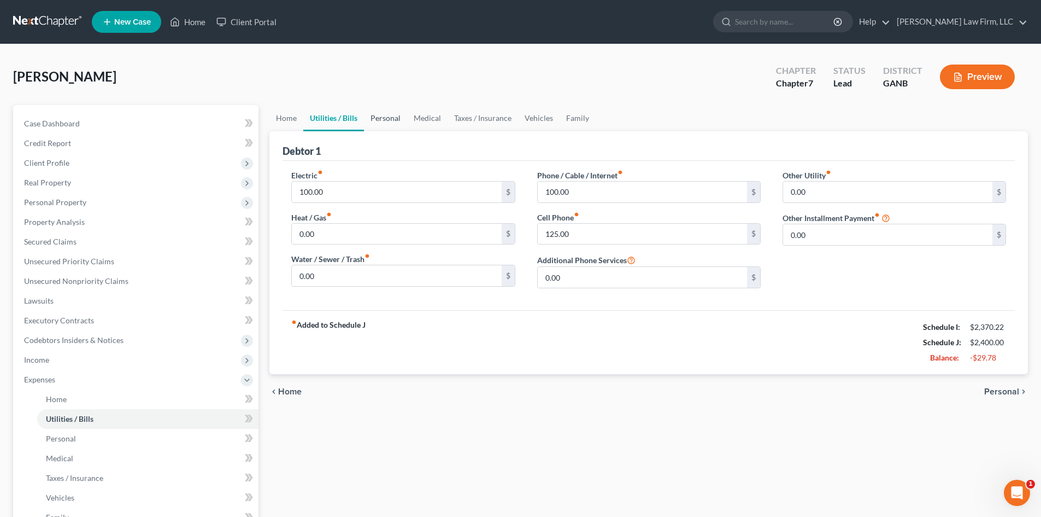
click at [388, 119] on link "Personal" at bounding box center [385, 118] width 43 height 26
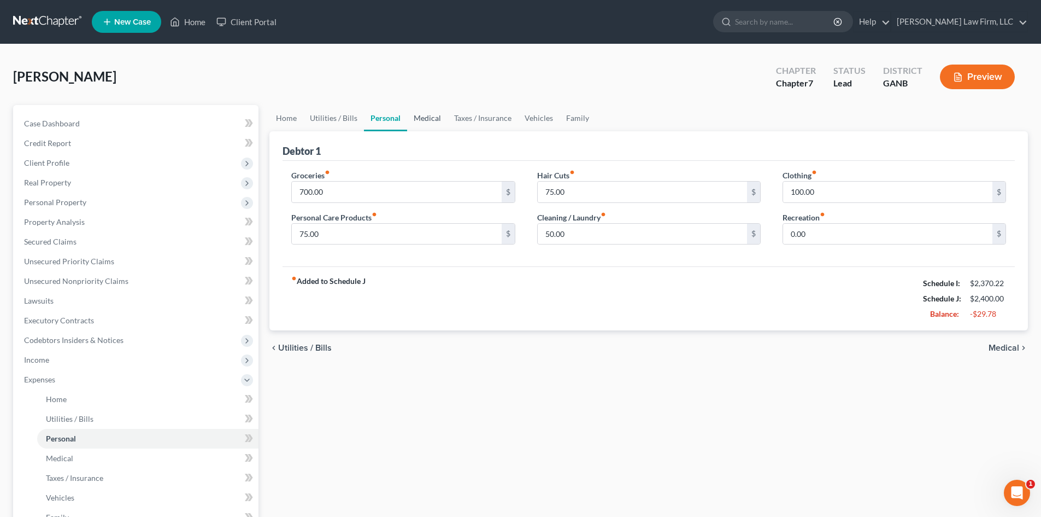
click at [443, 121] on link "Medical" at bounding box center [427, 118] width 40 height 26
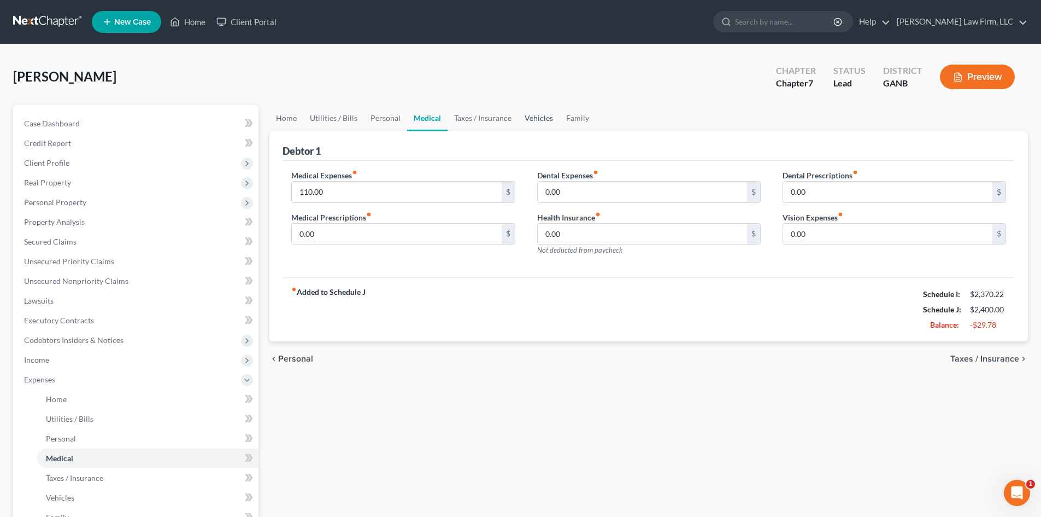
click at [531, 119] on link "Vehicles" at bounding box center [539, 118] width 42 height 26
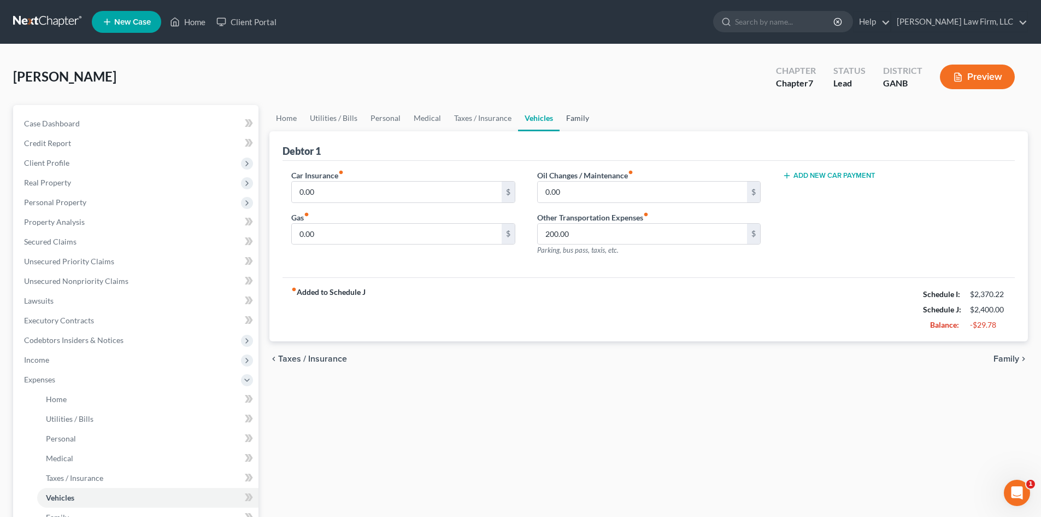
click at [569, 113] on link "Family" at bounding box center [578, 118] width 36 height 26
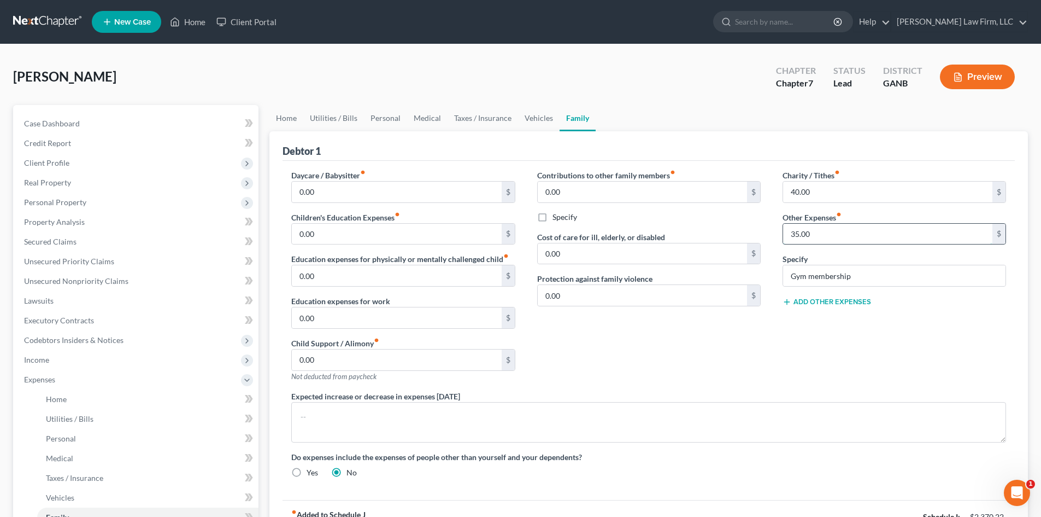
click at [792, 234] on input "35.00" at bounding box center [887, 234] width 209 height 21
click at [784, 333] on div "Charity / Tithes fiber_manual_record 40.00 $ Other Expenses fiber_manual_record…" at bounding box center [894, 279] width 245 height 221
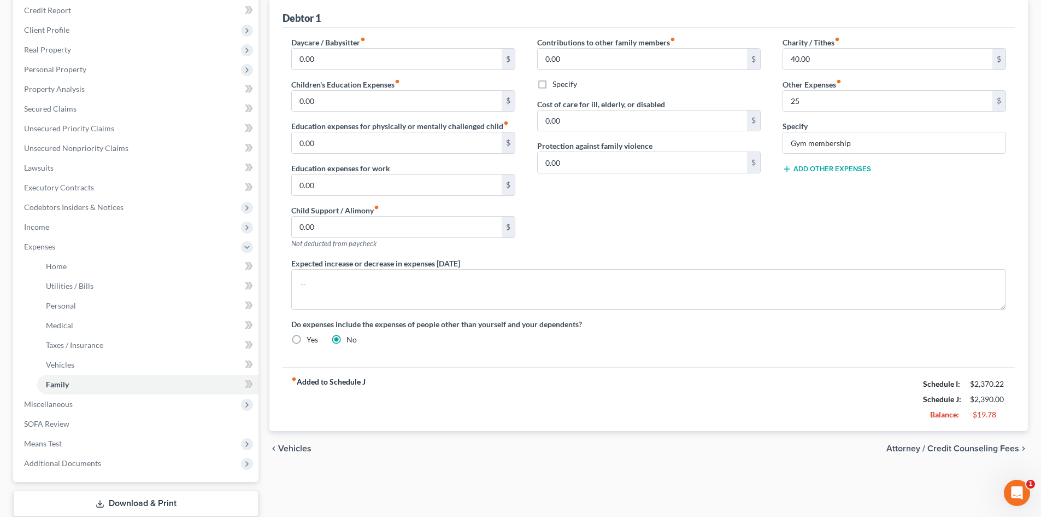
scroll to position [146, 0]
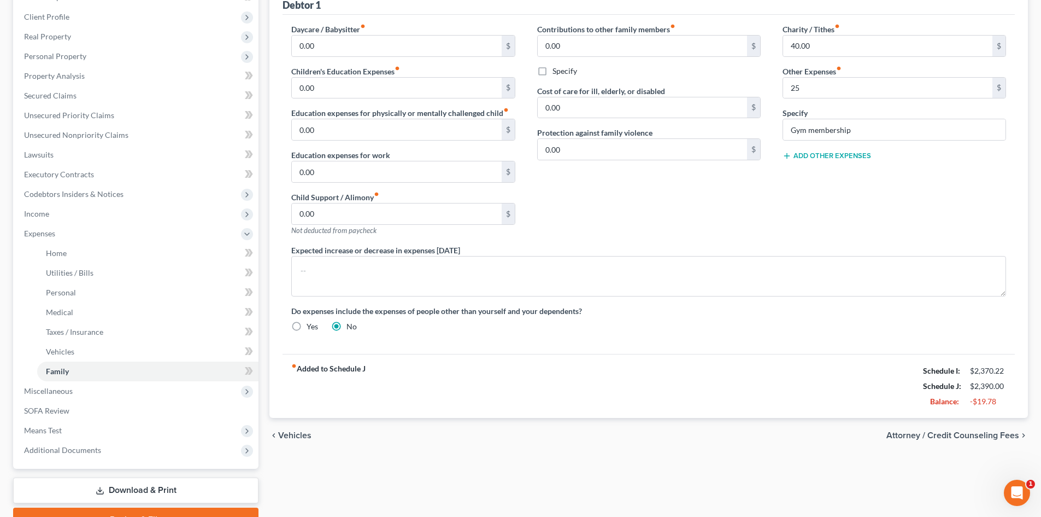
click at [798, 361] on div "fiber_manual_record Added to Schedule J Schedule I: $2,370.22 Schedule J: $2,39…" at bounding box center [649, 386] width 733 height 64
click at [819, 386] on div "fiber_manual_record Added to Schedule J Schedule I: $2,370.22 Schedule J: $2,39…" at bounding box center [649, 386] width 733 height 64
click at [34, 239] on span "Expenses" at bounding box center [136, 234] width 243 height 20
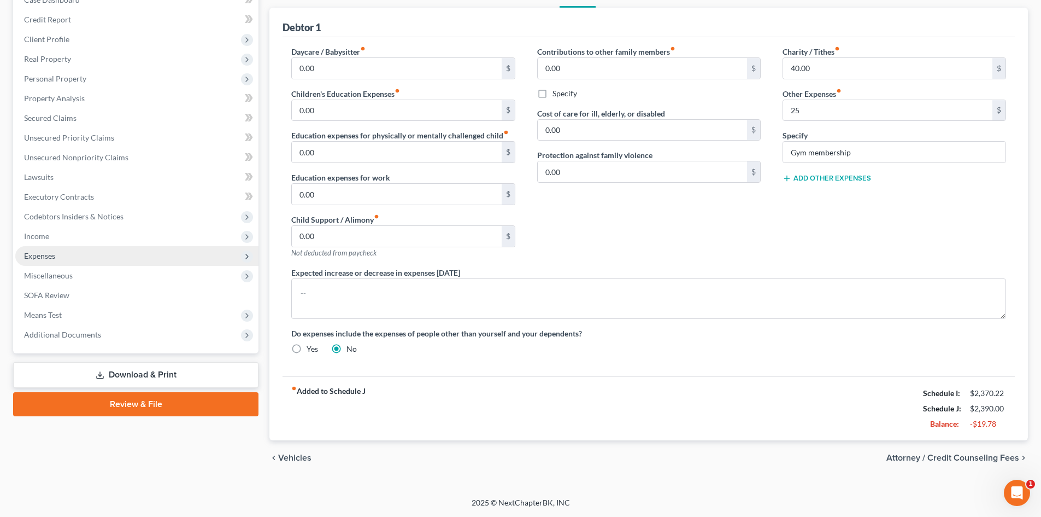
scroll to position [124, 0]
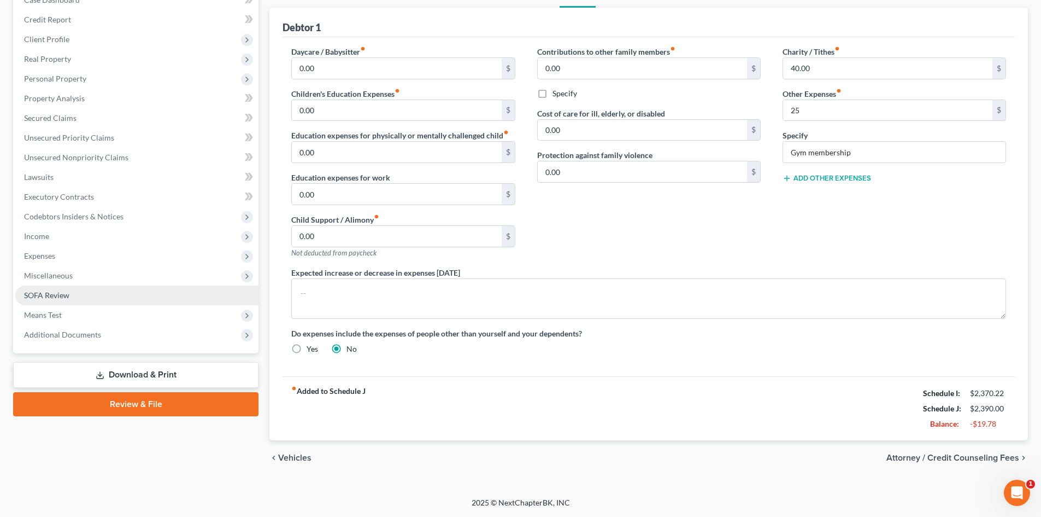
click at [52, 290] on span "SOFA Review" at bounding box center [46, 294] width 45 height 9
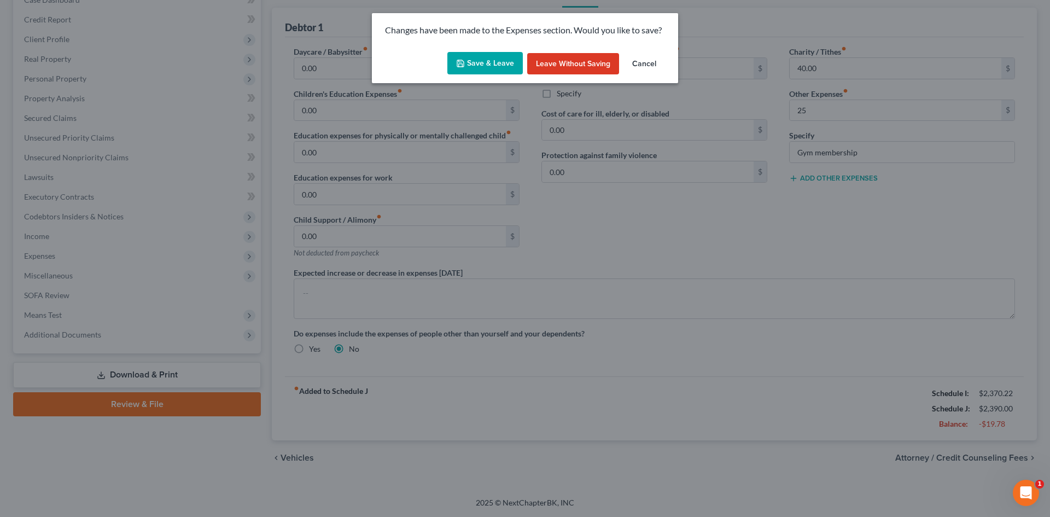
click at [478, 67] on button "Save & Leave" at bounding box center [484, 63] width 75 height 23
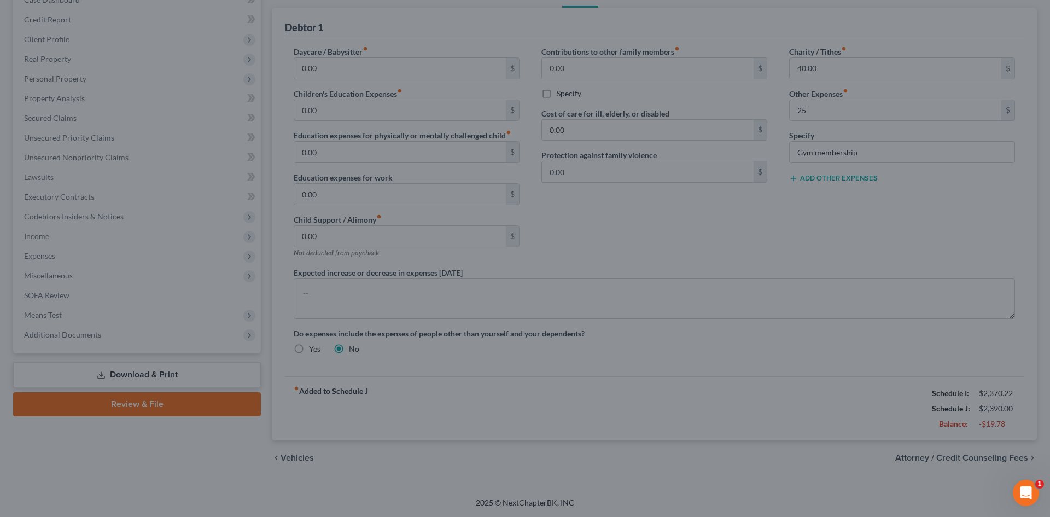
type input "25.00"
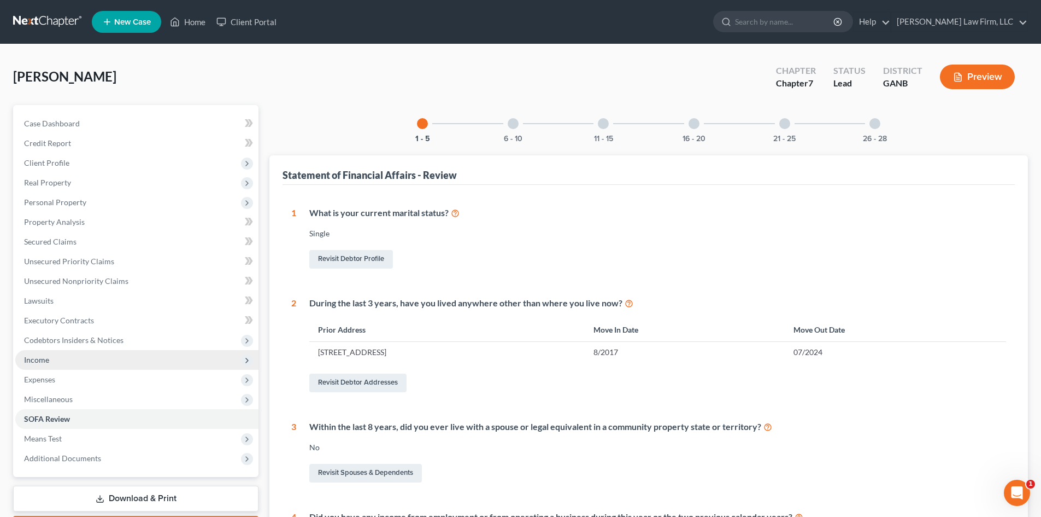
click at [35, 359] on span "Income" at bounding box center [36, 359] width 25 height 9
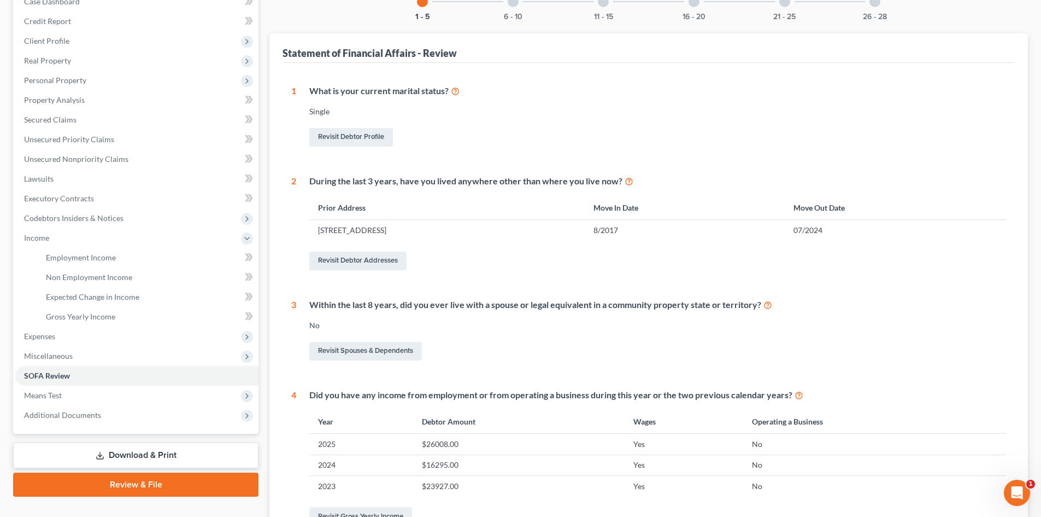
scroll to position [219, 0]
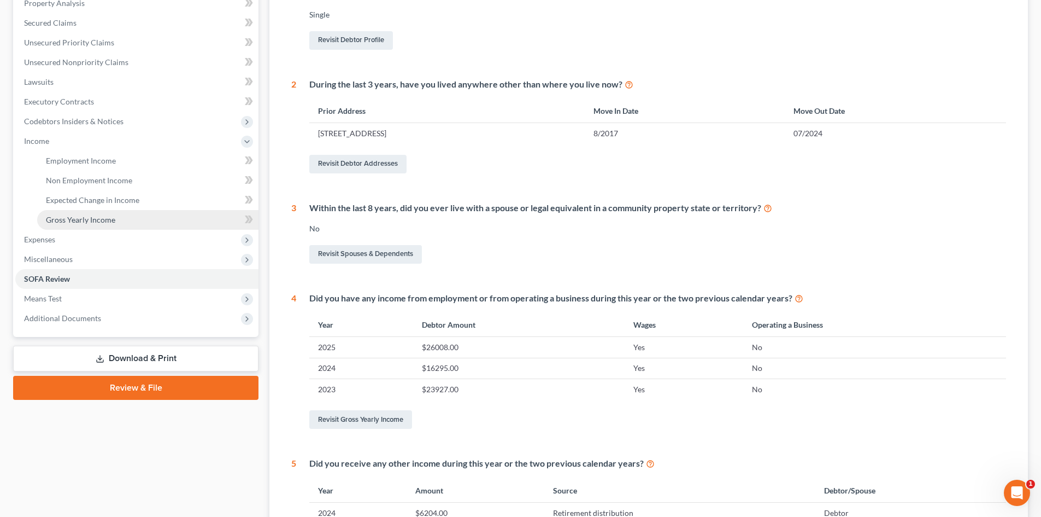
click at [72, 219] on span "Gross Yearly Income" at bounding box center [80, 219] width 69 height 9
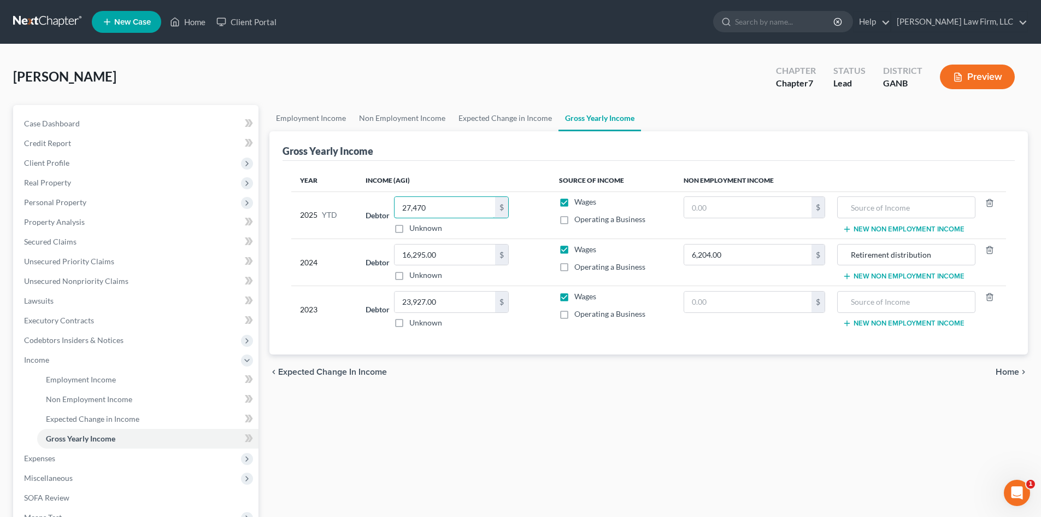
type input "27,470"
click at [461, 348] on div "Year Income (AGI) Source of Income Non Employment Income 2025 YTD Debtor 27,470…" at bounding box center [649, 258] width 733 height 194
click at [49, 483] on span "Miscellaneous" at bounding box center [136, 478] width 243 height 20
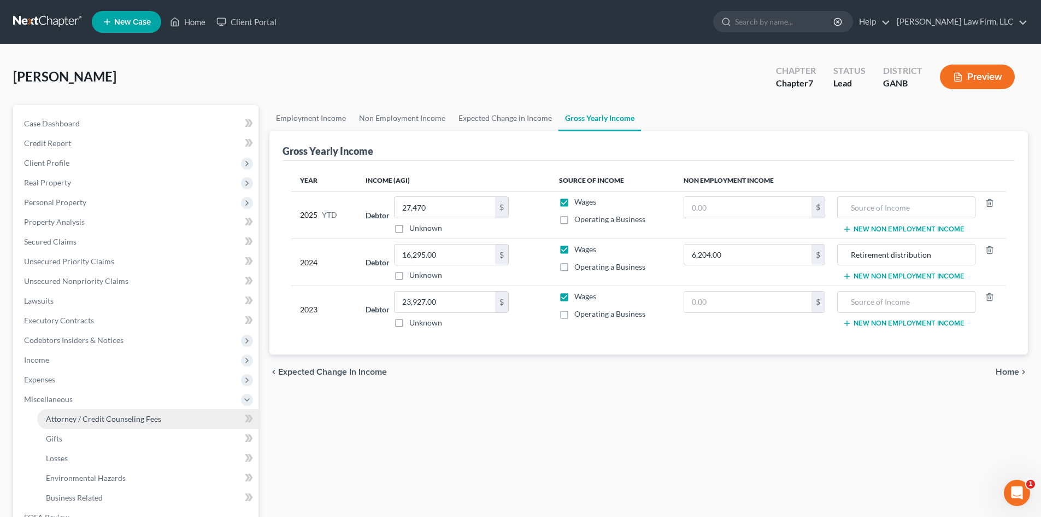
click at [99, 420] on span "Attorney / Credit Counseling Fees" at bounding box center [103, 418] width 115 height 9
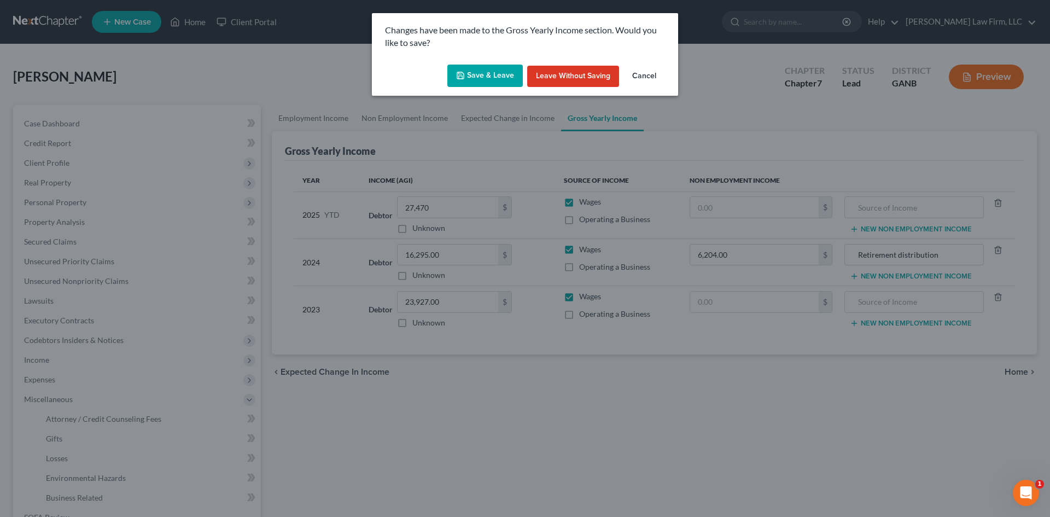
click at [501, 75] on button "Save & Leave" at bounding box center [484, 76] width 75 height 23
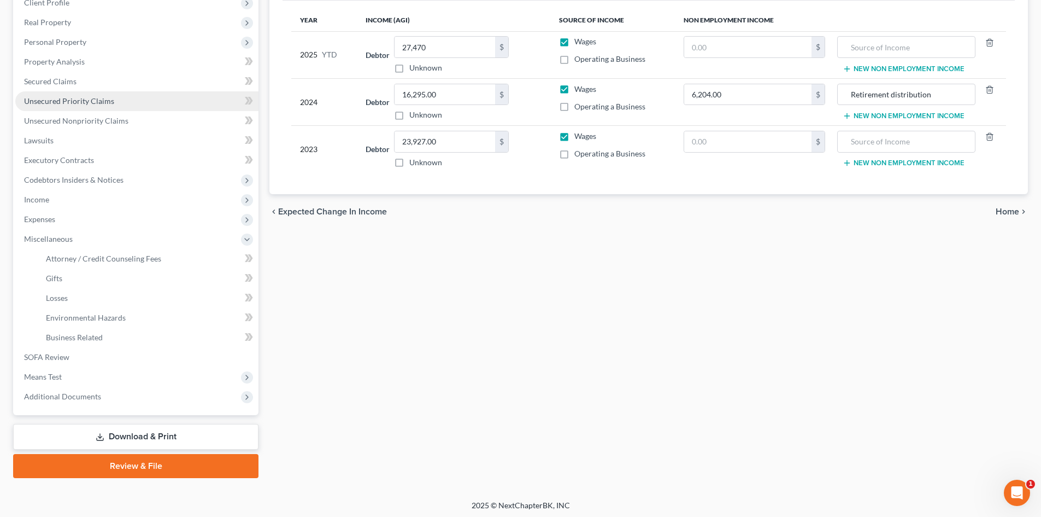
scroll to position [163, 0]
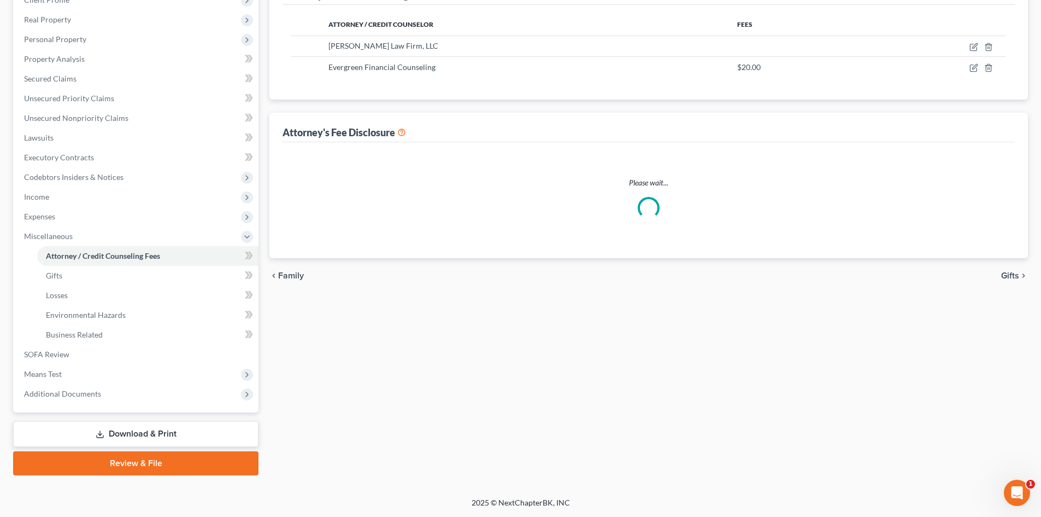
click at [50, 353] on link "SOFA Review" at bounding box center [136, 354] width 243 height 20
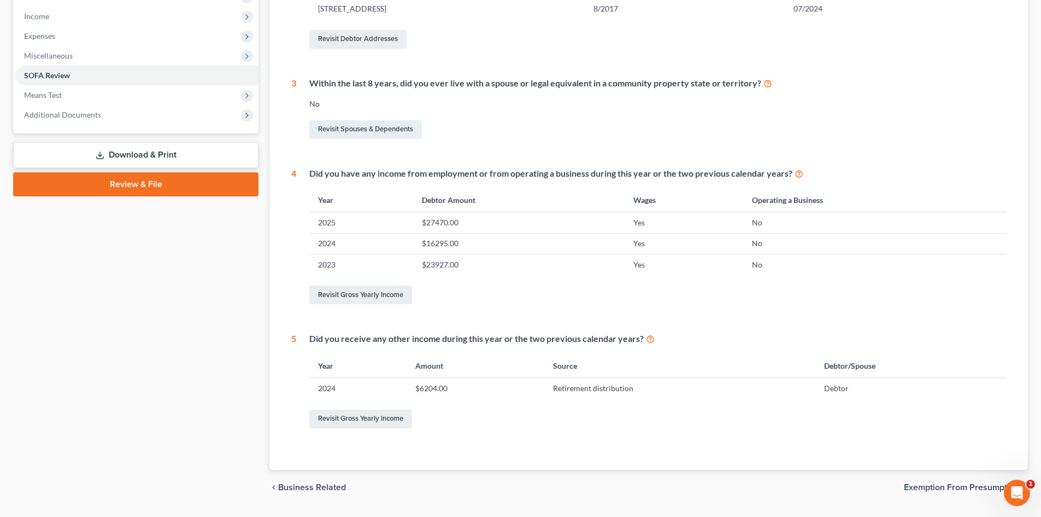
scroll to position [373, 0]
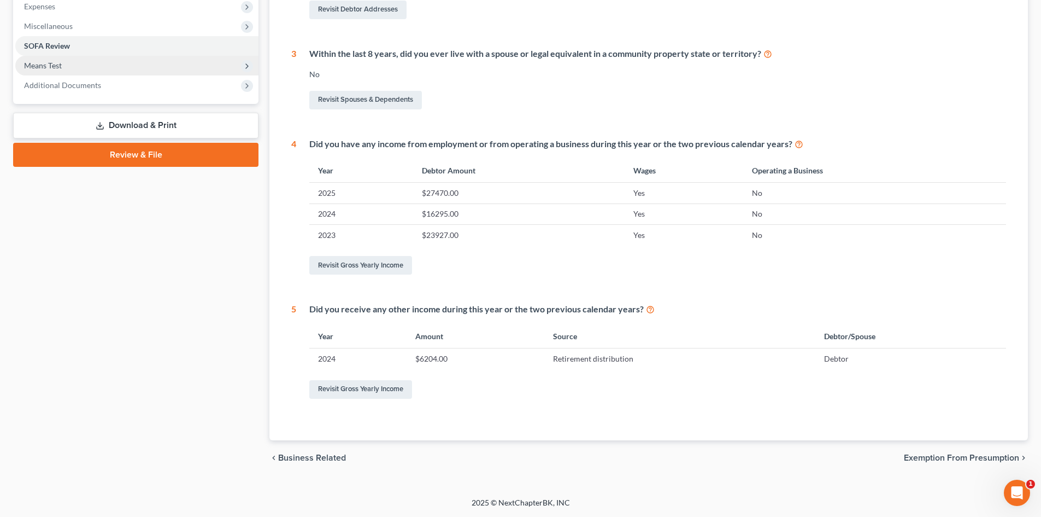
drag, startPoint x: 45, startPoint y: 62, endPoint x: 65, endPoint y: 73, distance: 21.8
click at [45, 62] on span "Means Test" at bounding box center [43, 65] width 38 height 9
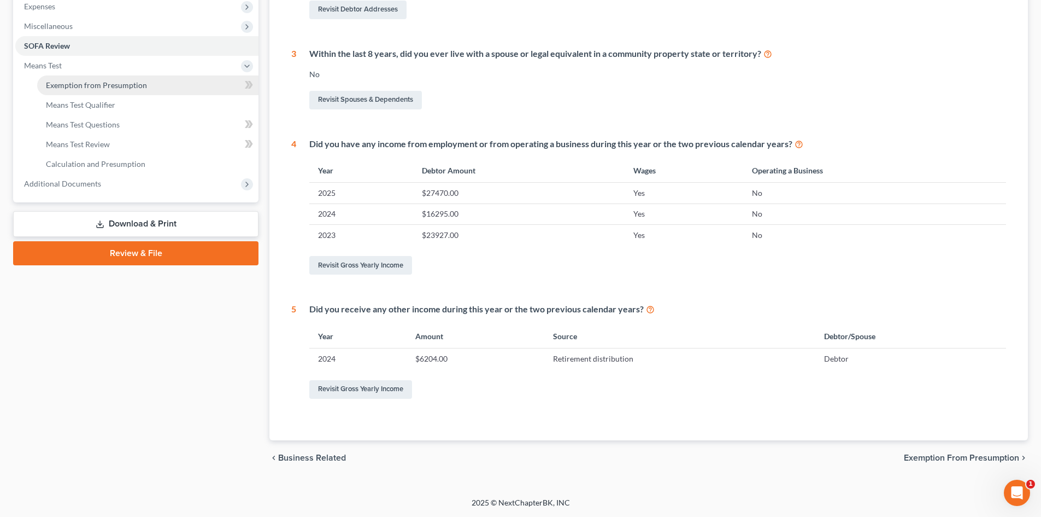
click at [89, 88] on span "Exemption from Presumption" at bounding box center [96, 84] width 101 height 9
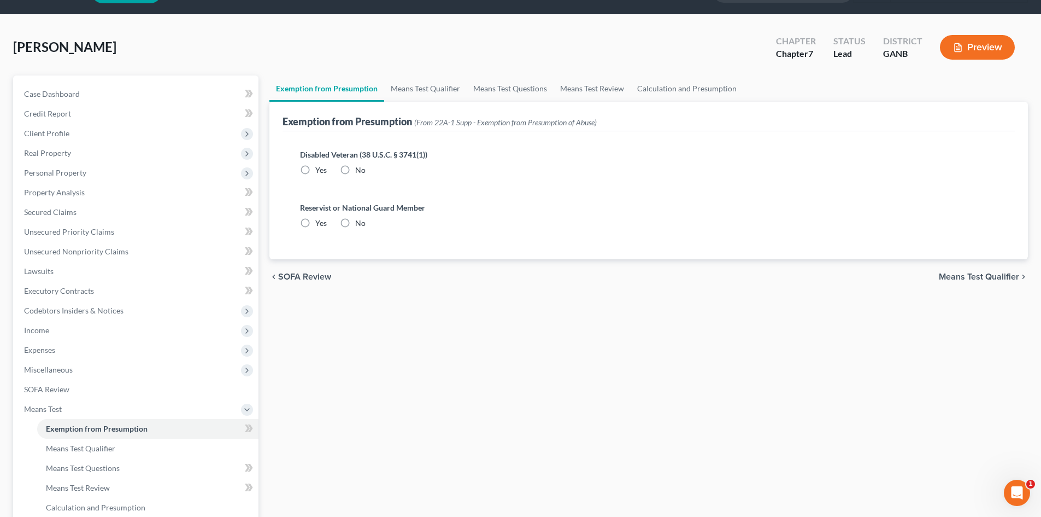
scroll to position [73, 0]
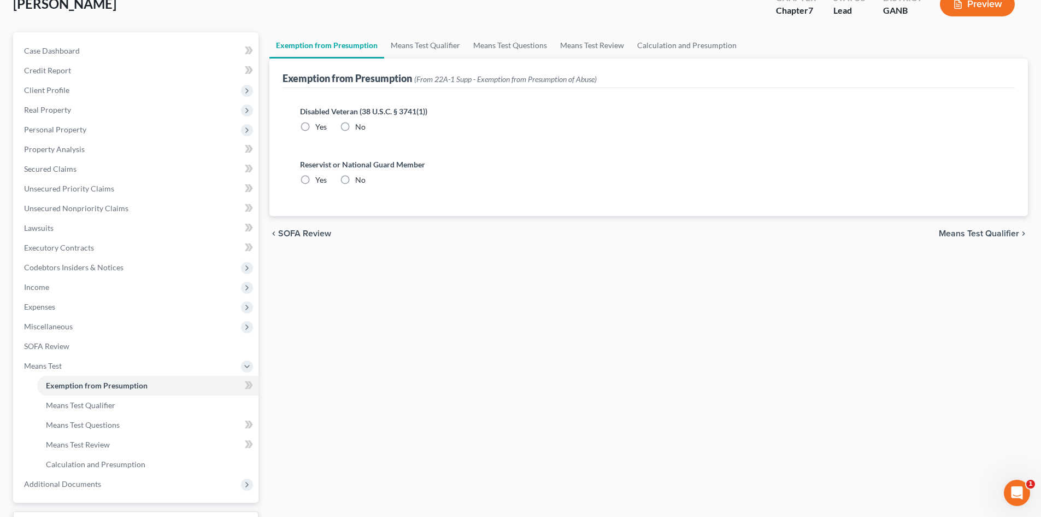
drag, startPoint x: 348, startPoint y: 127, endPoint x: 355, endPoint y: 167, distance: 40.4
click at [355, 127] on label "No" at bounding box center [360, 126] width 10 height 11
click at [360, 127] on input "No" at bounding box center [363, 124] width 7 height 7
radio input "true"
click at [355, 179] on label "No" at bounding box center [360, 179] width 10 height 11
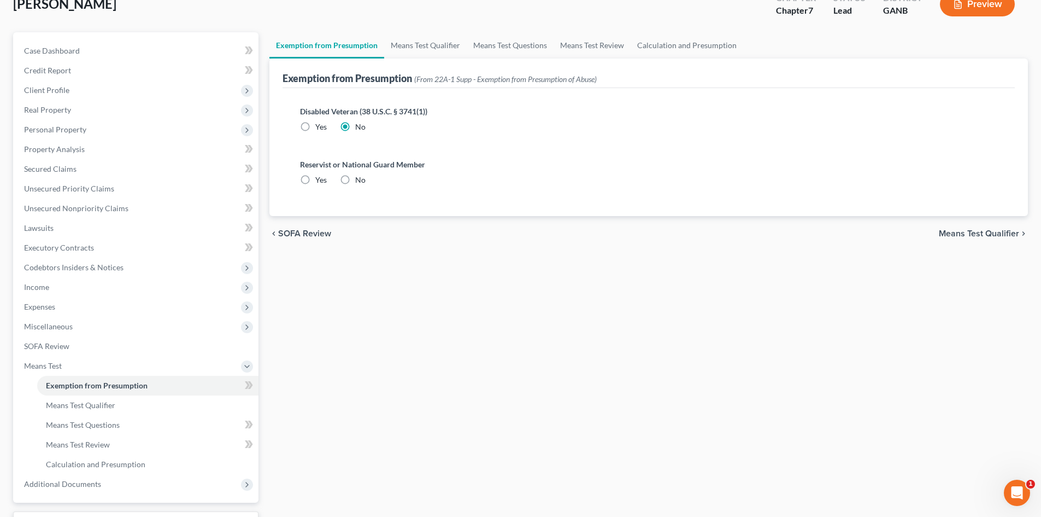
click at [360, 179] on input "No" at bounding box center [363, 177] width 7 height 7
radio input "true"
click at [417, 46] on link "Means Test Qualifier" at bounding box center [425, 45] width 83 height 26
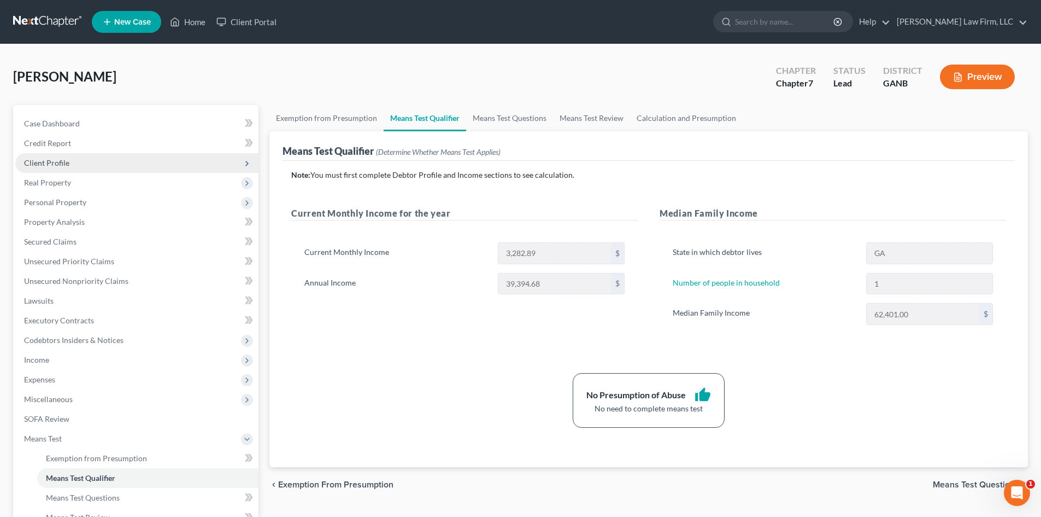
click at [57, 166] on span "Client Profile" at bounding box center [46, 162] width 45 height 9
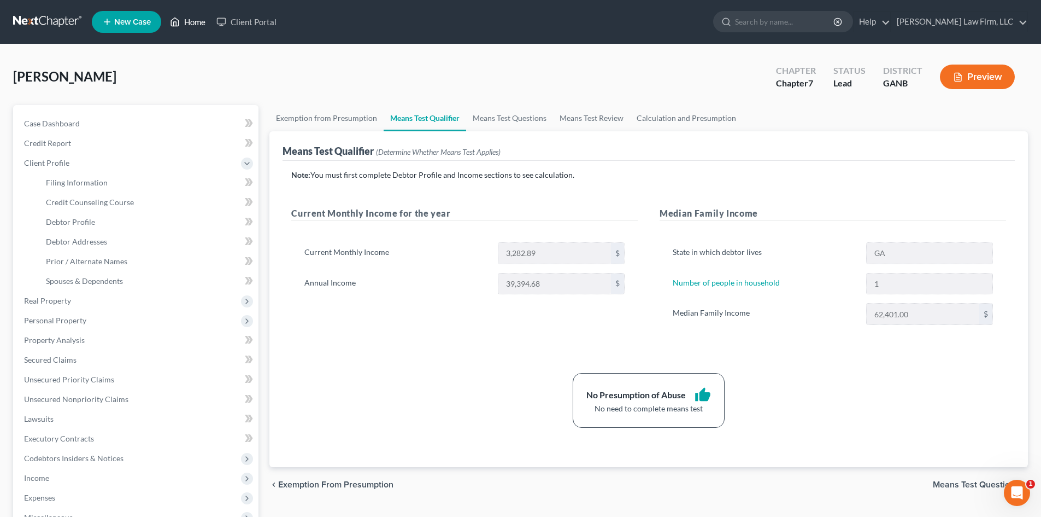
click at [201, 13] on link "Home" at bounding box center [188, 22] width 46 height 20
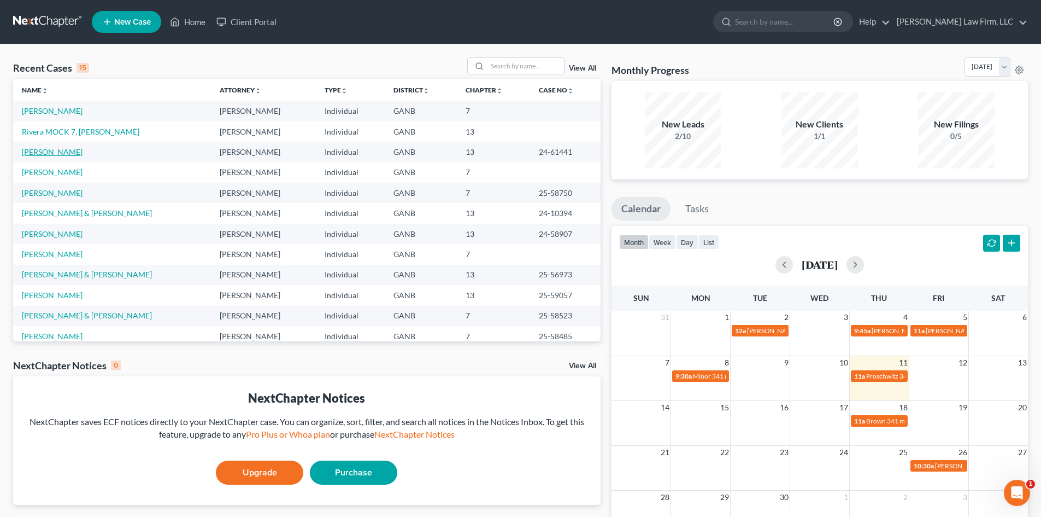
click at [45, 150] on link "[PERSON_NAME]" at bounding box center [52, 151] width 61 height 9
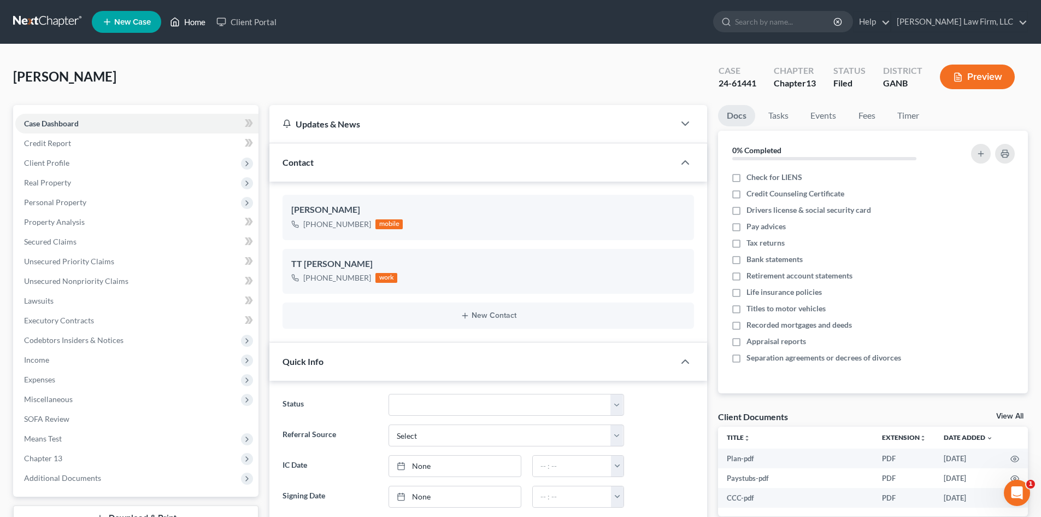
click at [189, 17] on link "Home" at bounding box center [188, 22] width 46 height 20
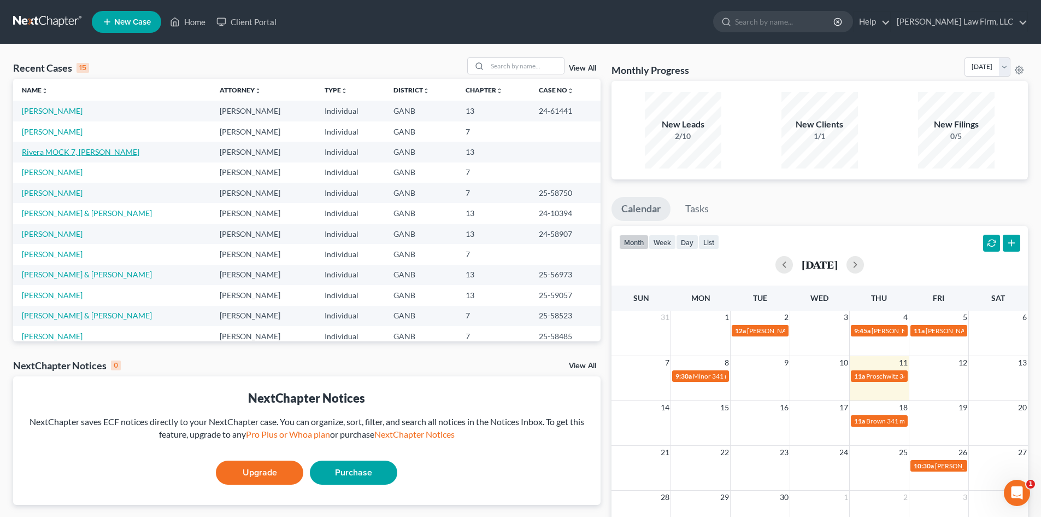
click at [51, 154] on link "Rivera MOCK 7, [PERSON_NAME]" at bounding box center [81, 151] width 118 height 9
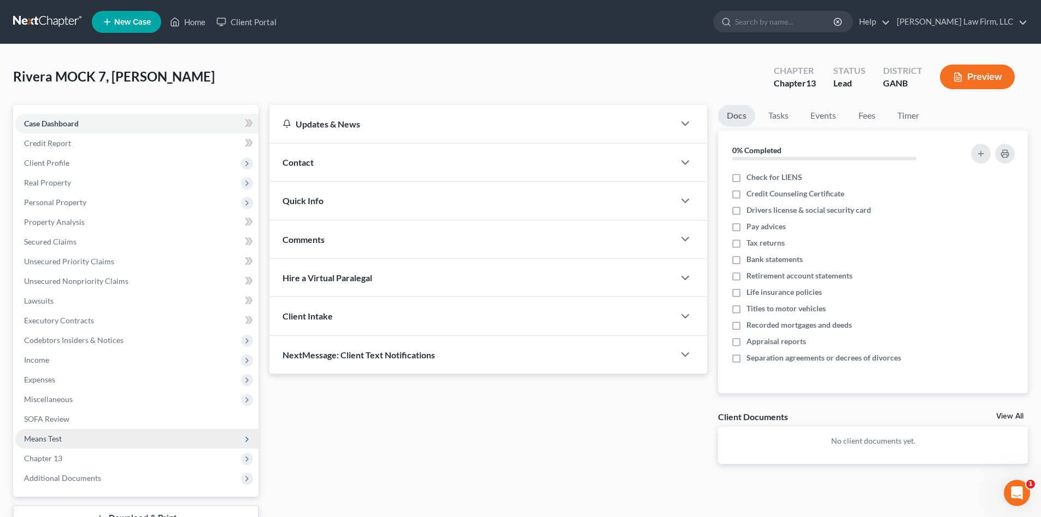
click at [43, 443] on span "Means Test" at bounding box center [136, 439] width 243 height 20
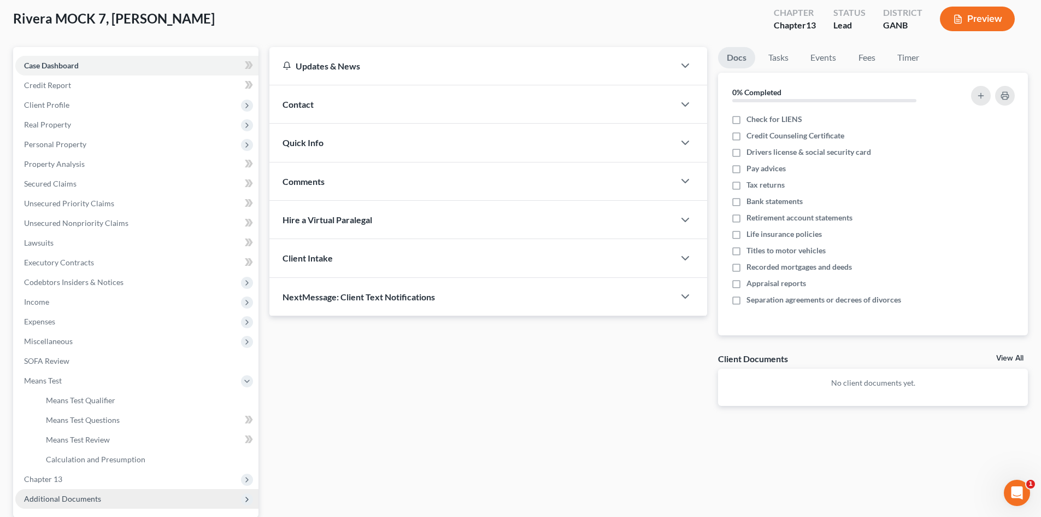
scroll to position [146, 0]
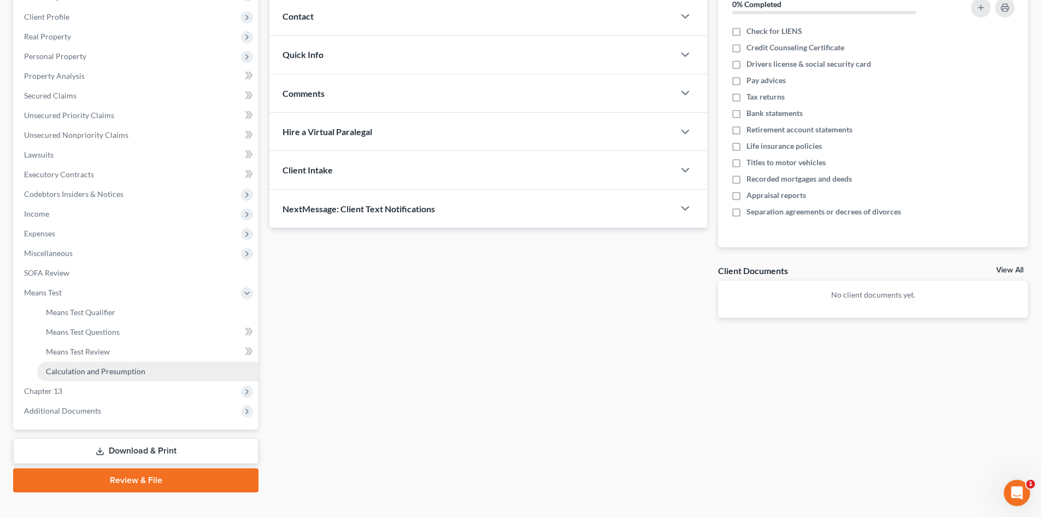
click at [91, 366] on span "Calculation and Presumption" at bounding box center [95, 370] width 99 height 9
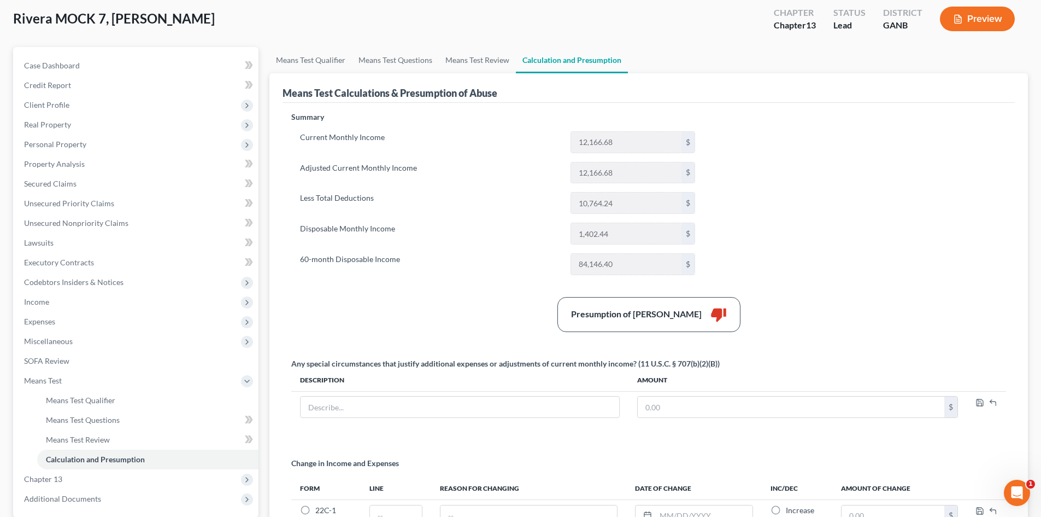
scroll to position [73, 0]
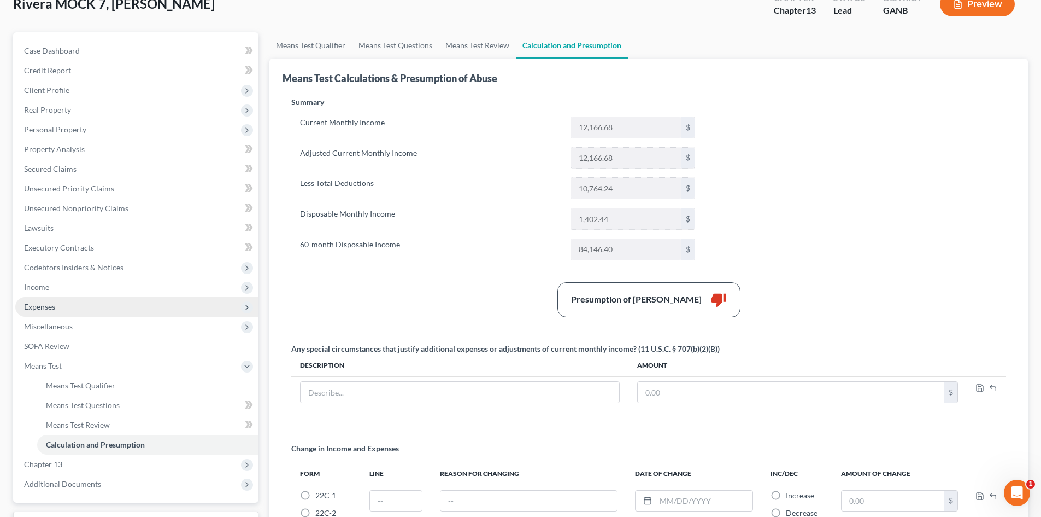
click at [49, 304] on span "Expenses" at bounding box center [39, 306] width 31 height 9
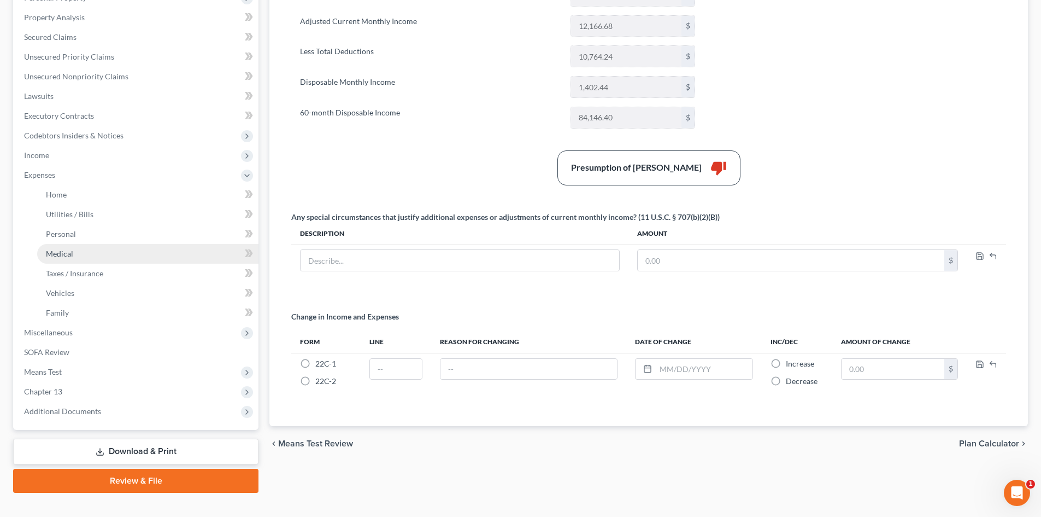
scroll to position [219, 0]
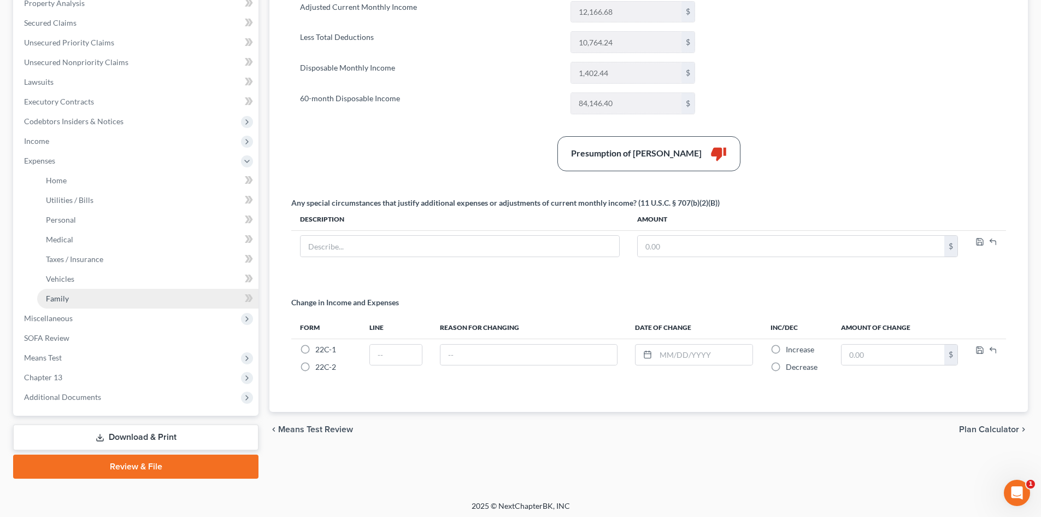
click at [44, 297] on link "Family" at bounding box center [147, 299] width 221 height 20
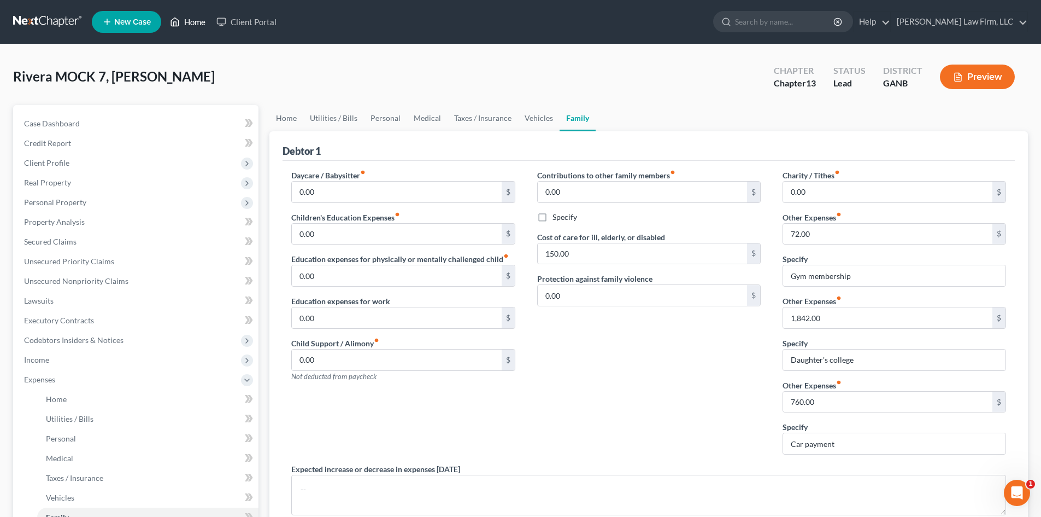
click at [188, 17] on link "Home" at bounding box center [188, 22] width 46 height 20
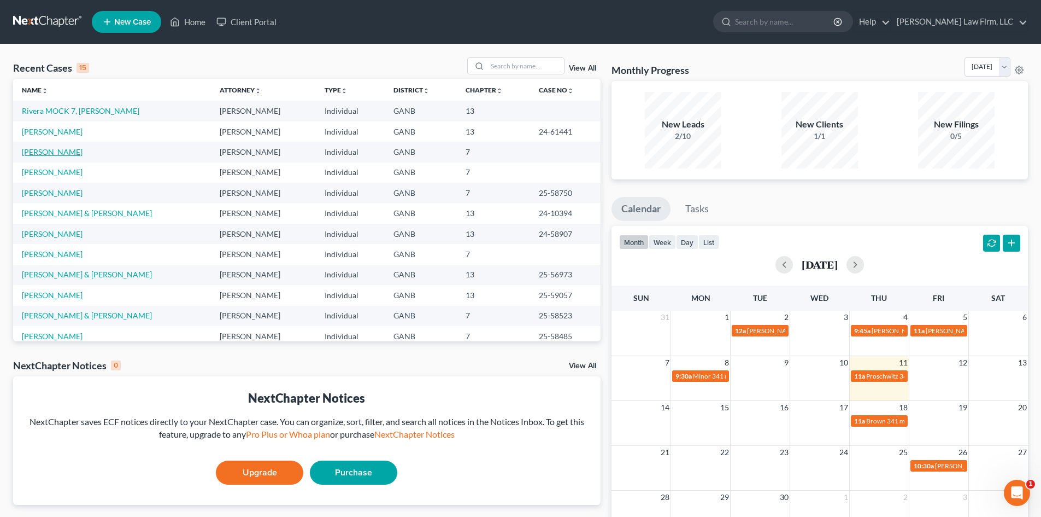
click at [48, 148] on link "[PERSON_NAME]" at bounding box center [52, 151] width 61 height 9
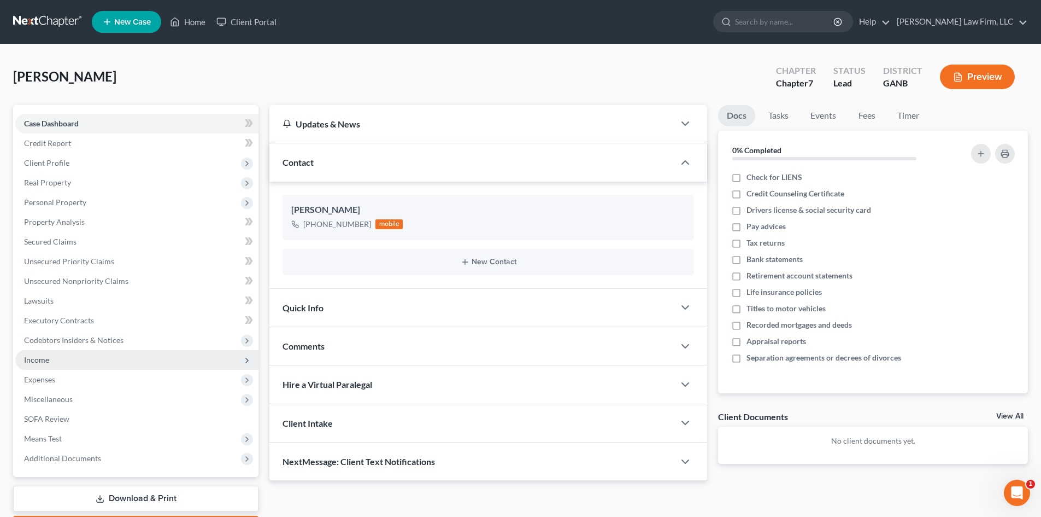
click at [37, 360] on span "Income" at bounding box center [36, 359] width 25 height 9
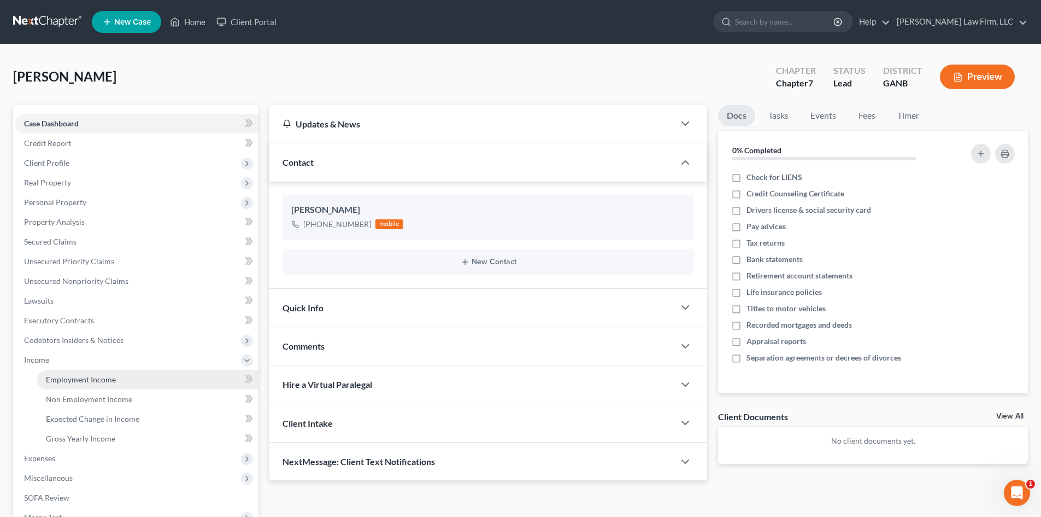
click at [81, 380] on span "Employment Income" at bounding box center [81, 378] width 70 height 9
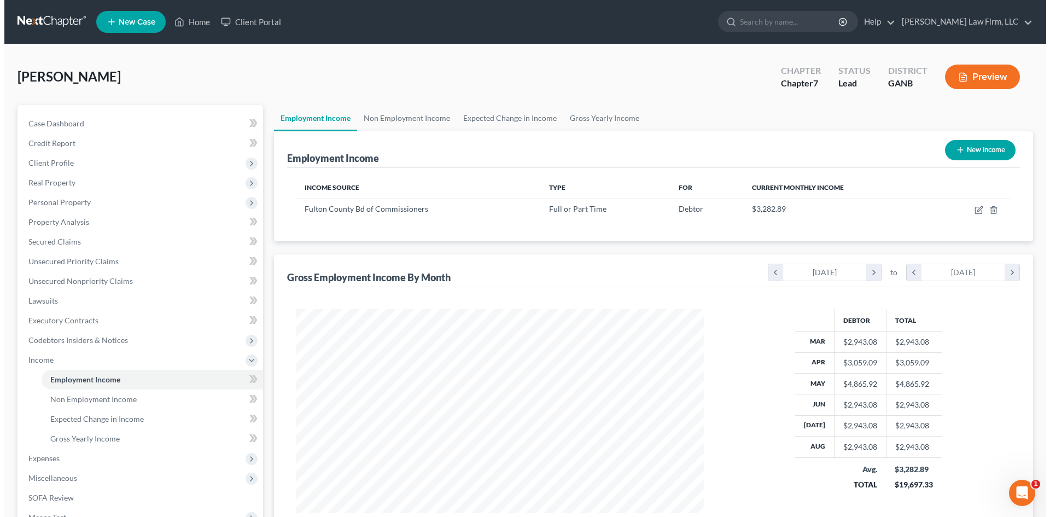
scroll to position [204, 430]
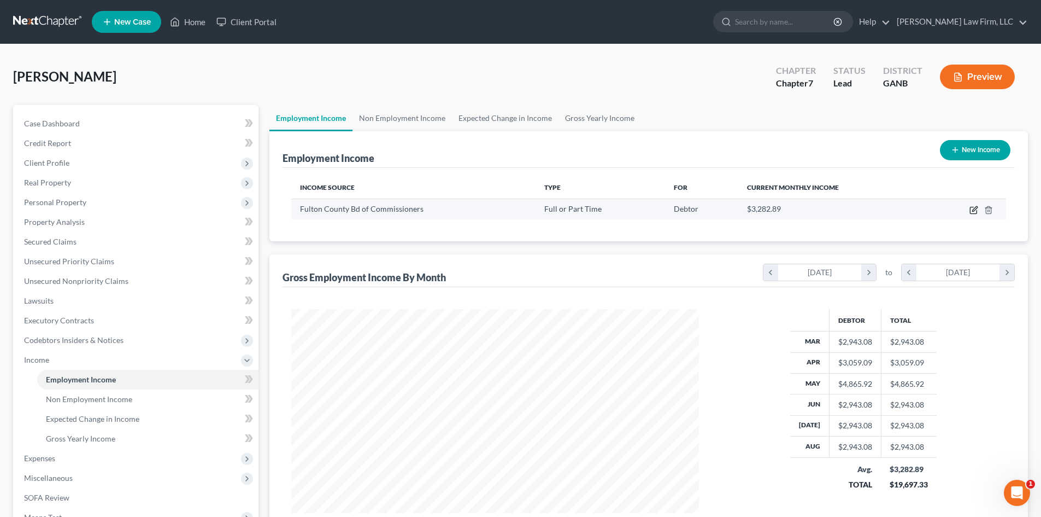
click at [974, 212] on icon "button" at bounding box center [974, 210] width 9 height 9
select select "0"
select select "10"
select select "2"
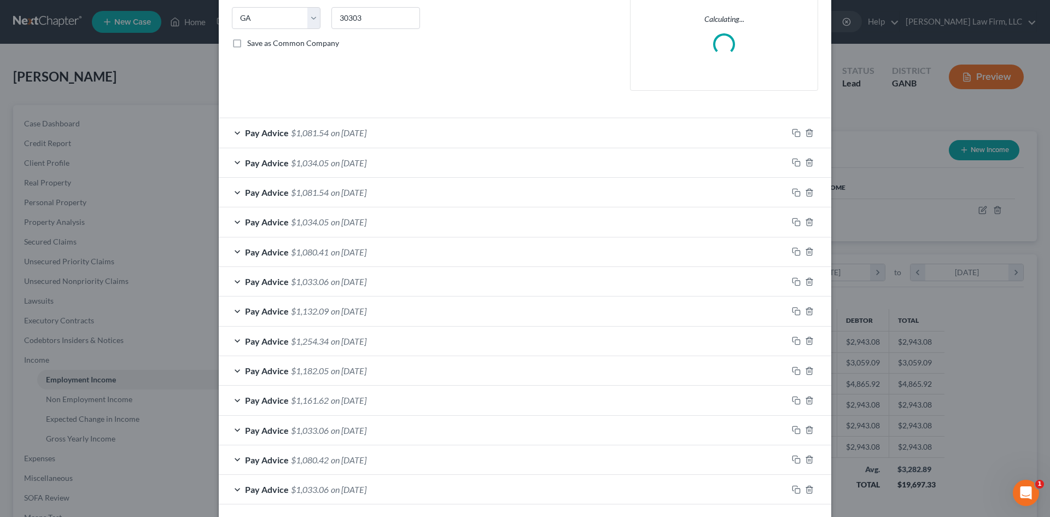
scroll to position [266, 0]
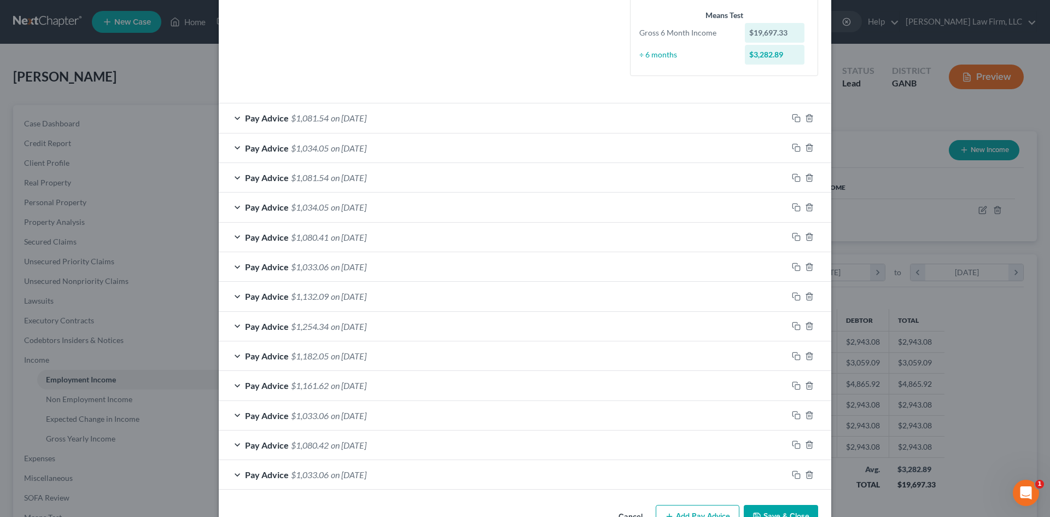
click at [418, 440] on div "Pay Advice $1,080.42 on [DATE]" at bounding box center [503, 444] width 569 height 29
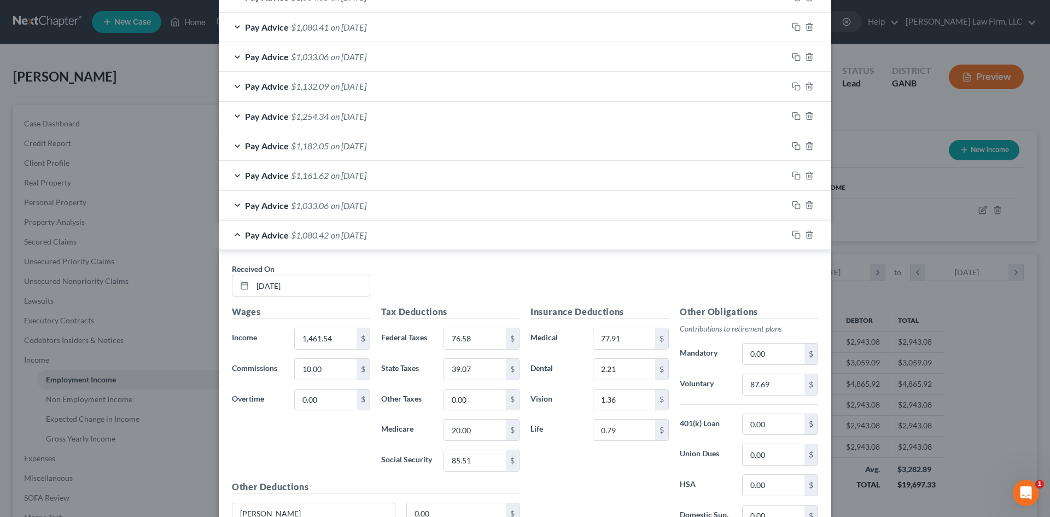
scroll to position [485, 0]
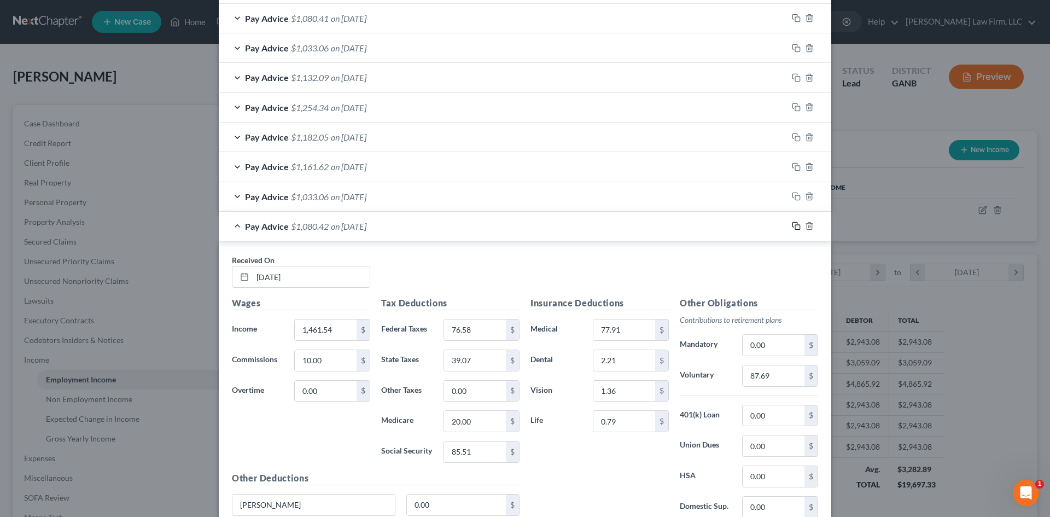
click at [792, 226] on icon "button" at bounding box center [796, 225] width 9 height 9
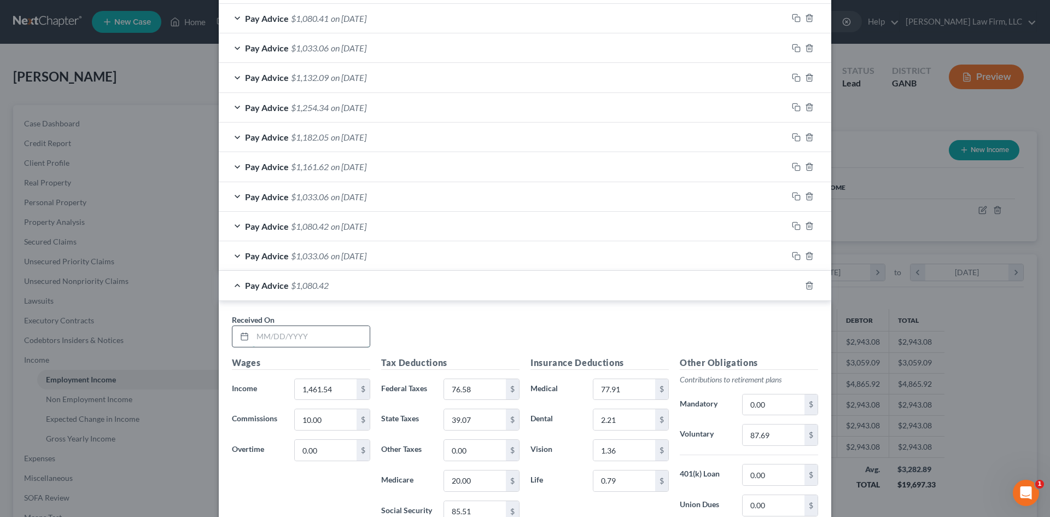
drag, startPoint x: 290, startPoint y: 337, endPoint x: 282, endPoint y: 339, distance: 8.5
click at [290, 337] on input "text" at bounding box center [311, 336] width 117 height 21
type input "[DATE]"
type input "469.78"
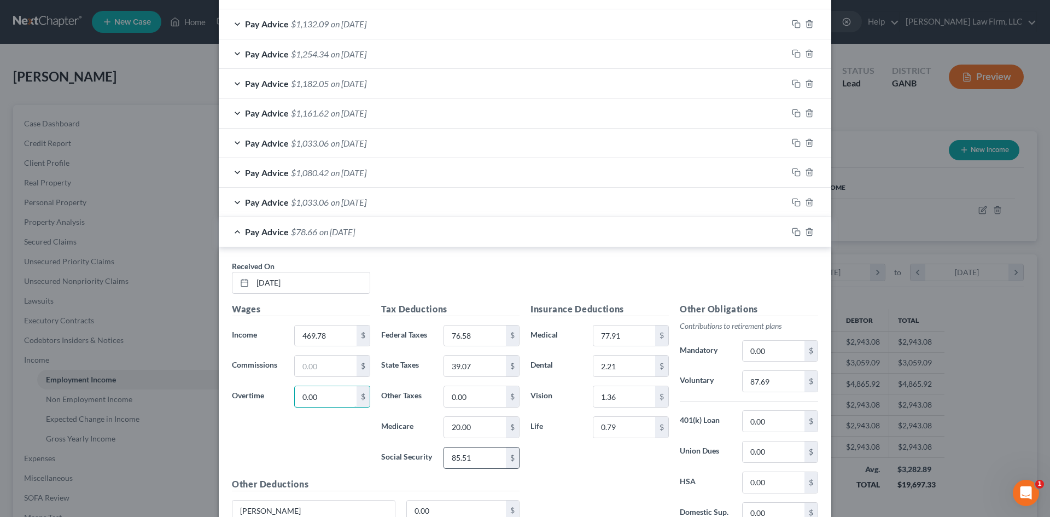
scroll to position [631, 0]
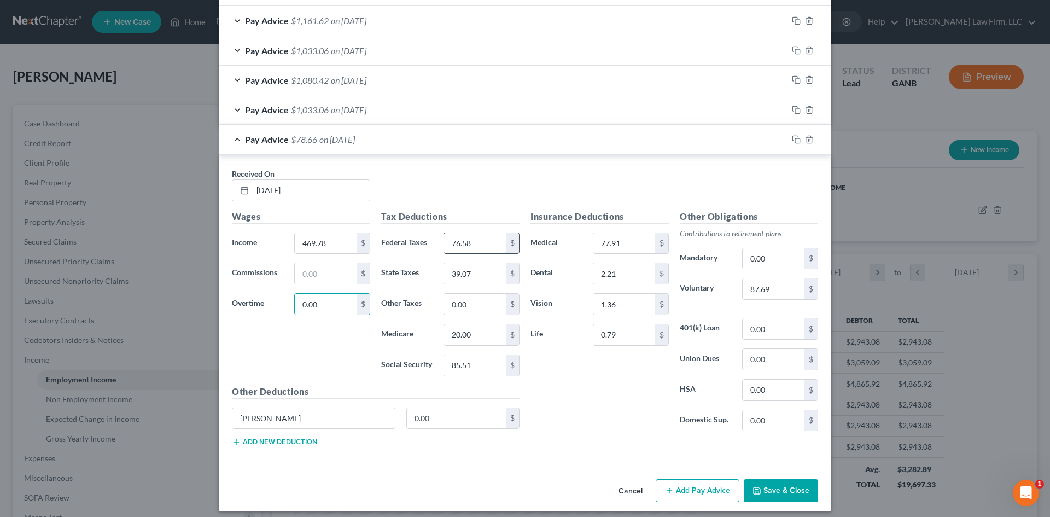
click at [479, 245] on input "76.58" at bounding box center [475, 243] width 62 height 21
type input "97.14"
type input "23.8"
type input "6.81"
type input "29.13"
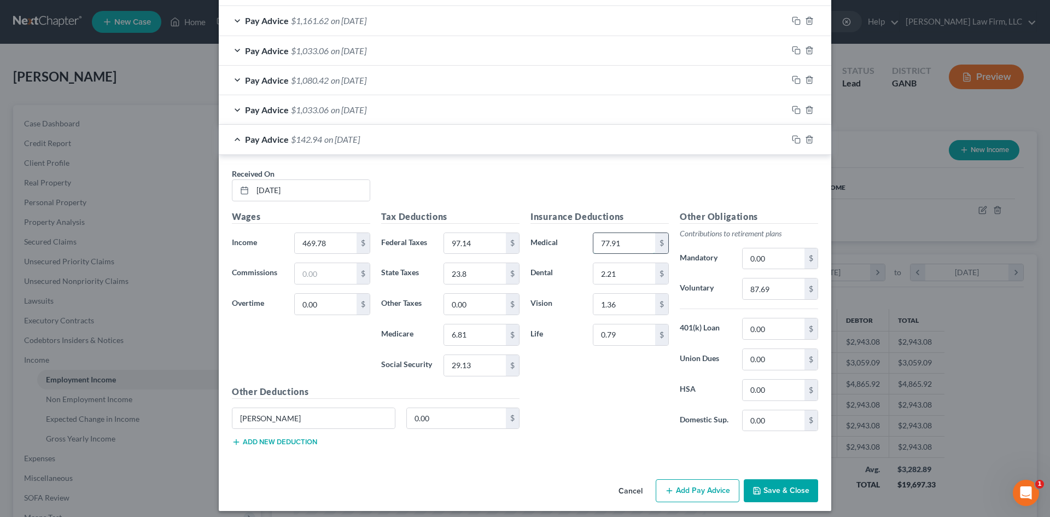
click at [609, 246] on input "77.91" at bounding box center [624, 243] width 62 height 21
click at [607, 277] on input "2.21" at bounding box center [624, 273] width 62 height 21
click at [607, 302] on input "1.36" at bounding box center [624, 304] width 62 height 21
click at [608, 331] on input "0.79" at bounding box center [624, 334] width 62 height 21
click at [758, 294] on input "87.69" at bounding box center [773, 288] width 62 height 21
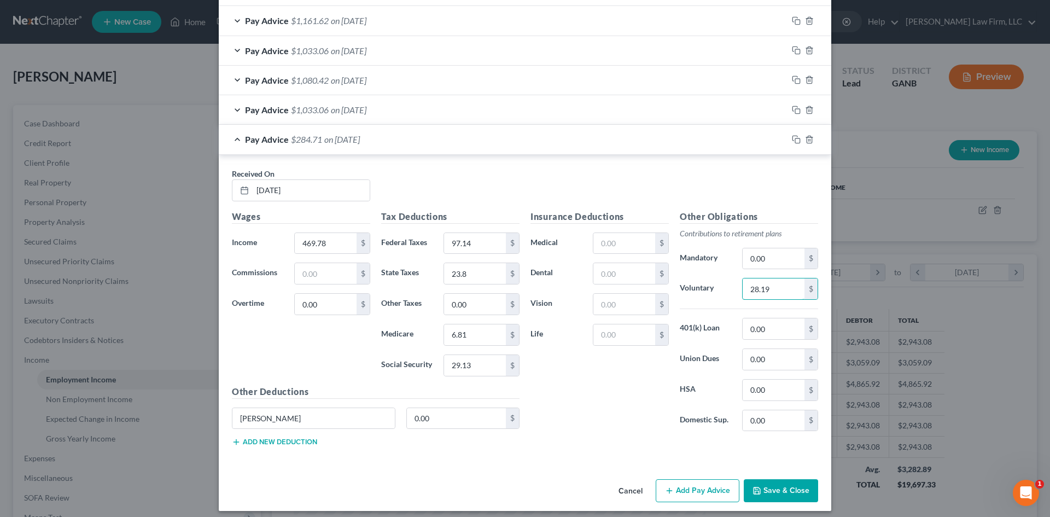
type input "28.19"
click at [564, 460] on div "Received On * [DATE] Wages Income * 469.78 $ Commissions $ Overtime 0.00 $ Tax …" at bounding box center [525, 309] width 612 height 309
click at [792, 139] on icon "button" at bounding box center [796, 139] width 9 height 9
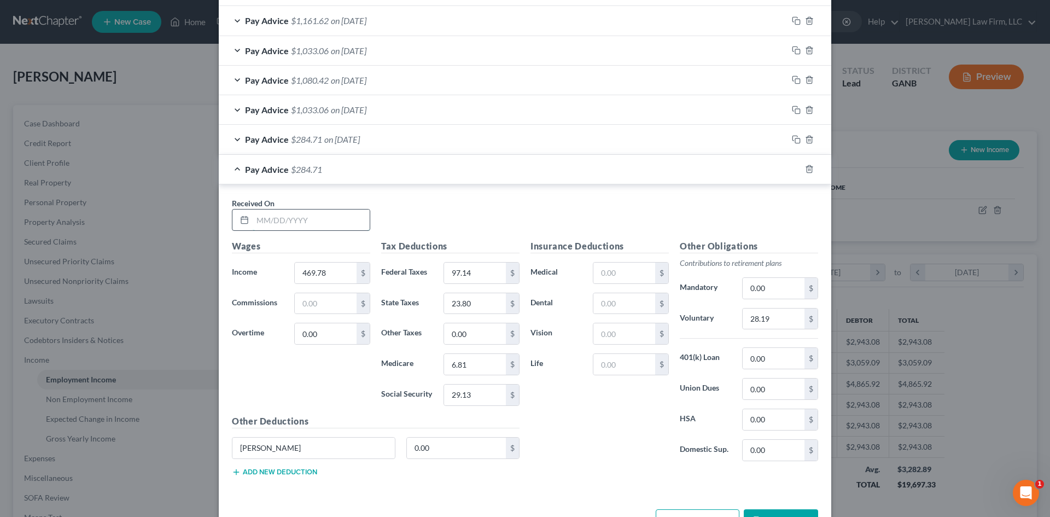
click at [314, 224] on input "text" at bounding box center [311, 219] width 117 height 21
type input "[DATE]"
type input "114.84"
type input "23.74"
type input "5.81"
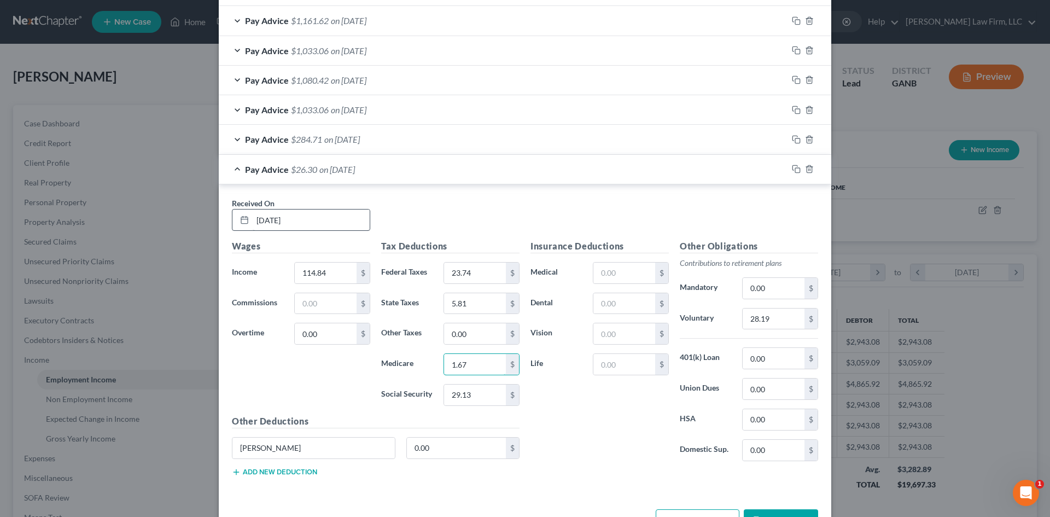
type input "1.67"
type input "7.12"
type input "6.89"
click at [636, 446] on div "Insurance Deductions Medical $ Dental $ Vision $ Life $" at bounding box center [599, 354] width 149 height 230
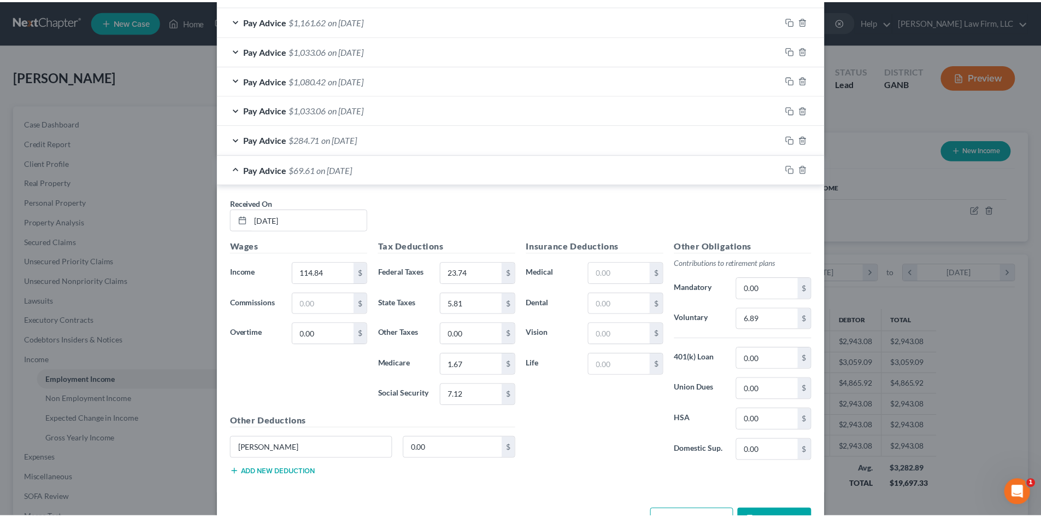
scroll to position [667, 0]
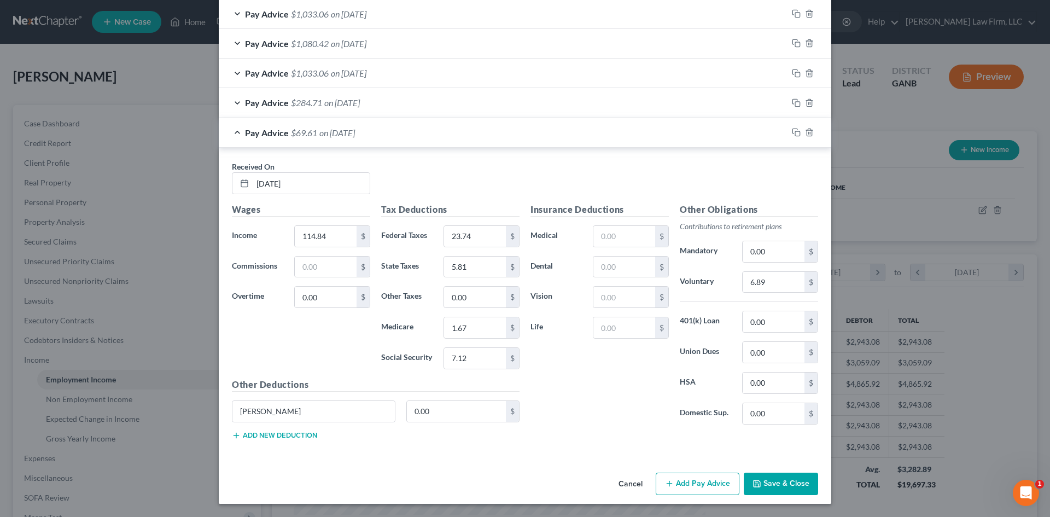
click at [787, 487] on button "Save & Close" at bounding box center [780, 483] width 74 height 23
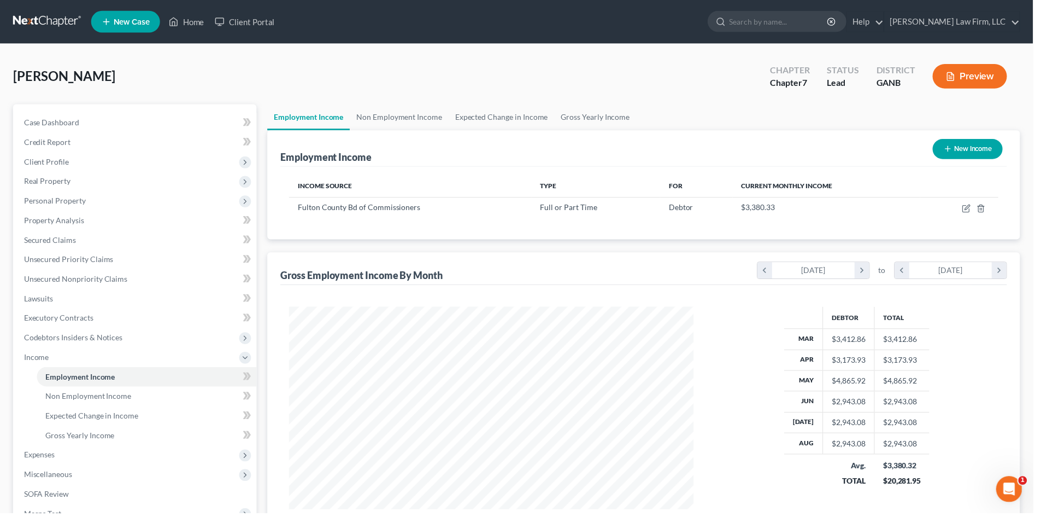
scroll to position [546449, 546223]
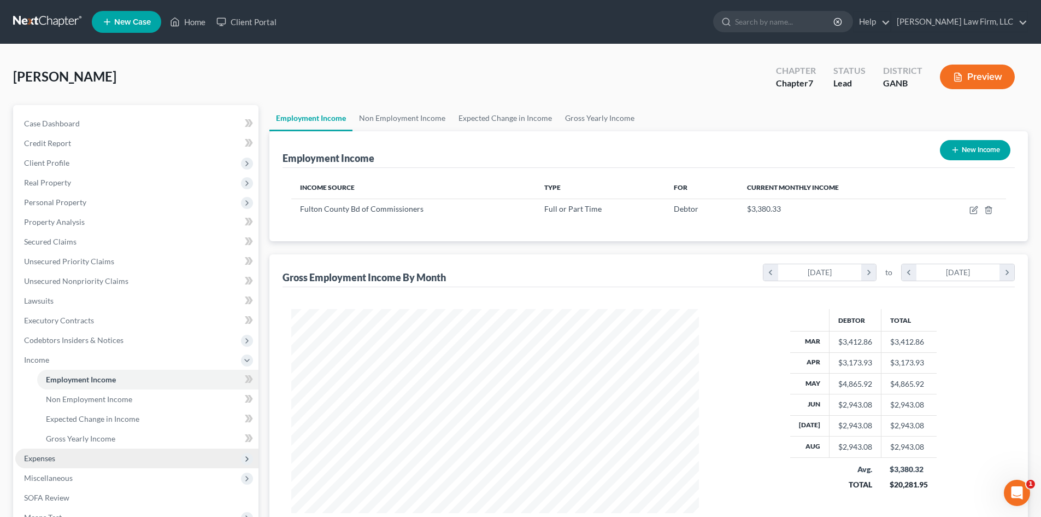
drag, startPoint x: 45, startPoint y: 471, endPoint x: 51, endPoint y: 463, distance: 9.7
click at [45, 471] on span "Miscellaneous" at bounding box center [136, 478] width 243 height 20
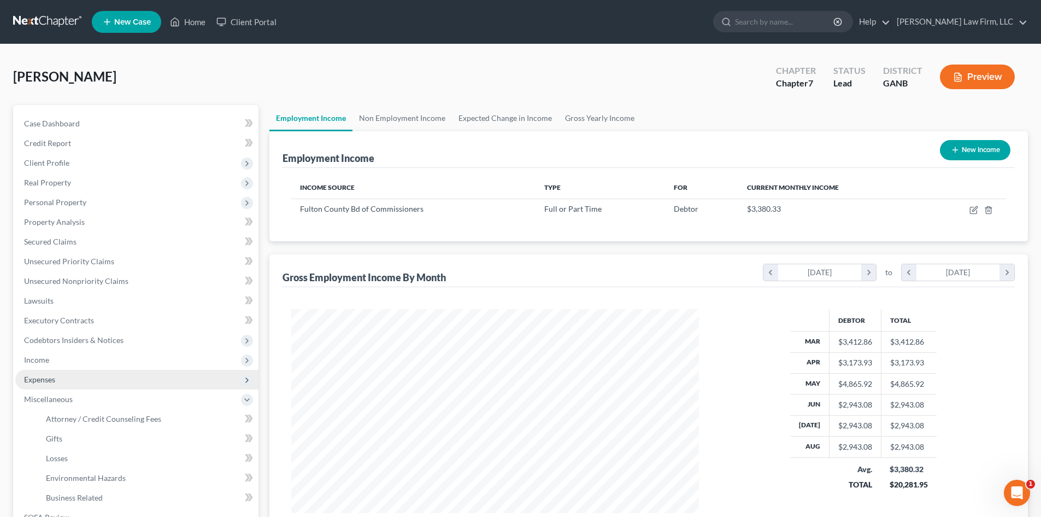
click at [37, 378] on span "Expenses" at bounding box center [39, 378] width 31 height 9
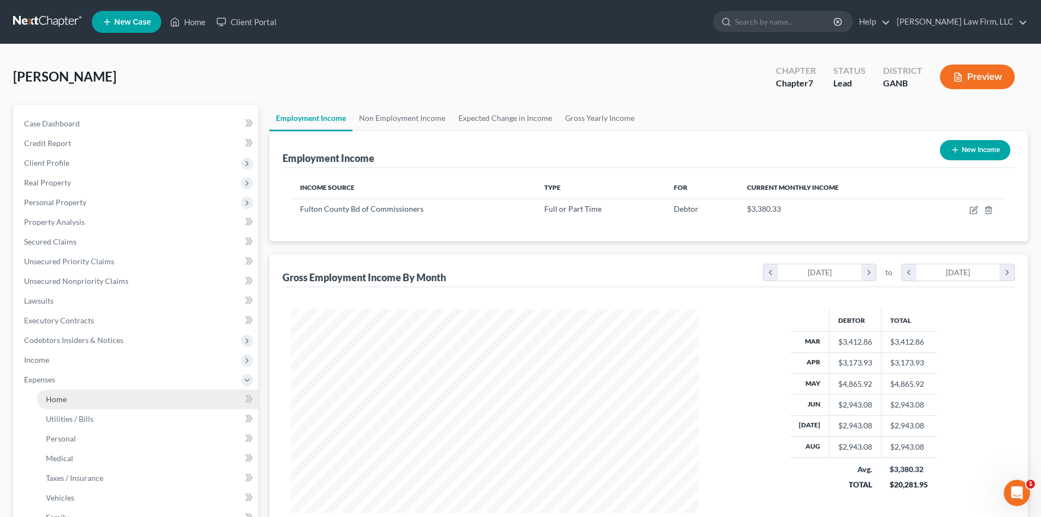
click at [55, 397] on span "Home" at bounding box center [56, 398] width 21 height 9
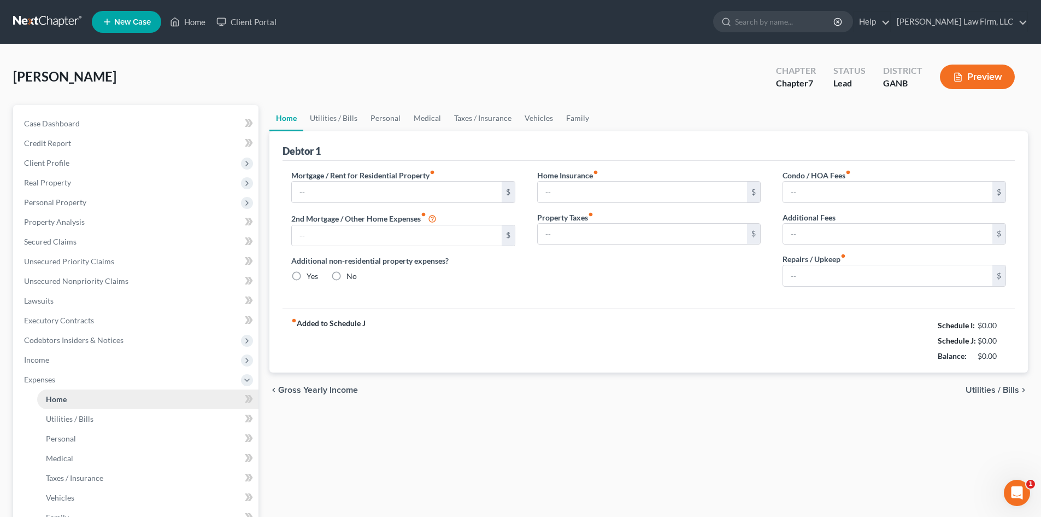
type input "600.00"
type input "0.00"
radio input "true"
type input "25.00"
type input "0.00"
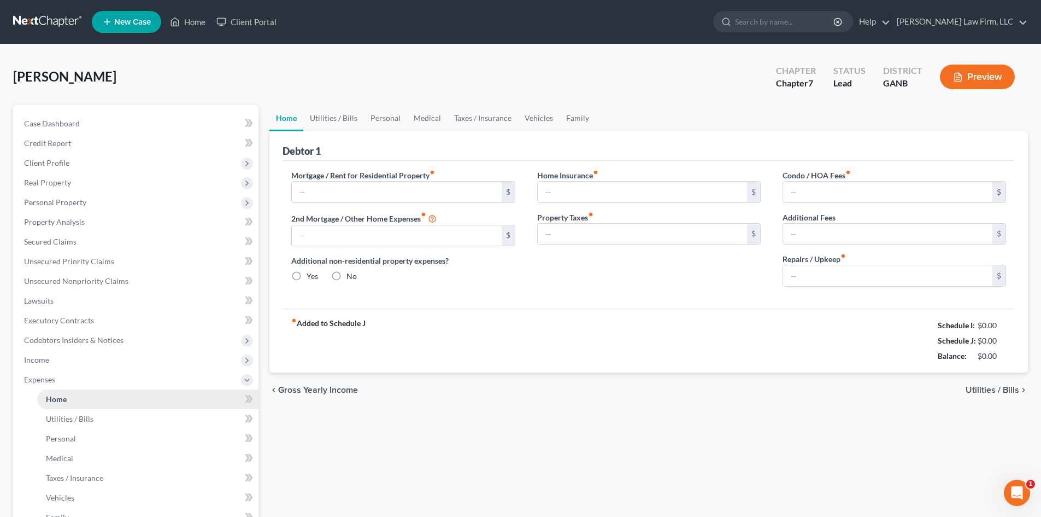
type input "0.00"
type input "65.00"
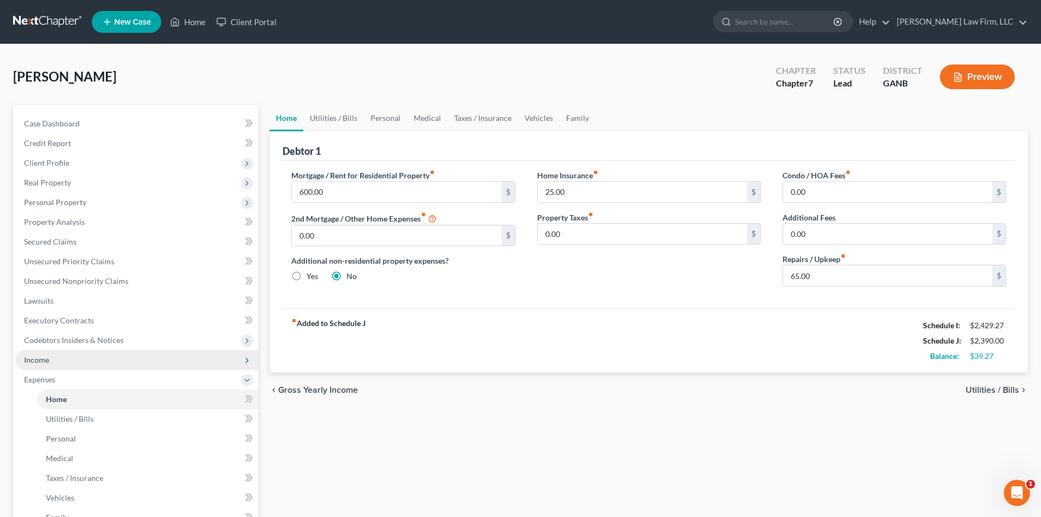
click at [32, 360] on span "Income" at bounding box center [36, 359] width 25 height 9
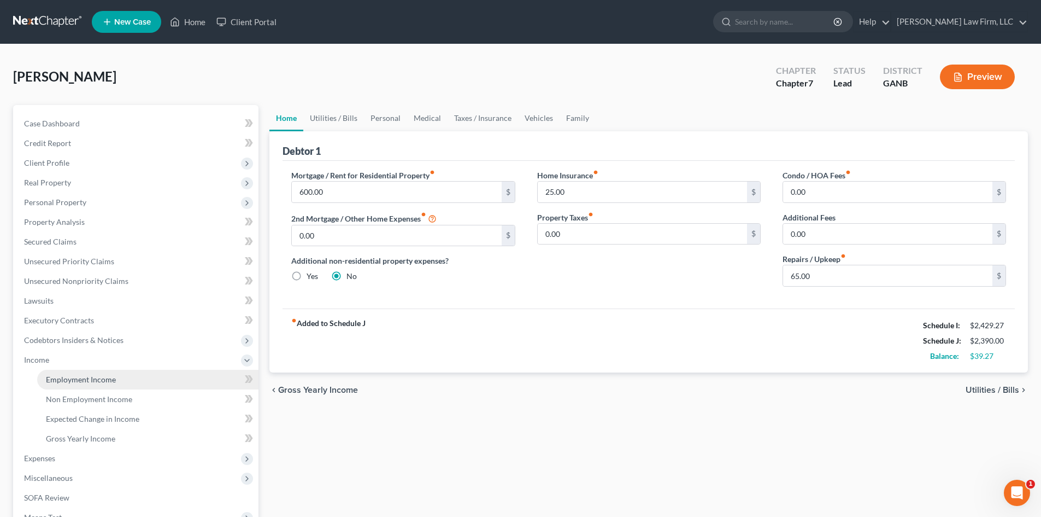
click at [106, 380] on span "Employment Income" at bounding box center [81, 378] width 70 height 9
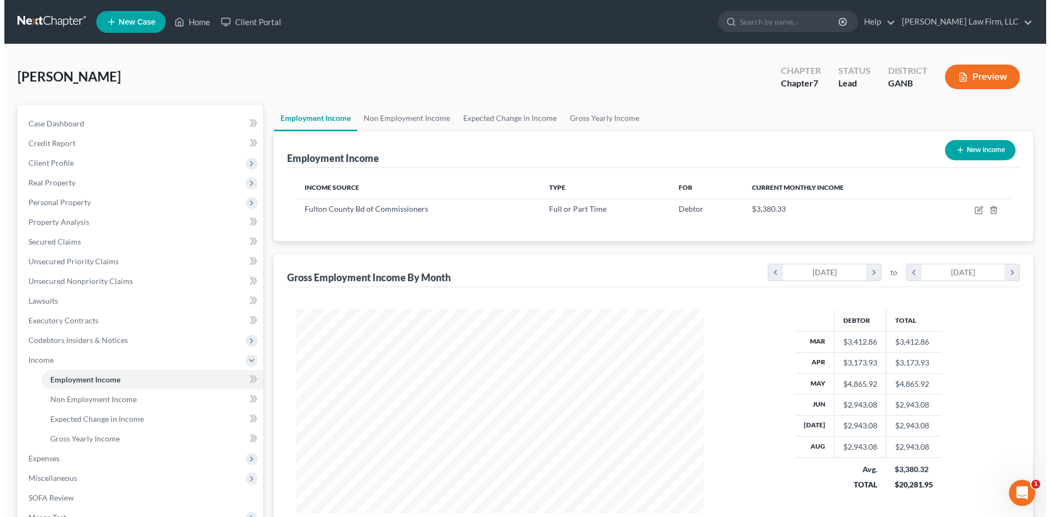
scroll to position [204, 430]
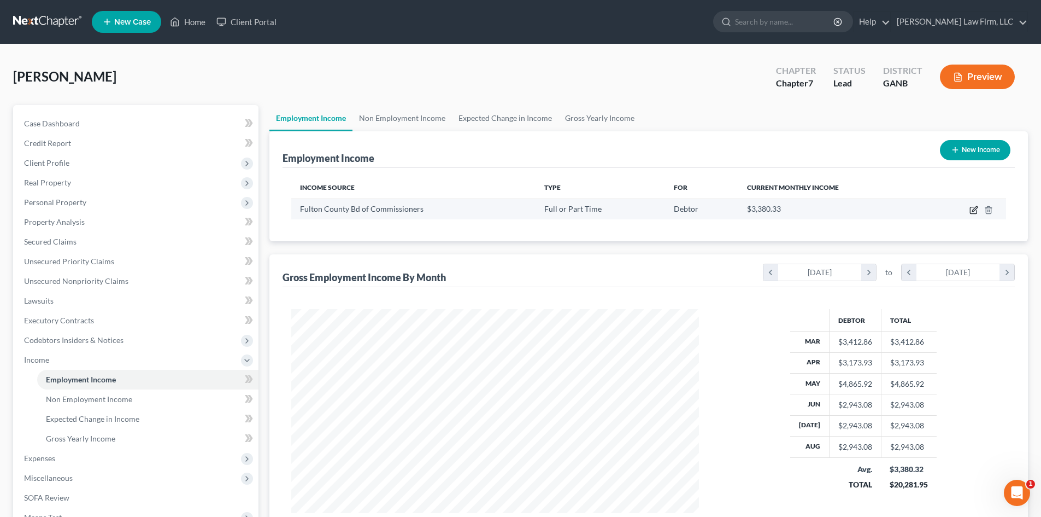
click at [973, 210] on icon "button" at bounding box center [974, 208] width 5 height 5
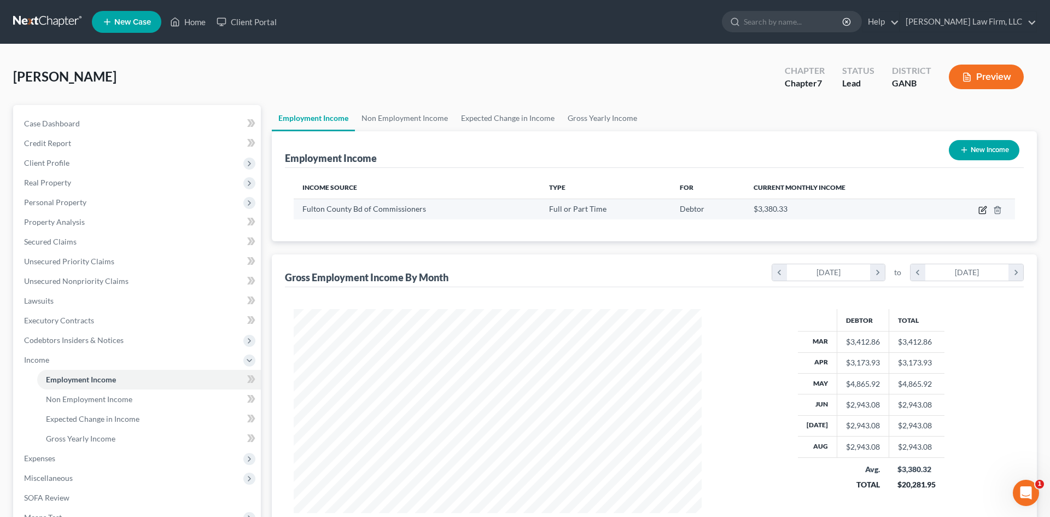
select select "0"
select select "10"
select select "2"
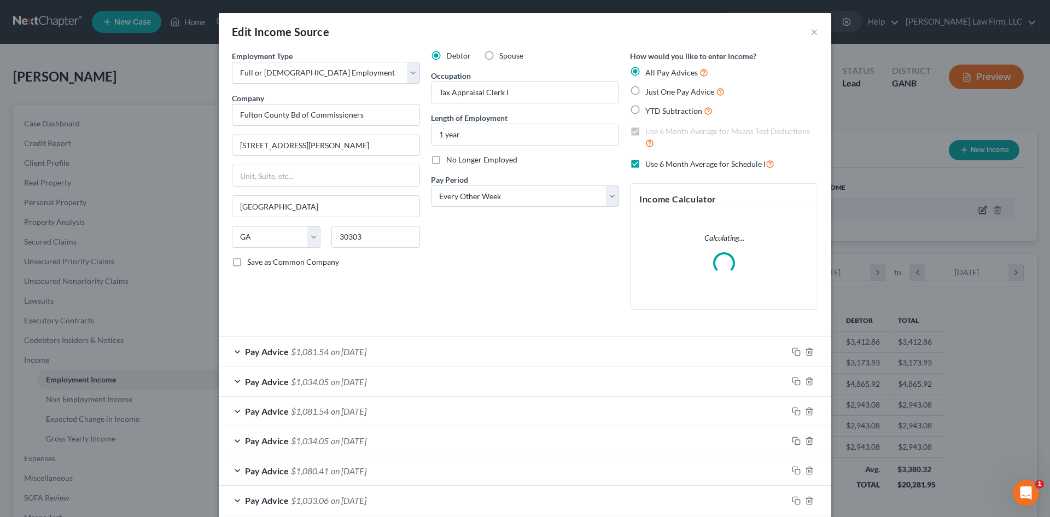
scroll to position [206, 433]
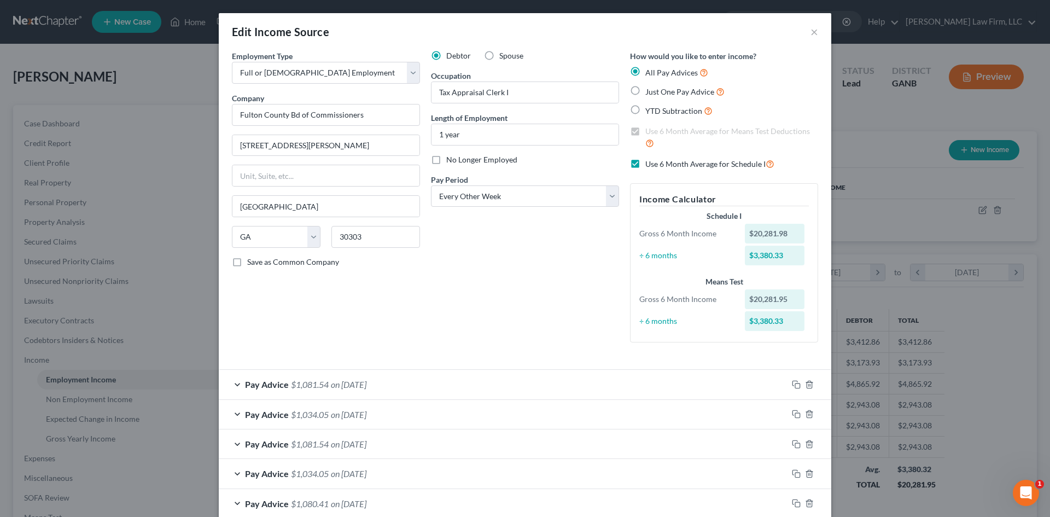
click at [645, 164] on label "Use 6 Month Average for Schedule I" at bounding box center [709, 163] width 129 height 13
click at [649, 164] on input "Use 6 Month Average for Schedule I" at bounding box center [652, 160] width 7 height 7
checkbox input "false"
click at [645, 130] on label "Use 6 Month Average for Means Test Deductions" at bounding box center [731, 138] width 173 height 24
click at [649, 130] on input "Use 6 Month Average for Means Test Deductions" at bounding box center [652, 129] width 7 height 7
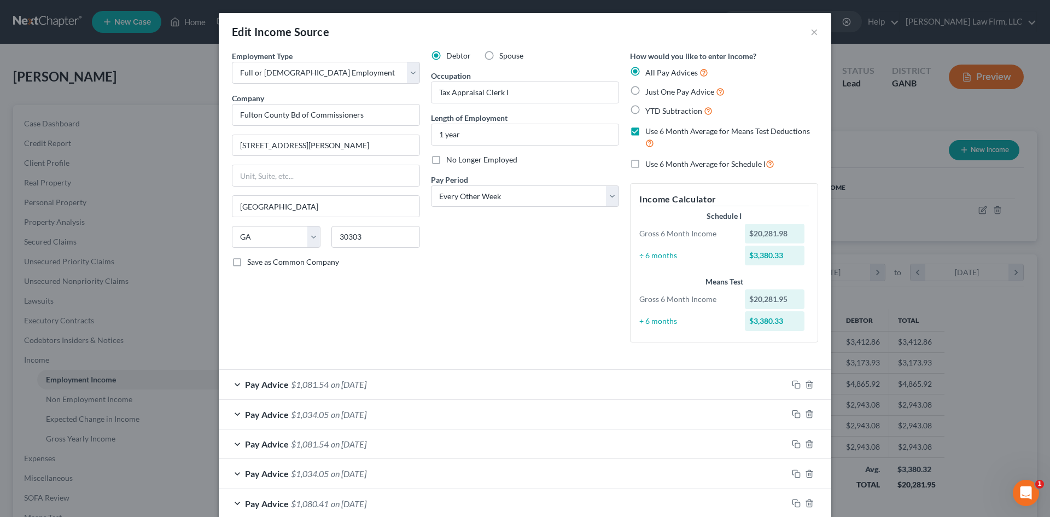
checkbox input "false"
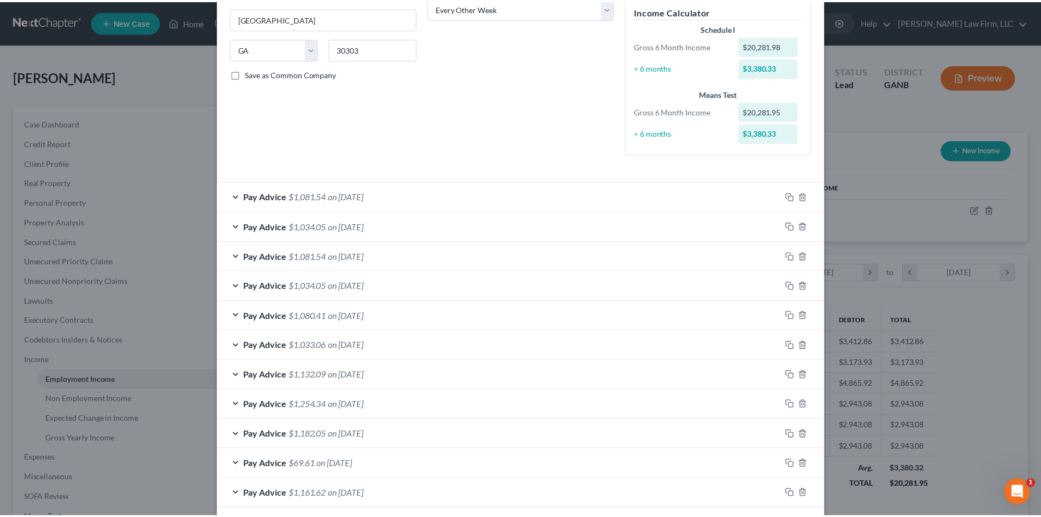
scroll to position [359, 0]
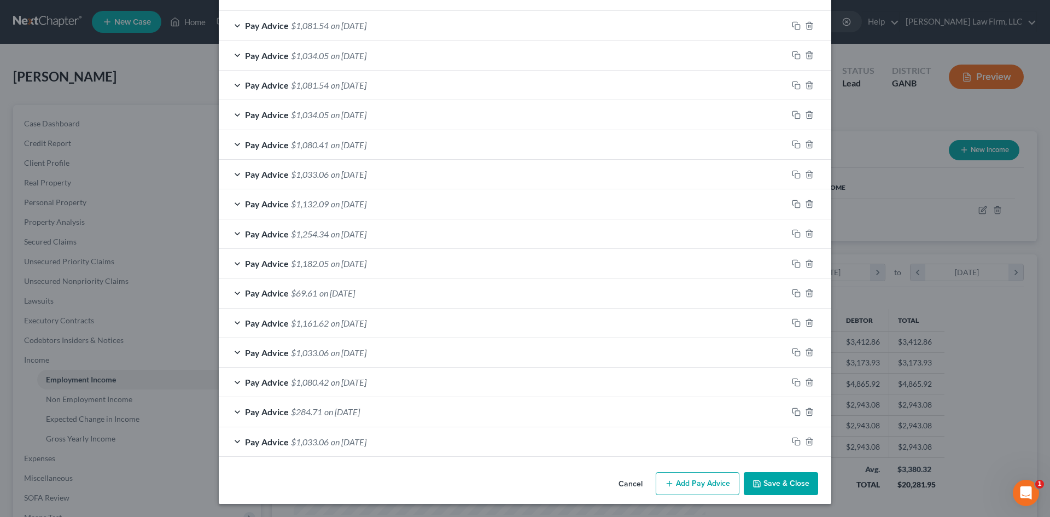
click at [787, 480] on button "Save & Close" at bounding box center [780, 483] width 74 height 23
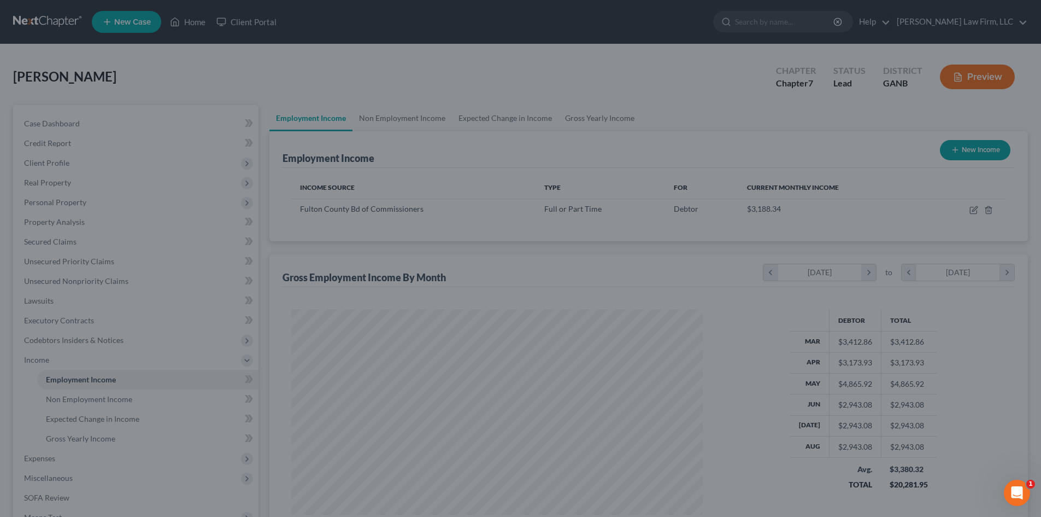
scroll to position [546449, 546223]
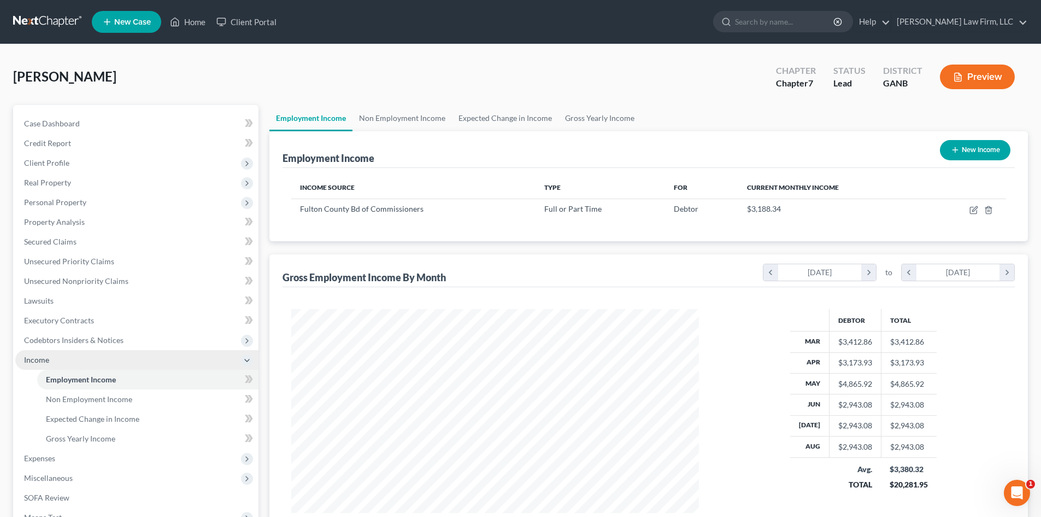
click at [27, 356] on span "Income" at bounding box center [36, 359] width 25 height 9
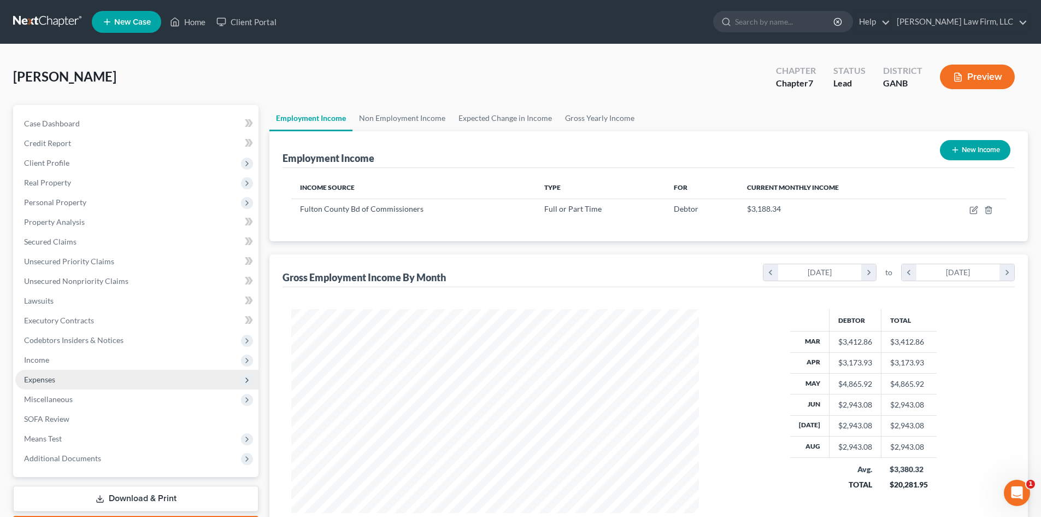
click at [31, 380] on span "Expenses" at bounding box center [39, 378] width 31 height 9
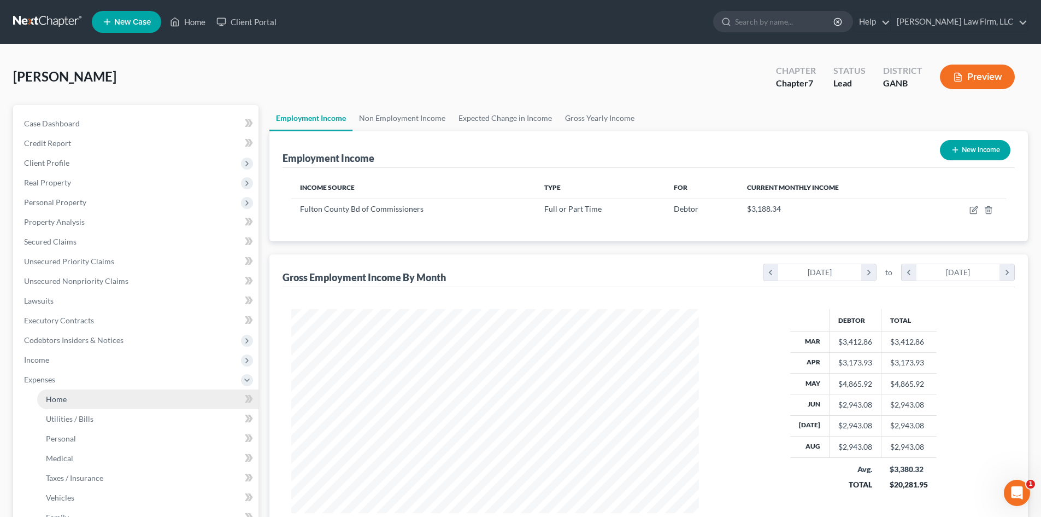
click at [57, 395] on span "Home" at bounding box center [56, 398] width 21 height 9
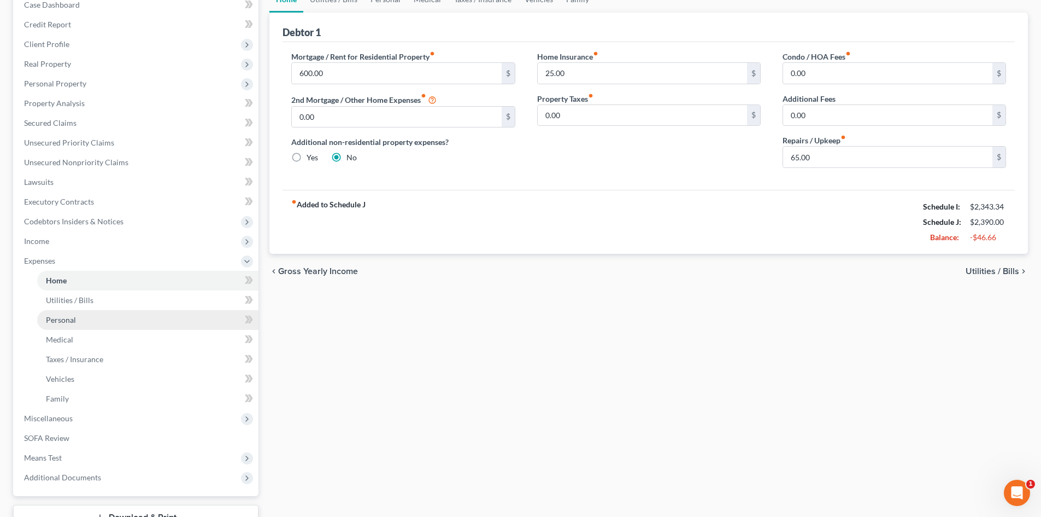
scroll to position [146, 0]
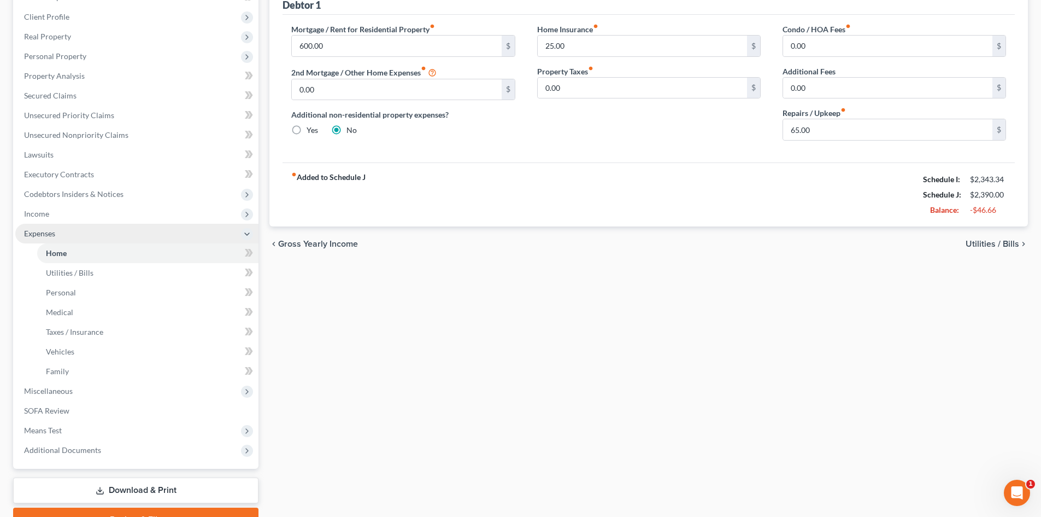
click at [24, 230] on span "Expenses" at bounding box center [39, 233] width 31 height 9
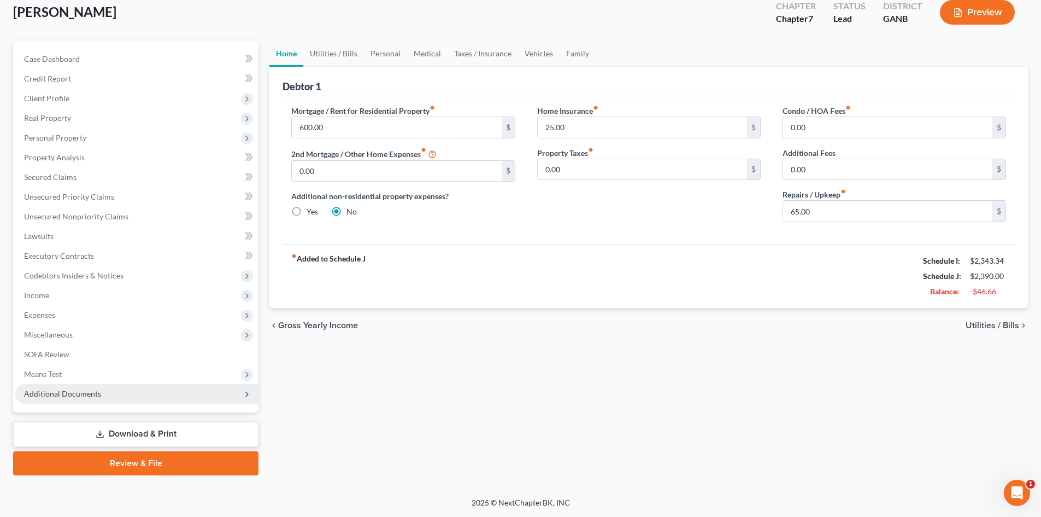
scroll to position [65, 0]
click at [37, 372] on span "Means Test" at bounding box center [43, 373] width 38 height 9
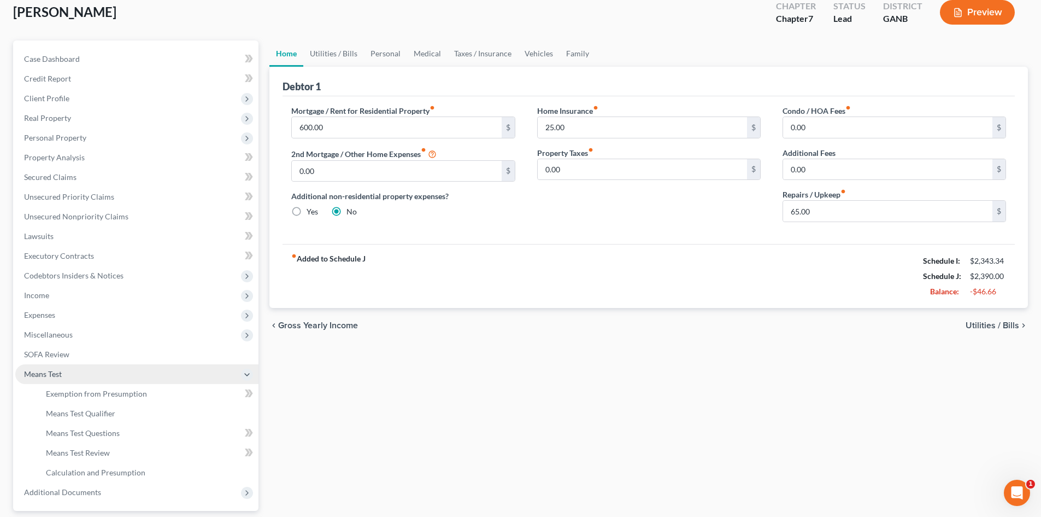
scroll to position [146, 0]
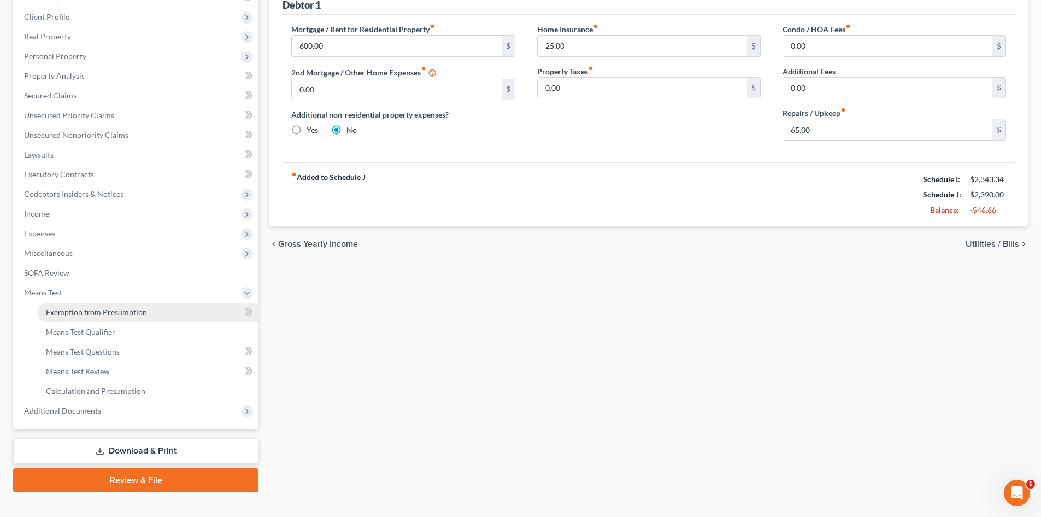
click at [91, 314] on span "Exemption from Presumption" at bounding box center [96, 311] width 101 height 9
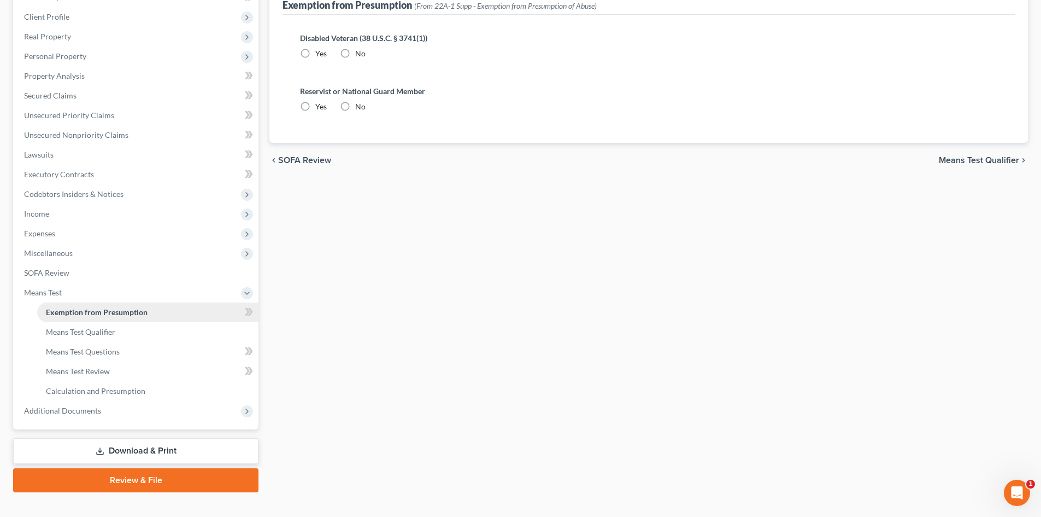
radio input "true"
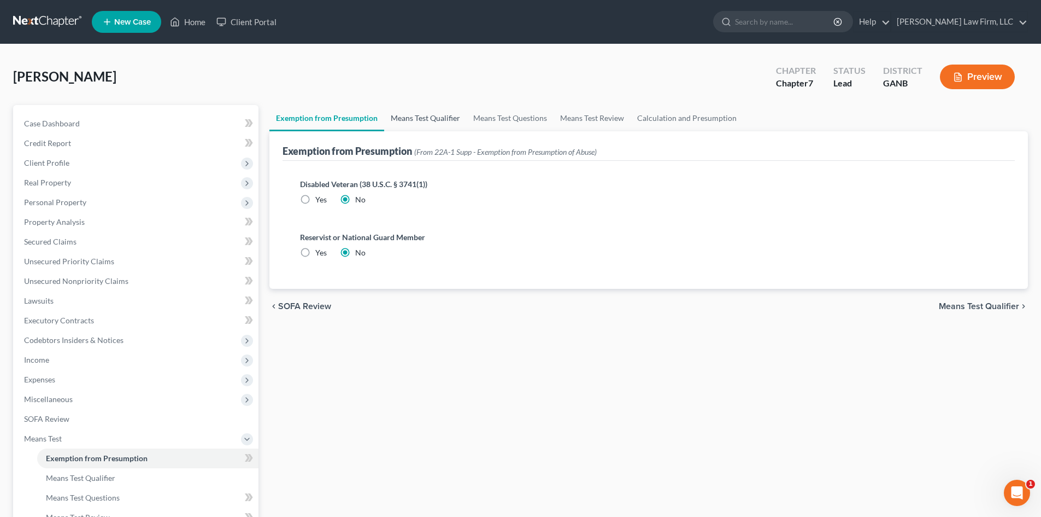
click at [437, 121] on link "Means Test Qualifier" at bounding box center [425, 118] width 83 height 26
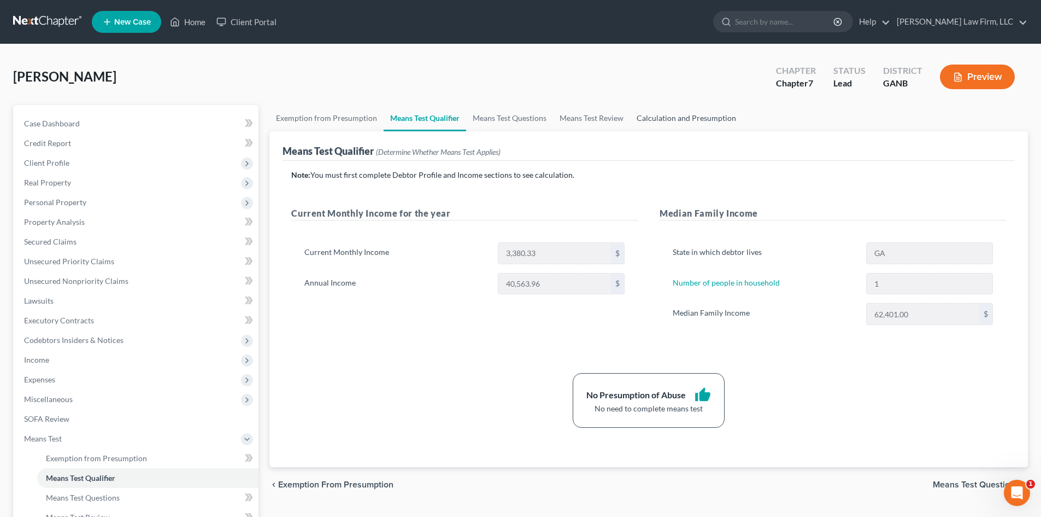
click at [665, 112] on link "Calculation and Presumption" at bounding box center [686, 118] width 113 height 26
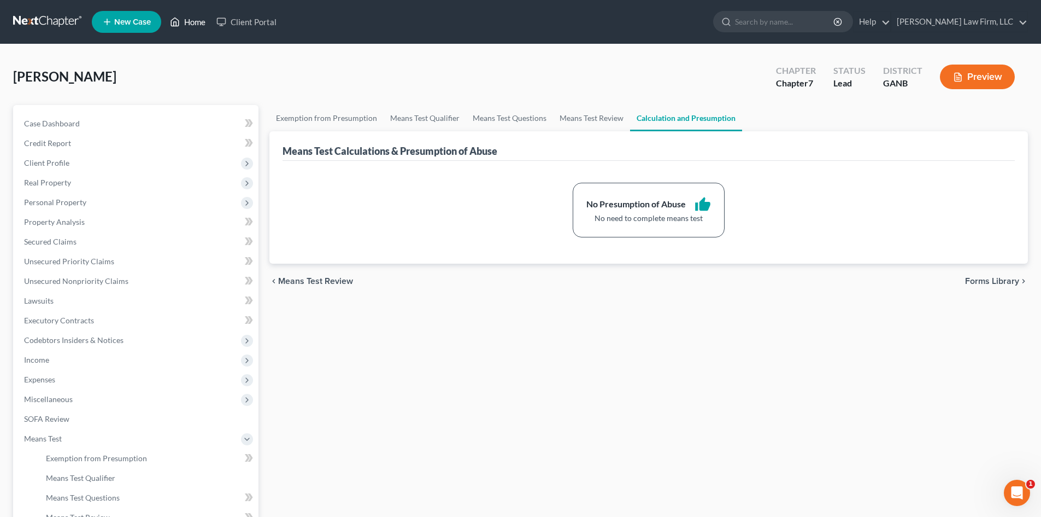
click at [202, 19] on link "Home" at bounding box center [188, 22] width 46 height 20
